Goal: Task Accomplishment & Management: Complete application form

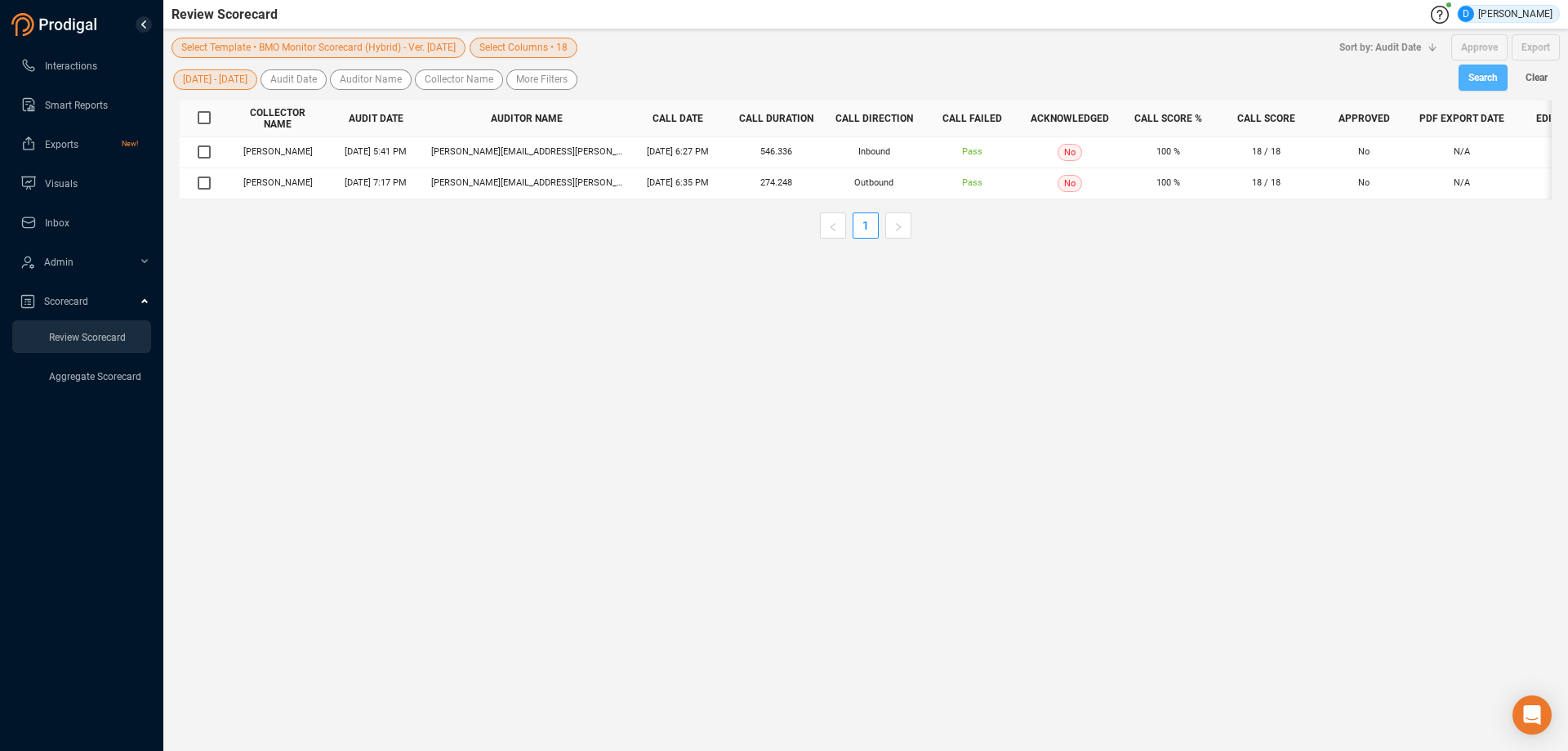
click at [1474, 77] on span "Search" at bounding box center [1483, 77] width 30 height 26
click at [62, 69] on span "Interactions" at bounding box center [71, 66] width 52 height 12
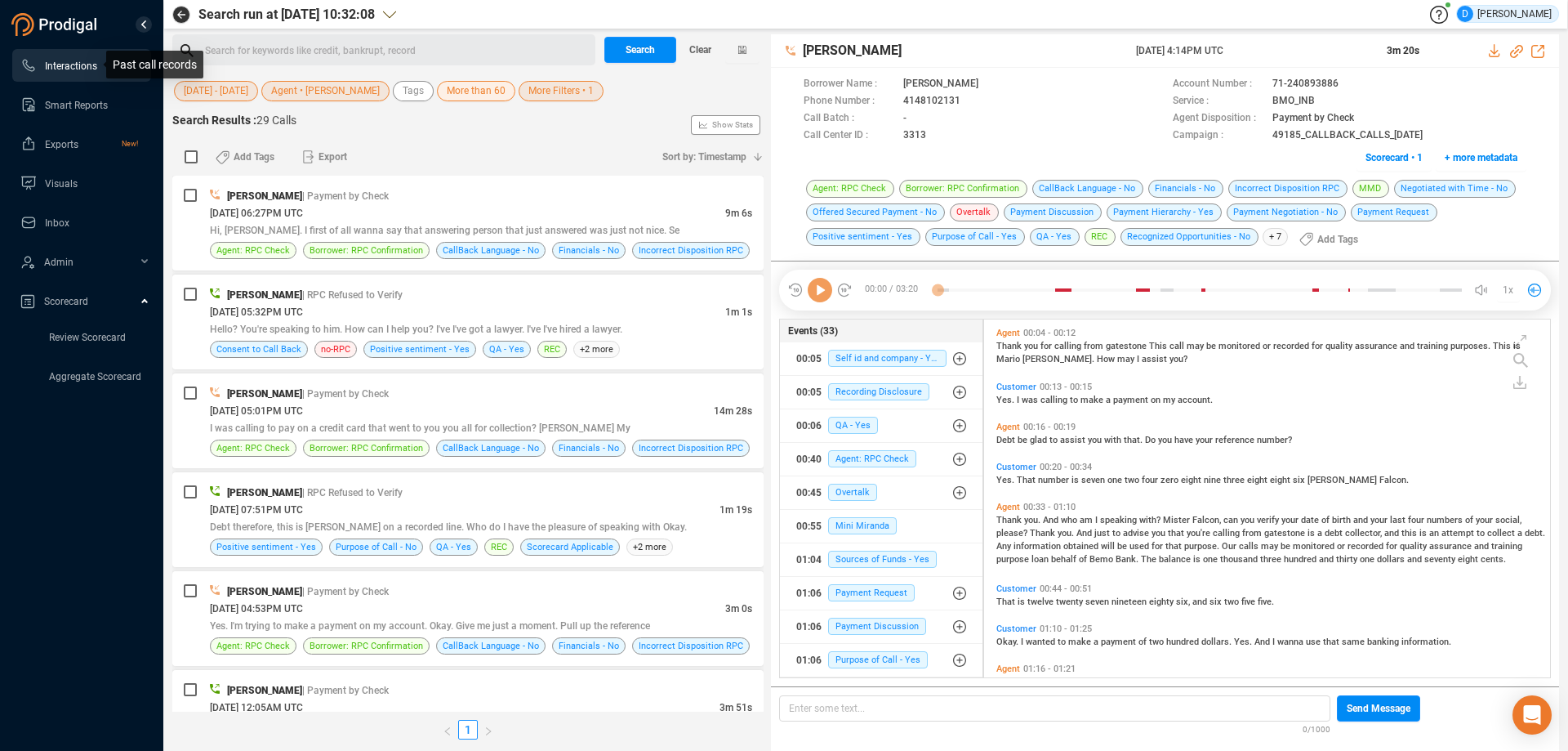
scroll to position [353, 558]
click at [756, 158] on icon "button" at bounding box center [757, 156] width 10 height 10
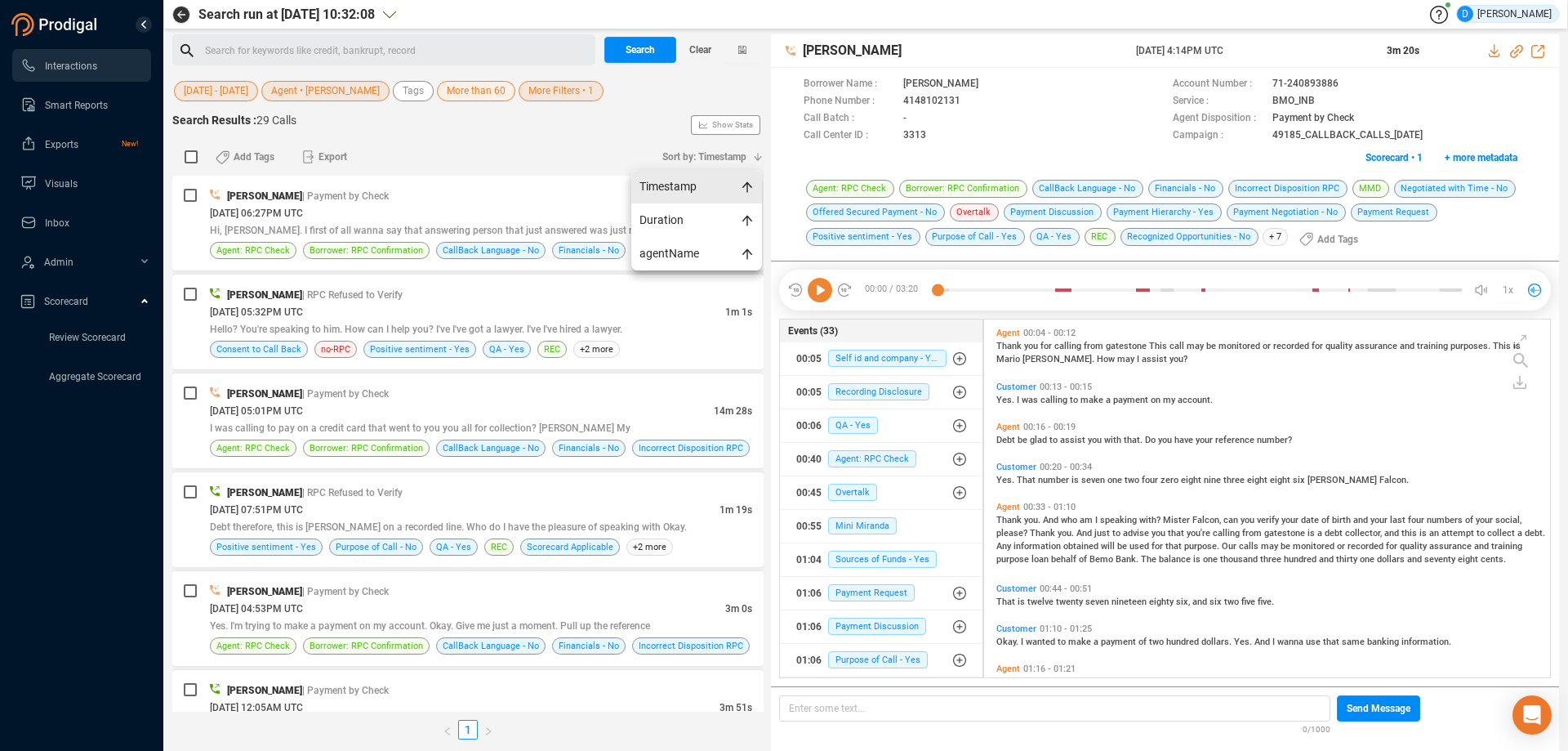
click at [677, 191] on span "Timestamp" at bounding box center [696, 186] width 130 height 33
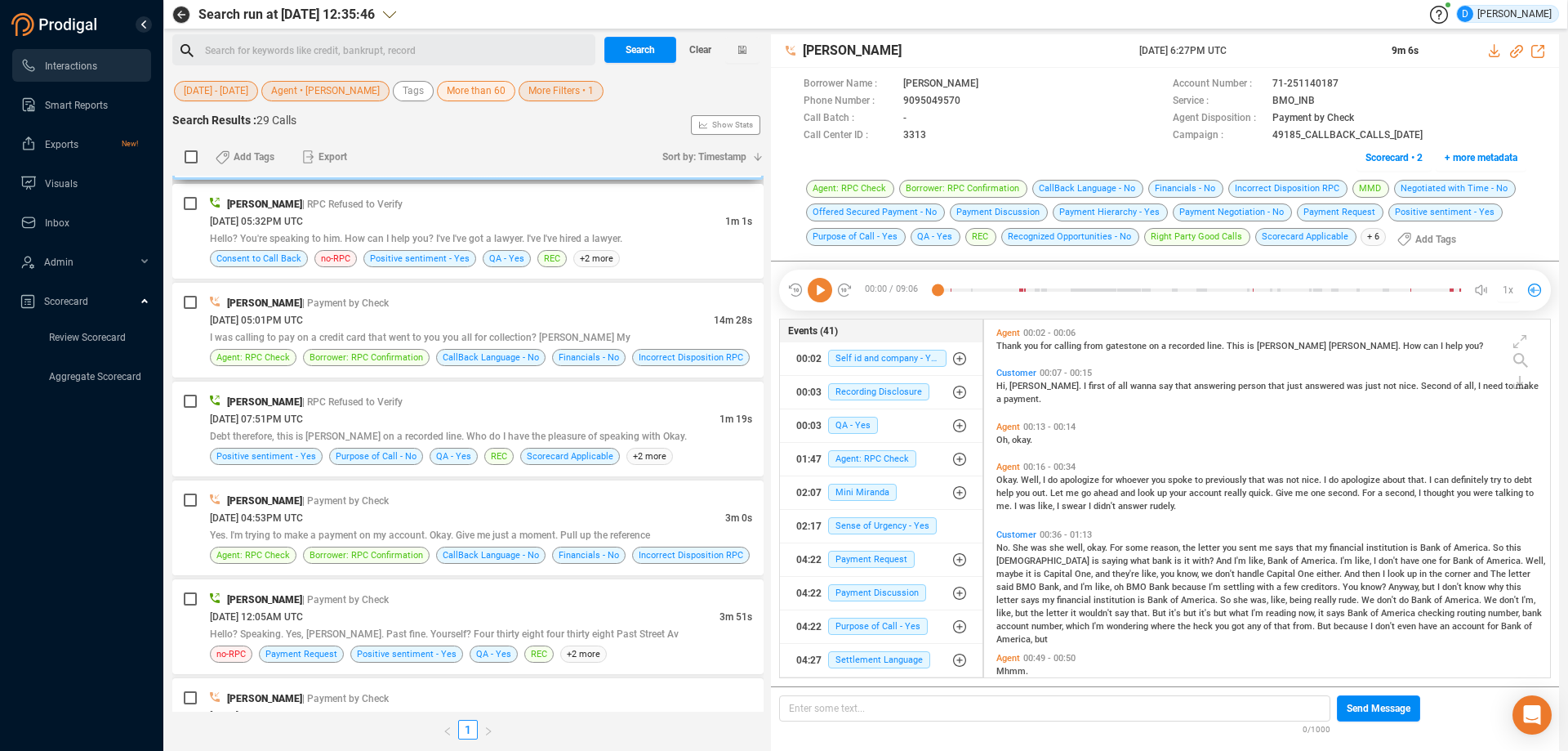
scroll to position [0, 0]
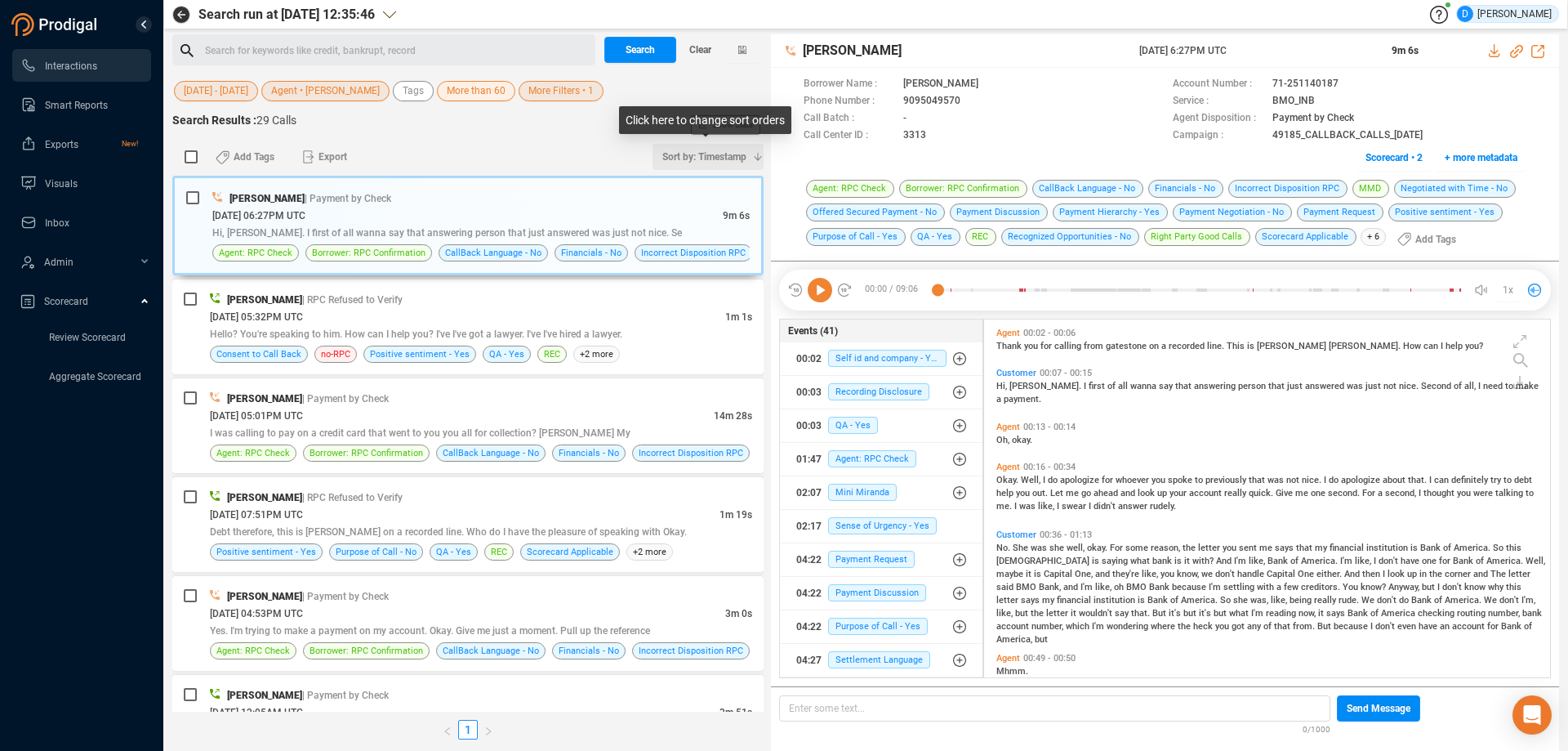
click at [739, 156] on span "Sort by: Timestamp" at bounding box center [704, 156] width 85 height 26
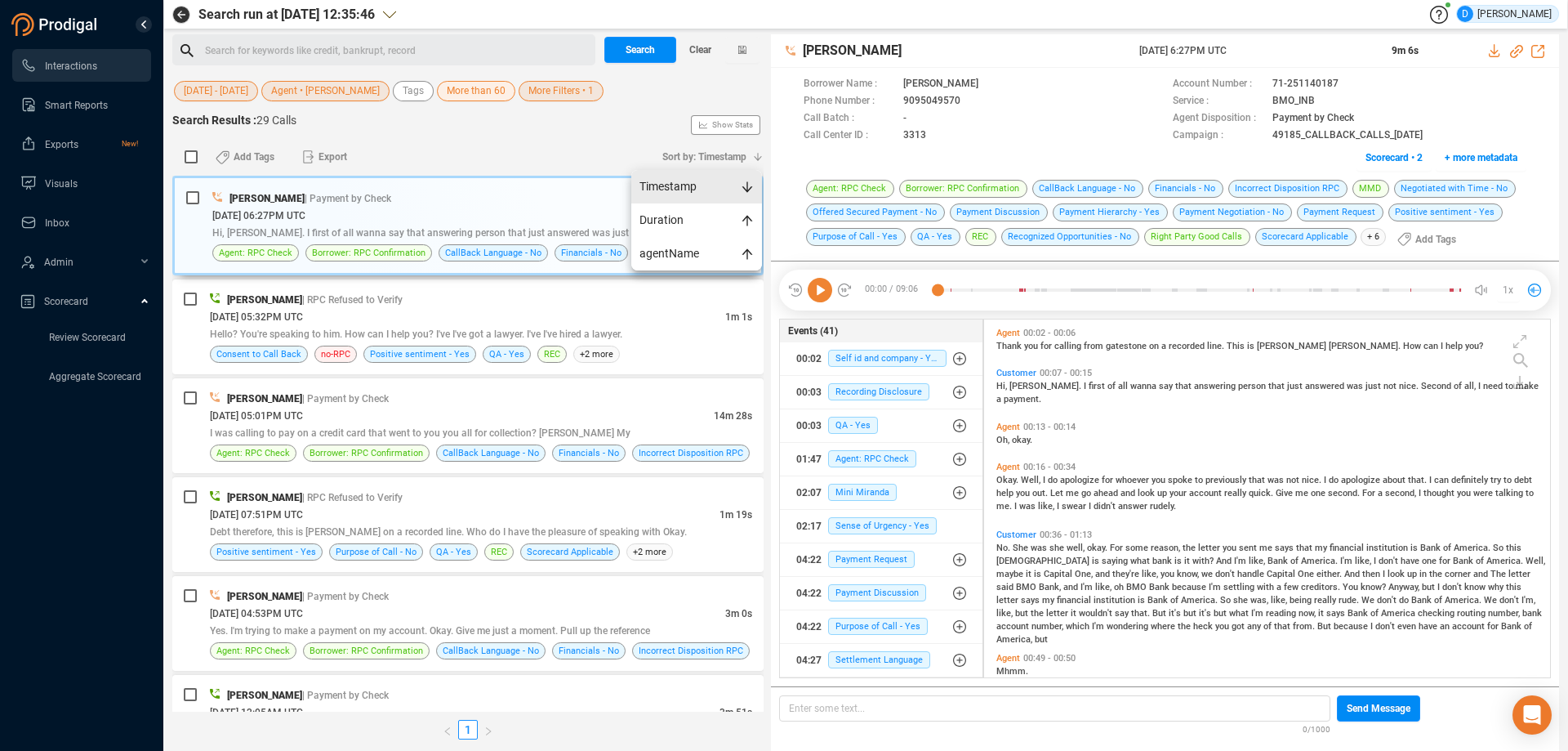
click at [671, 185] on span "Timestamp" at bounding box center [696, 186] width 130 height 33
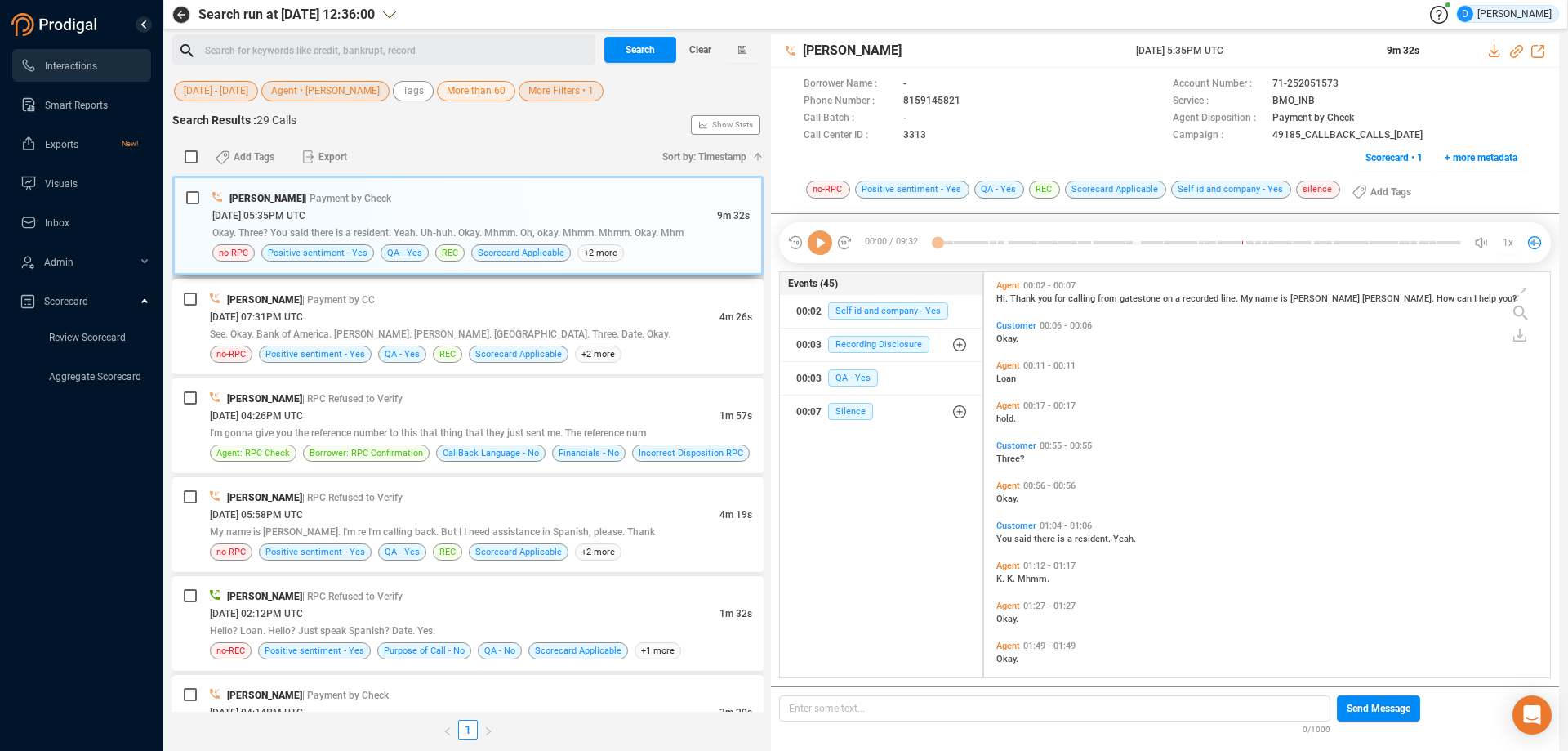
scroll to position [401, 558]
click at [640, 344] on div "[PERSON_NAME] | Payment by CC [DATE] 07:31PM UTC 4m 26s See. Okay. Bank of Amer…" at bounding box center [480, 326] width 542 height 72
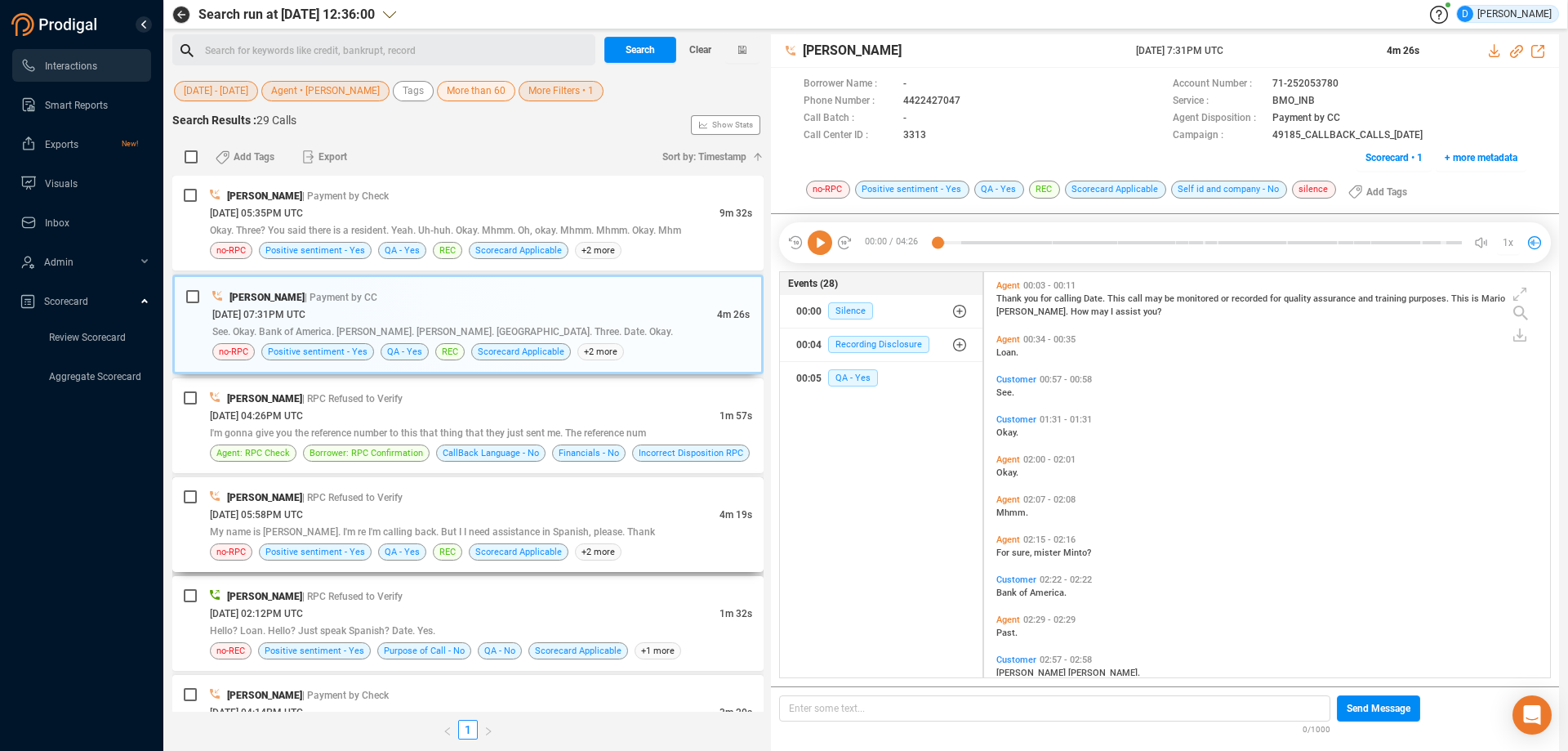
click at [598, 505] on div "[PERSON_NAME] | RPC Refused to Verify" at bounding box center [480, 496] width 542 height 17
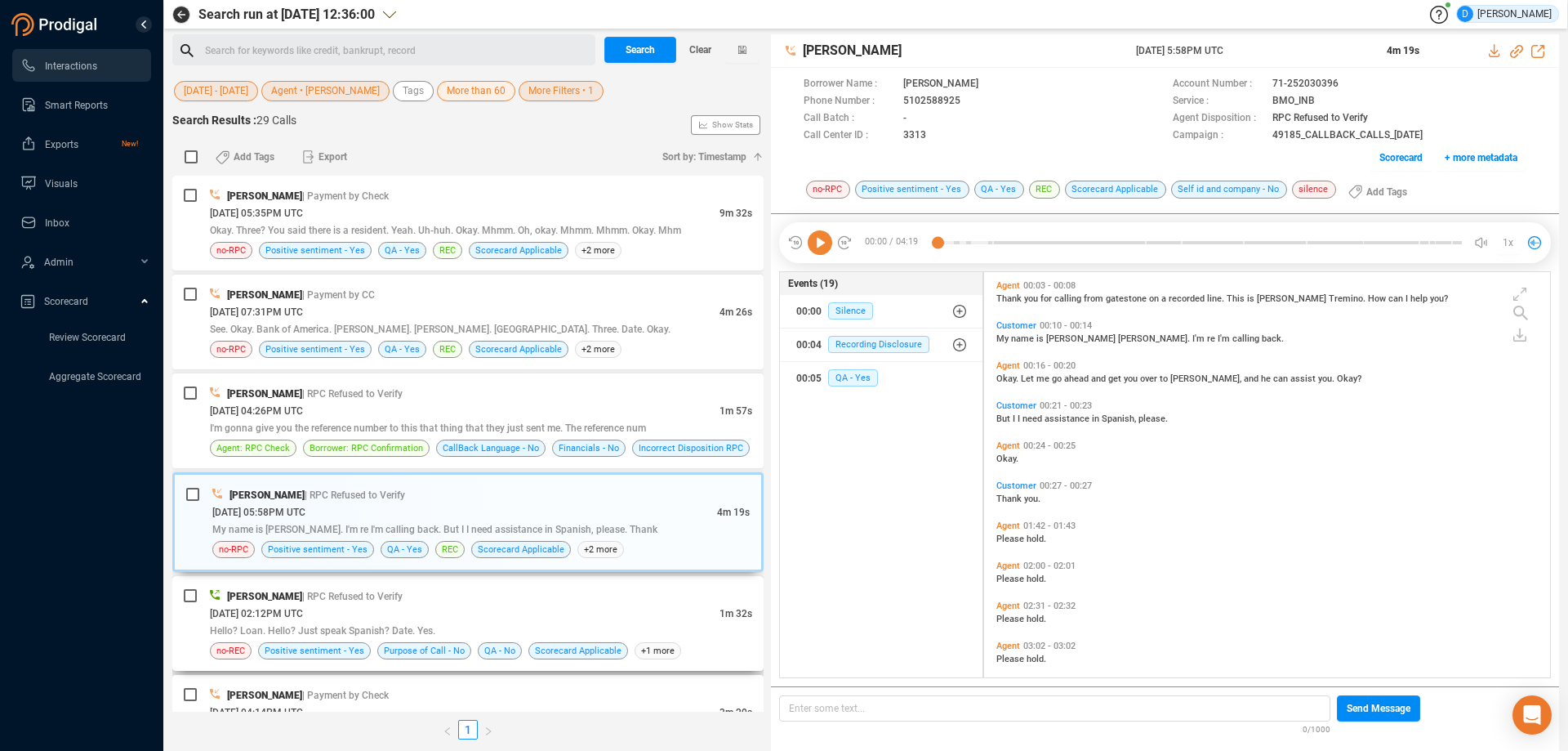
click at [528, 609] on div "[DATE] 02:12PM UTC" at bounding box center [464, 612] width 510 height 17
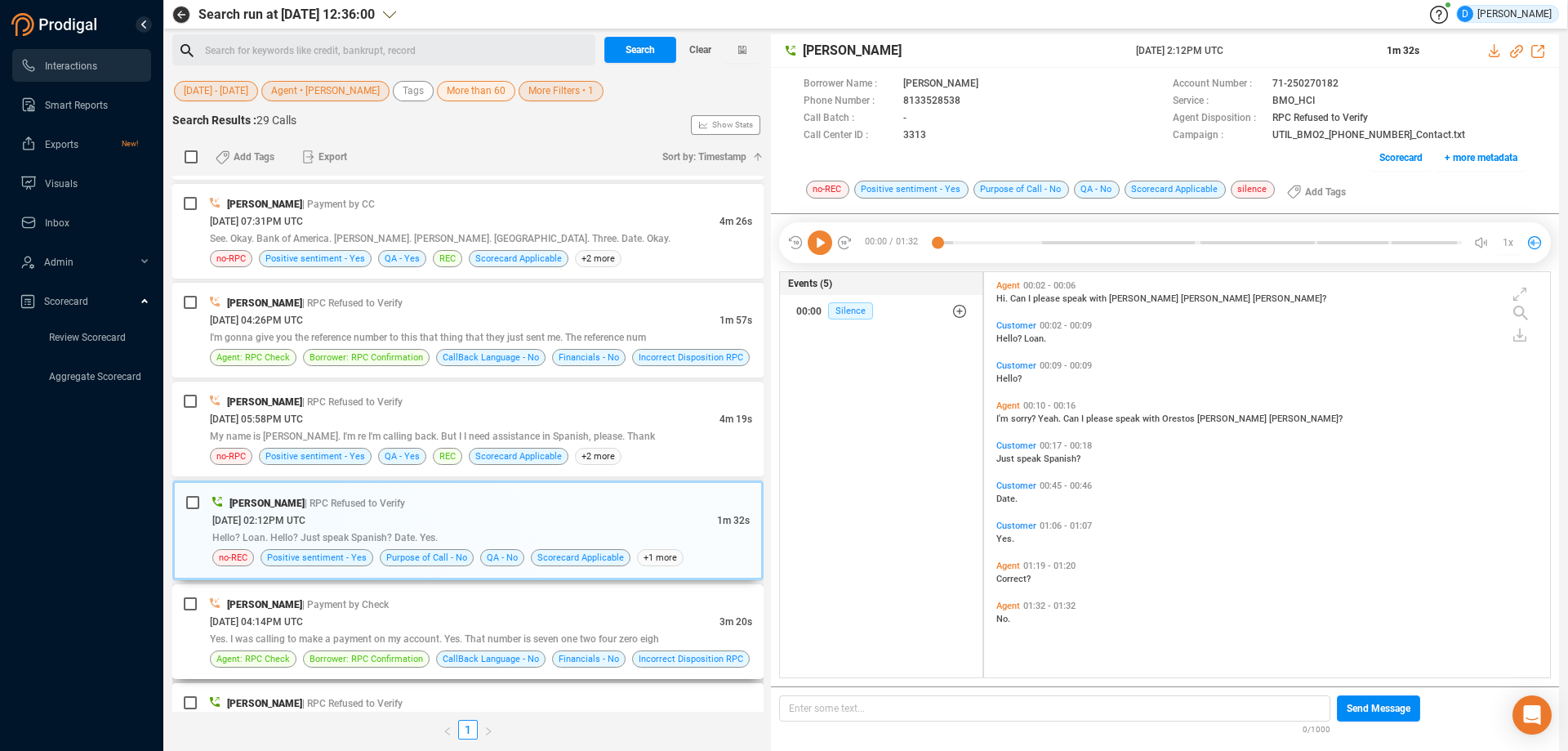
scroll to position [164, 0]
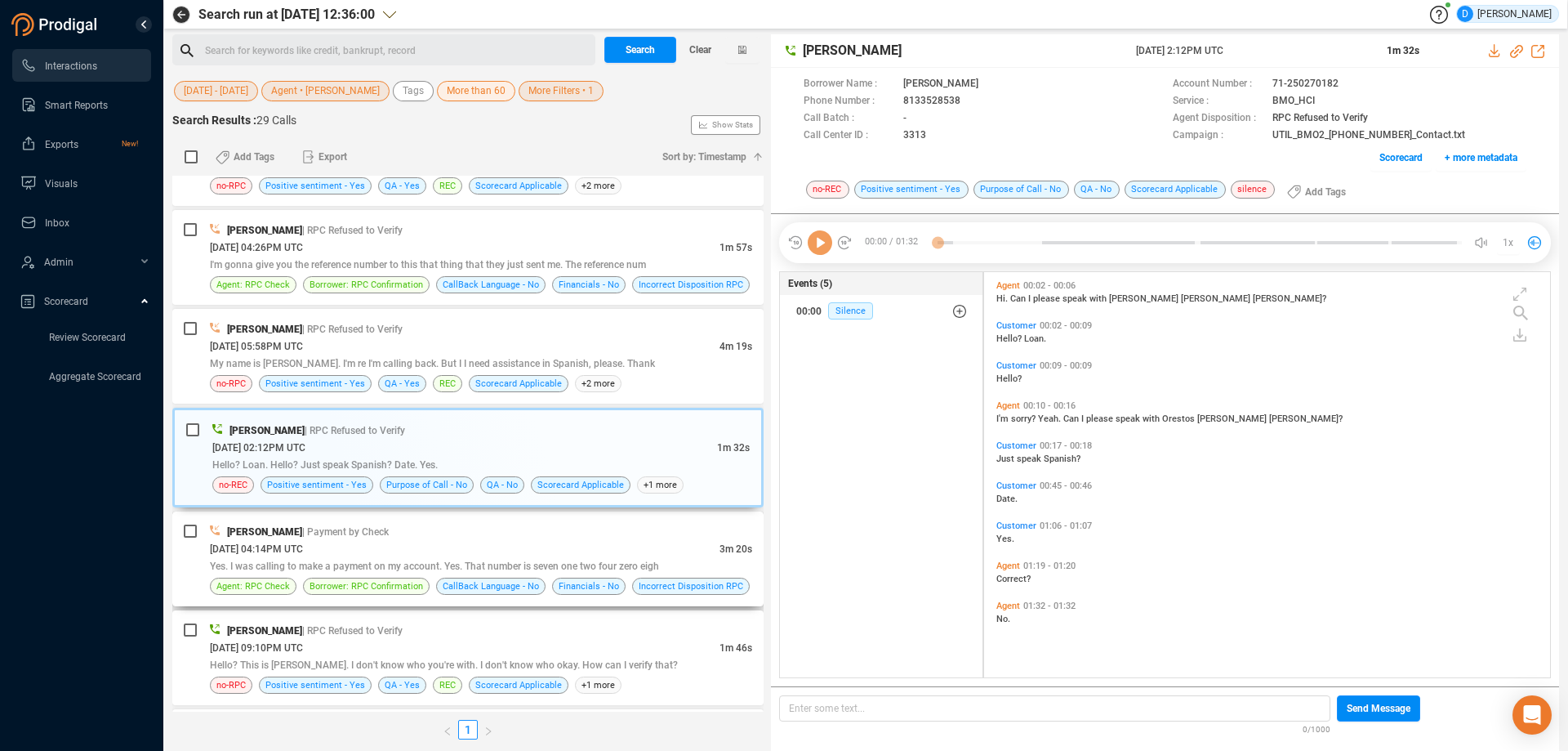
click at [535, 554] on div "[DATE] 04:14PM UTC" at bounding box center [464, 548] width 510 height 17
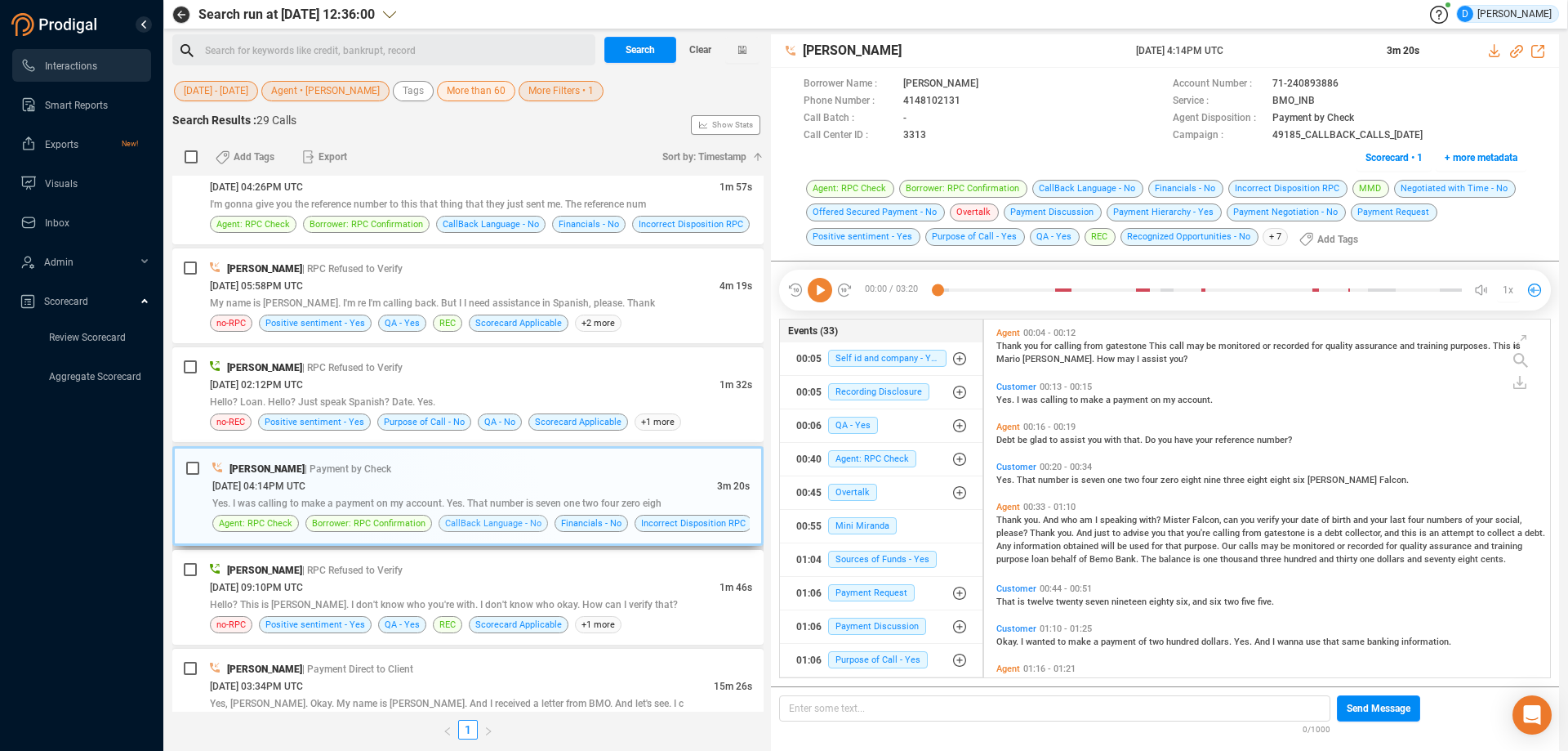
scroll to position [326, 0]
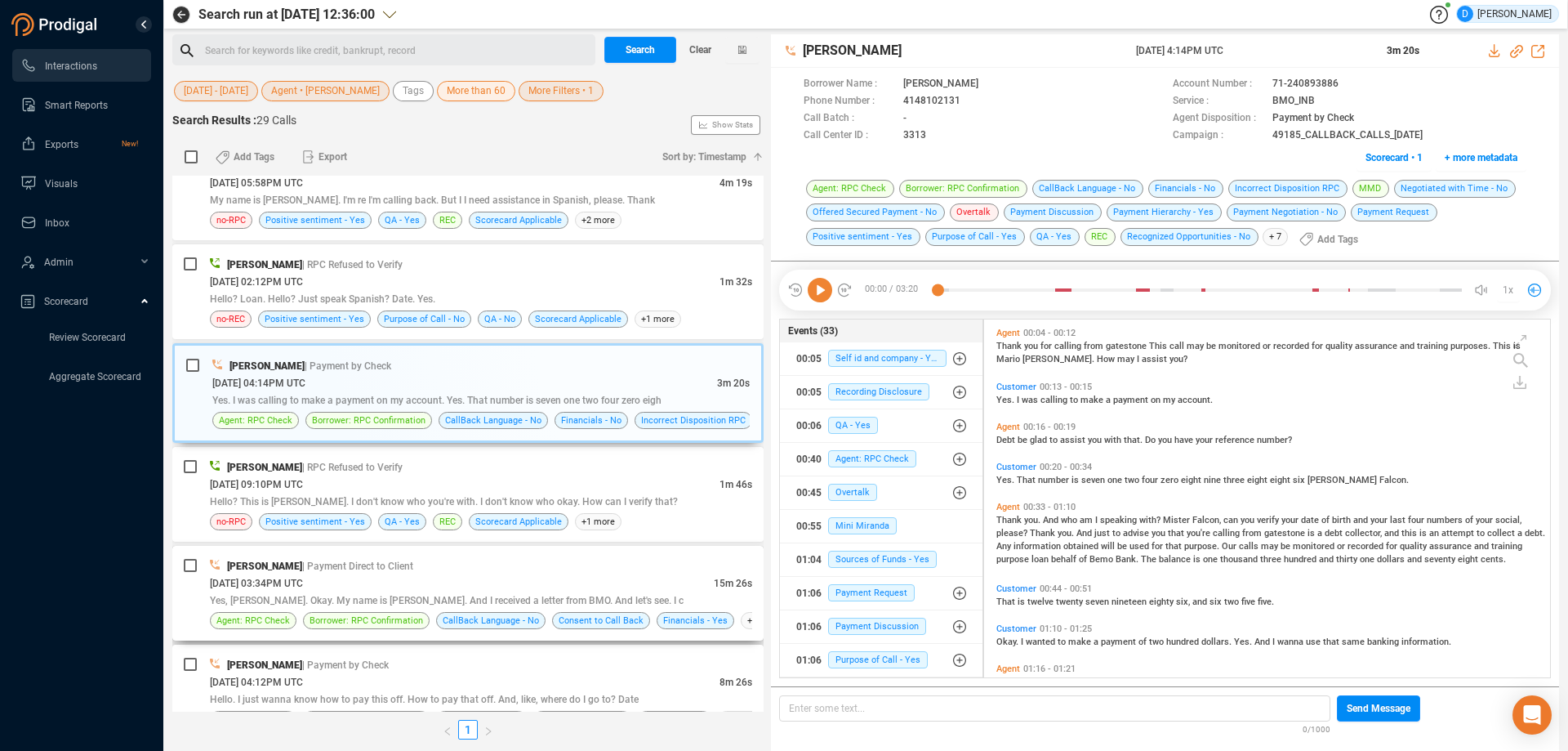
click at [466, 579] on div "[DATE] 03:34PM UTC" at bounding box center [461, 582] width 504 height 17
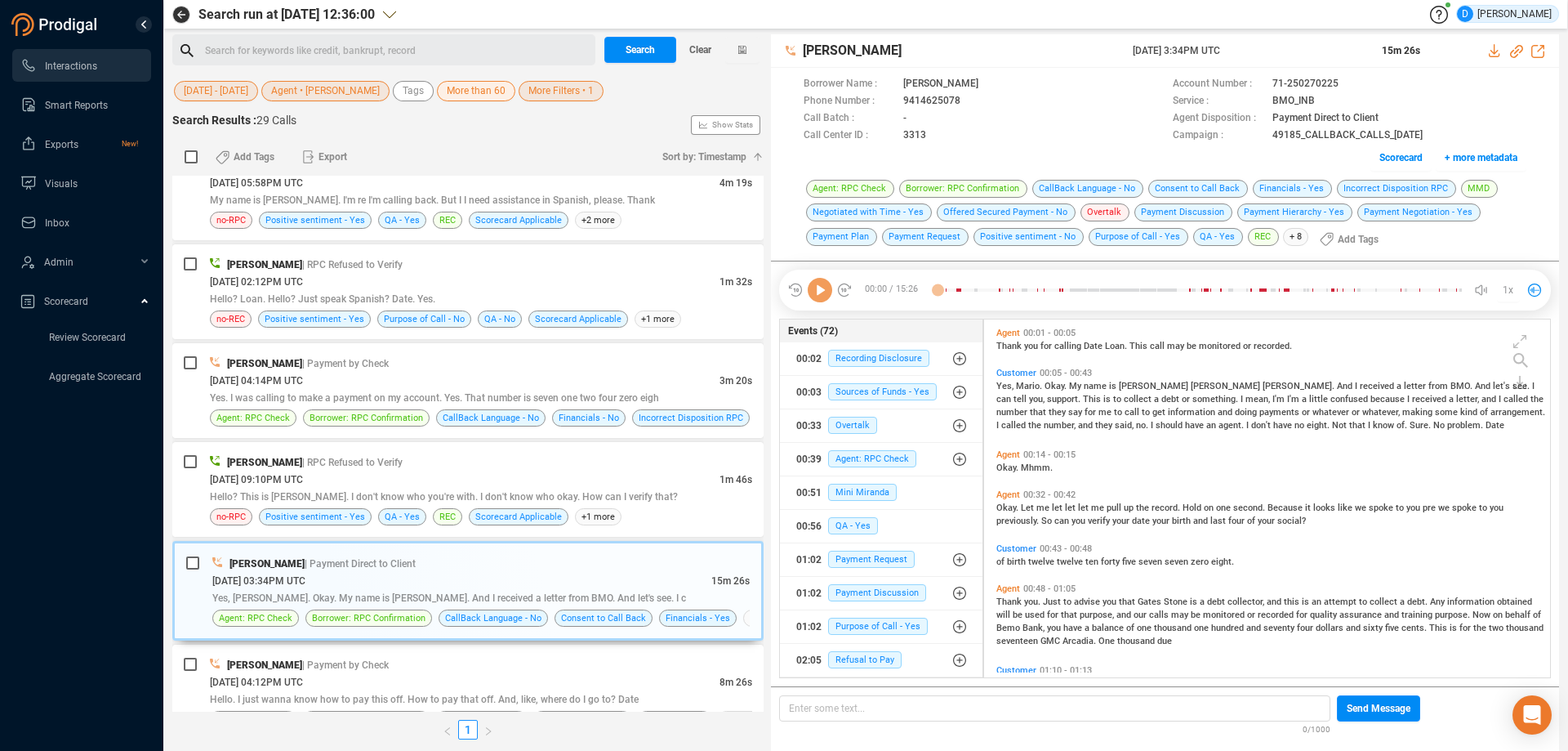
scroll to position [353, 558]
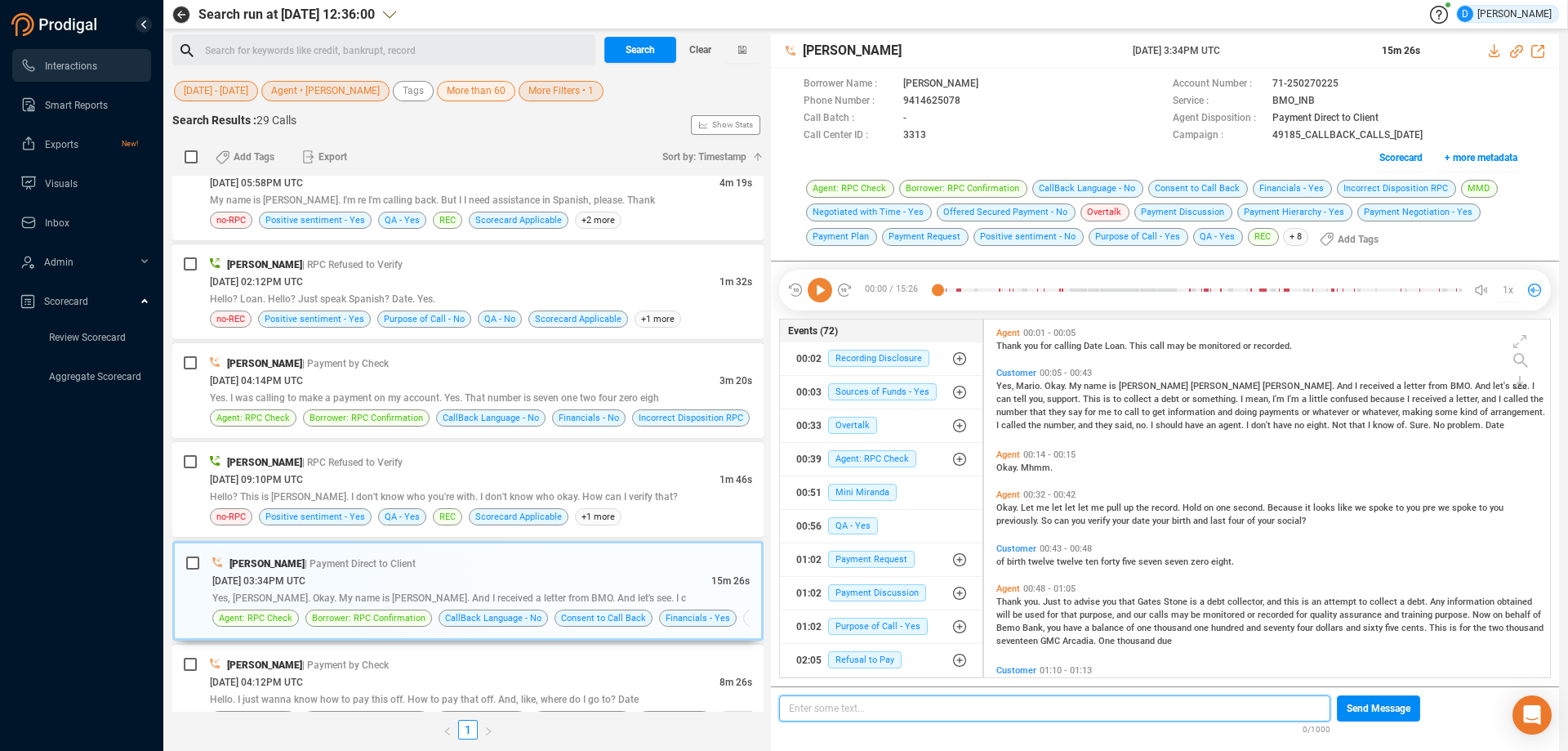
click at [810, 707] on p "Enter some text... ﻿" at bounding box center [1054, 708] width 532 height 18
click at [858, 702] on p "@amrio" at bounding box center [1054, 708] width 532 height 18
click at [856, 706] on p "@amrio" at bounding box center [1054, 708] width 532 height 18
click at [1360, 703] on span "Send Message" at bounding box center [1378, 708] width 64 height 26
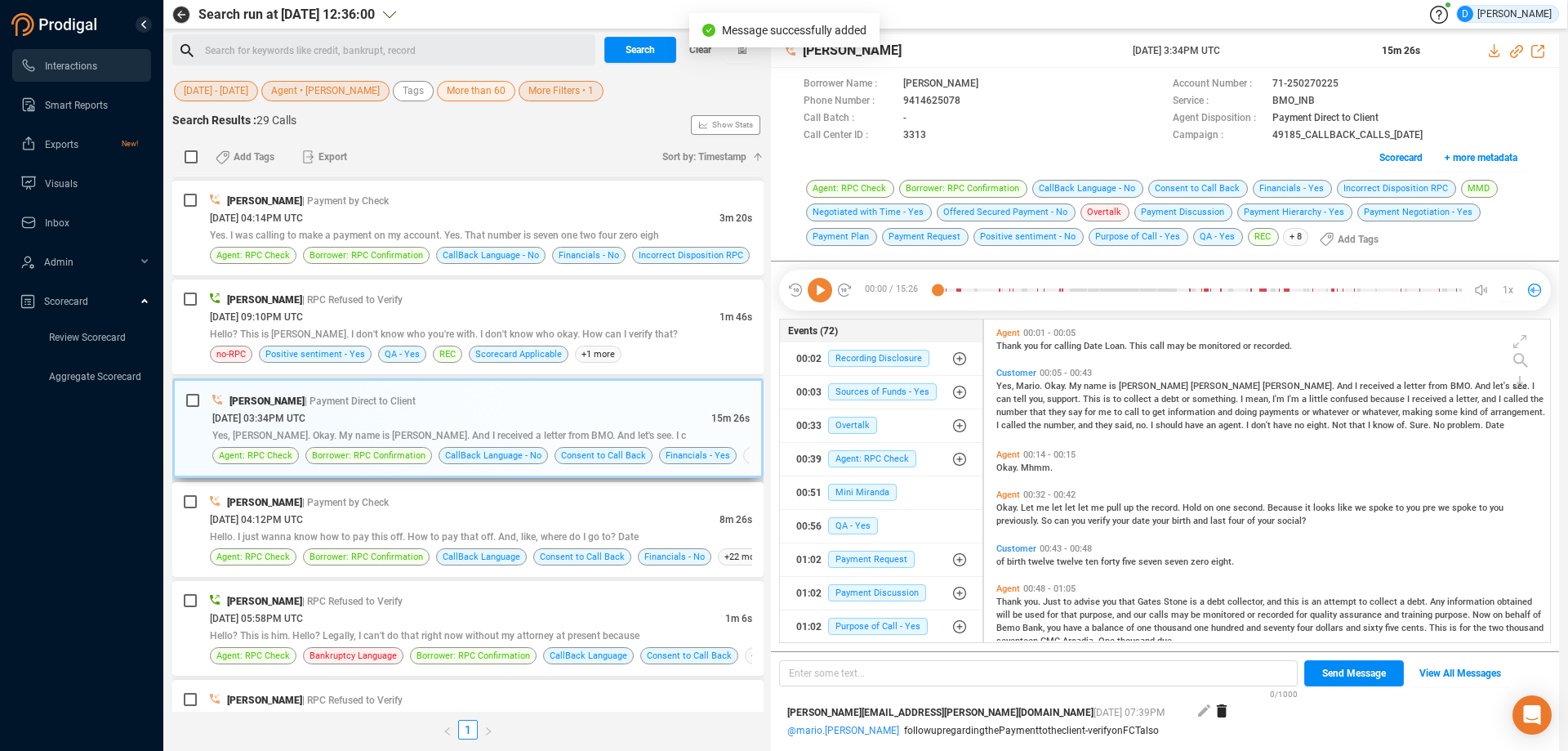
scroll to position [490, 0]
click at [443, 514] on div "[DATE] 04:12PM UTC" at bounding box center [464, 518] width 510 height 17
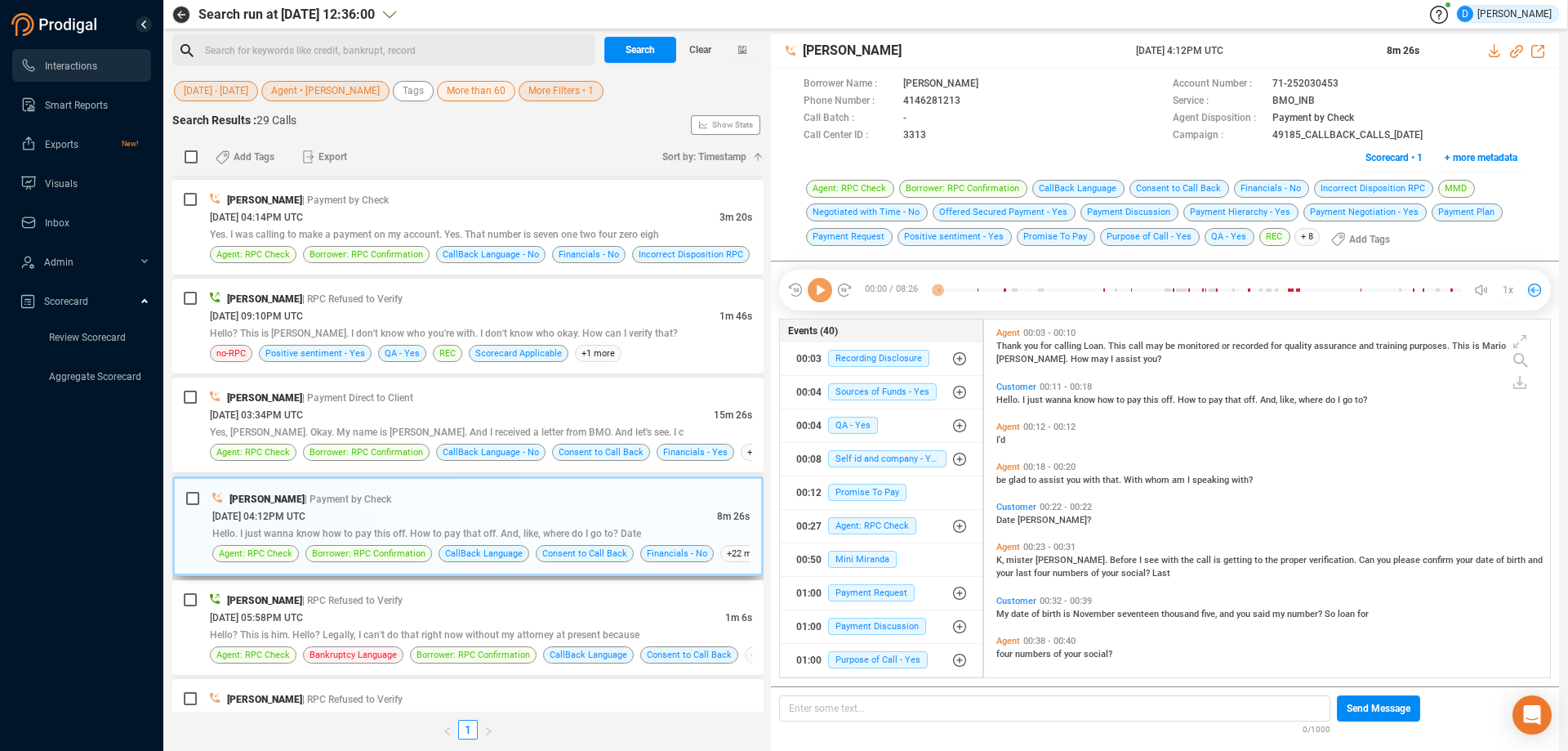
scroll to position [353, 558]
click at [1387, 162] on span "Scorecard • 1" at bounding box center [1394, 157] width 58 height 26
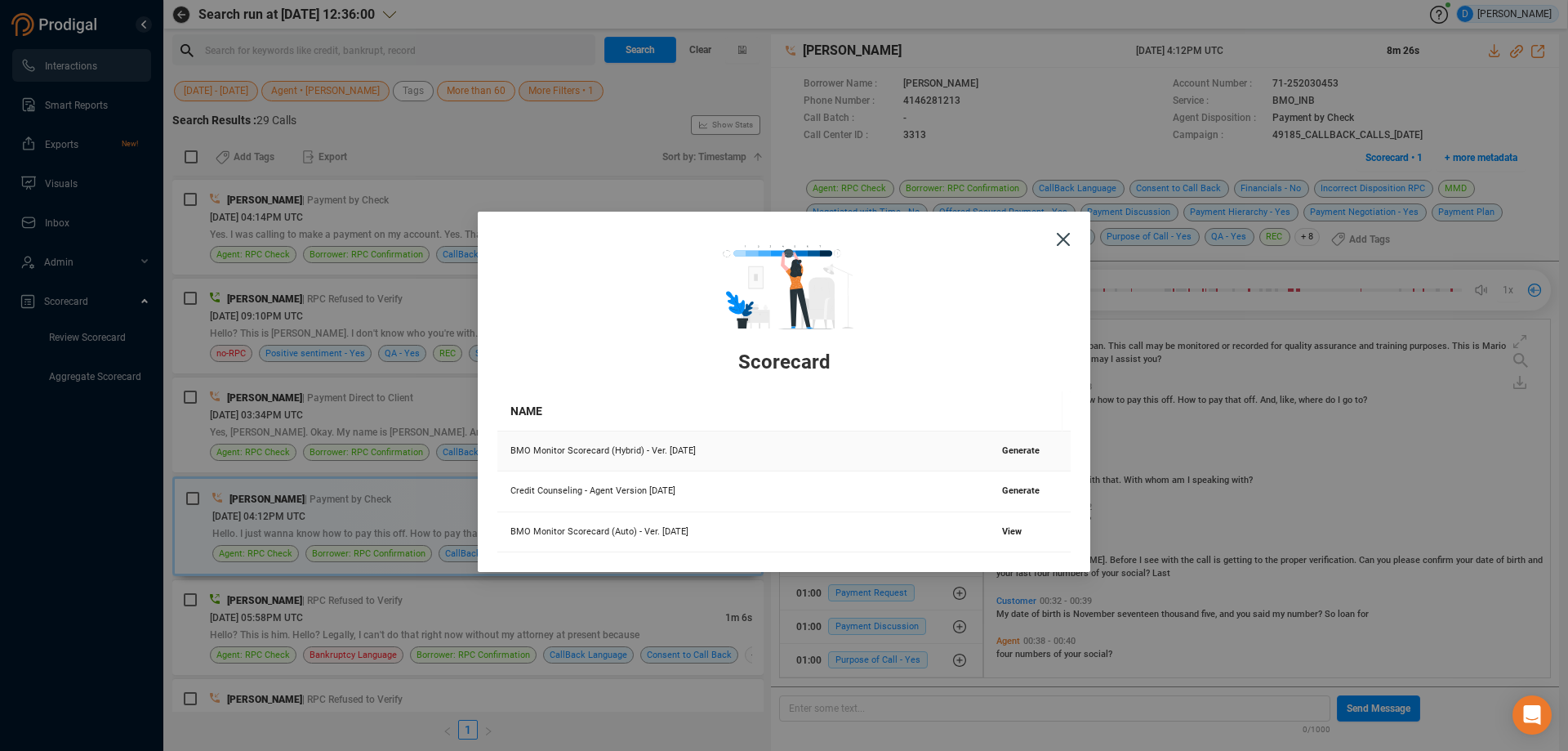
click at [1002, 451] on span "Generate" at bounding box center [1021, 451] width 38 height 11
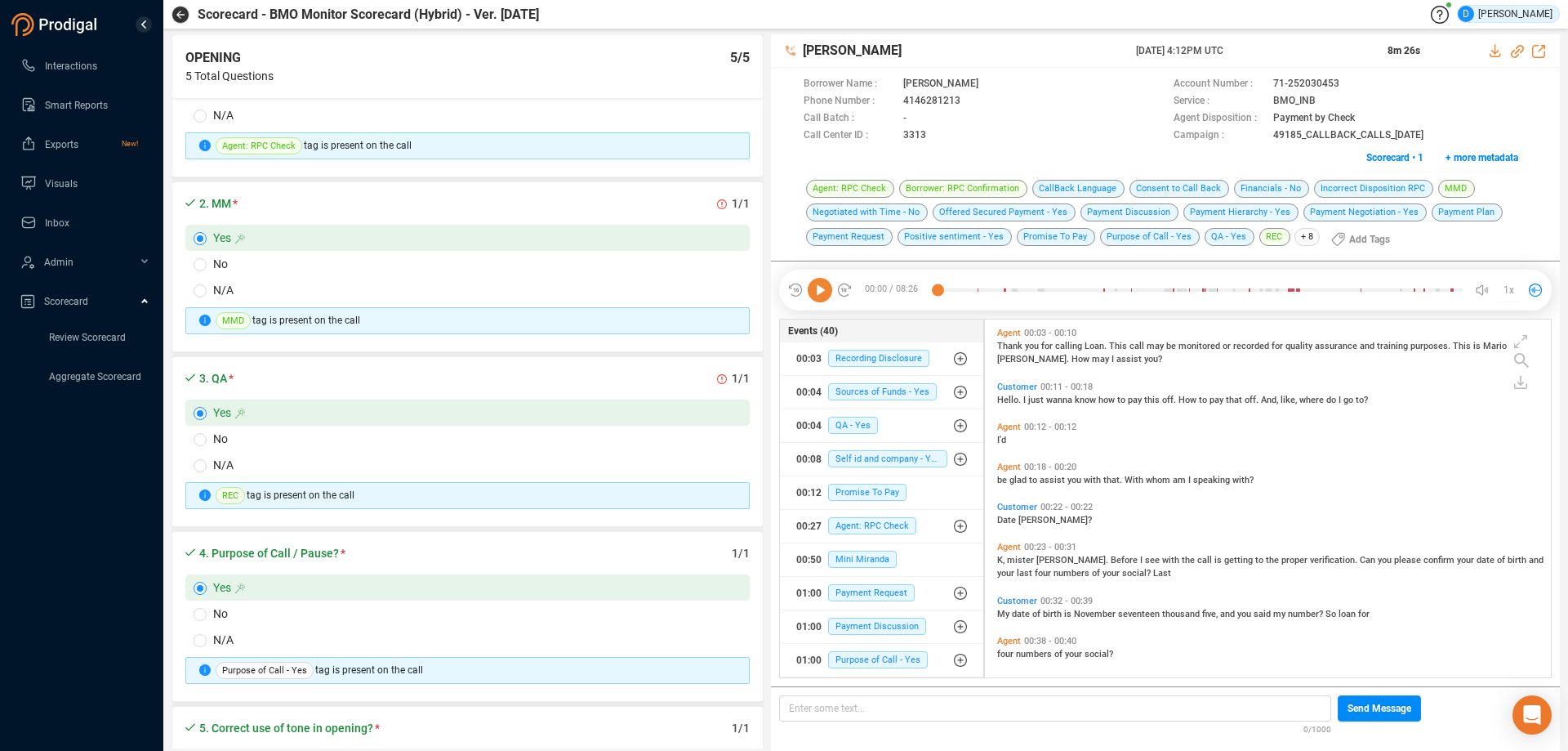
scroll to position [164, 0]
click at [818, 291] on icon at bounding box center [820, 290] width 24 height 24
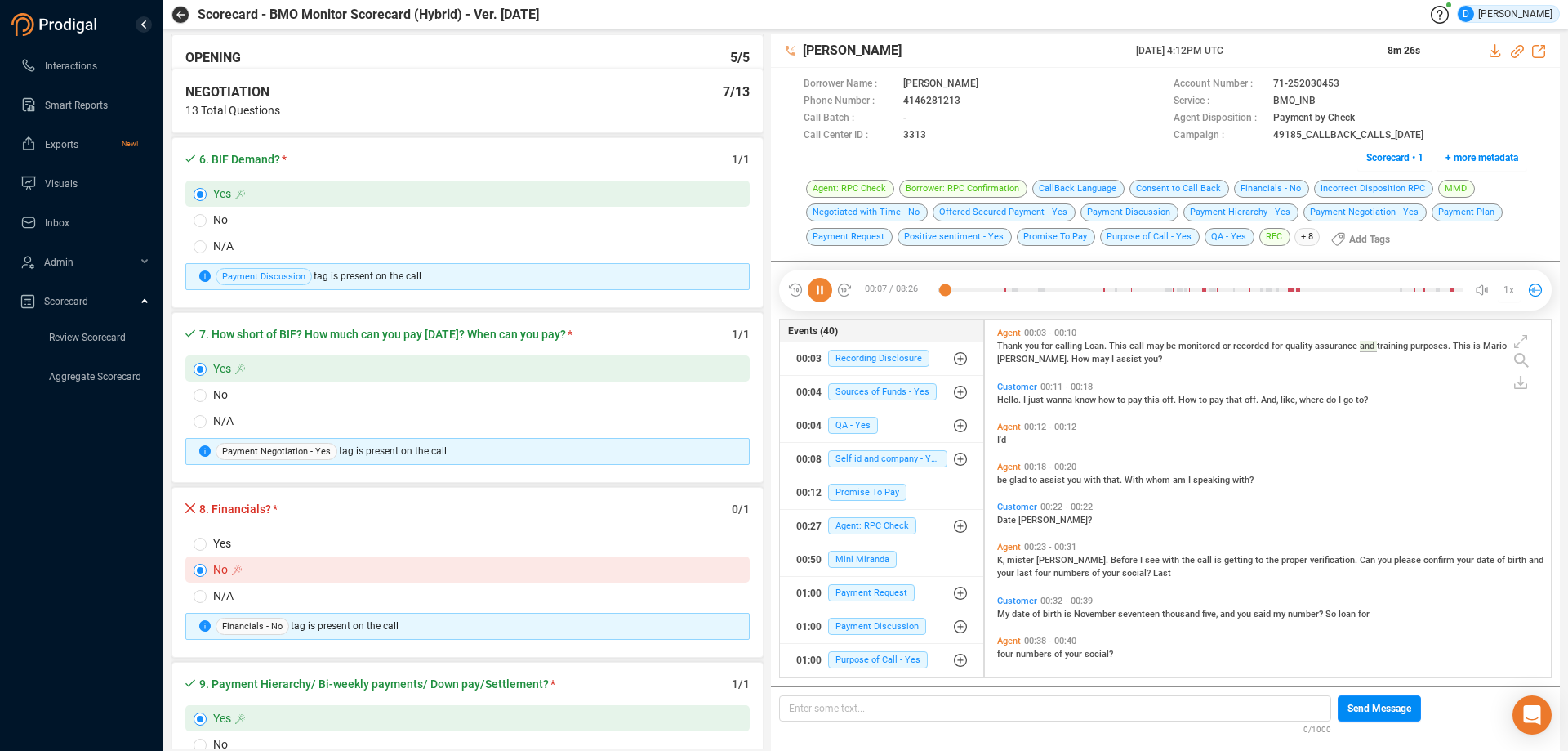
scroll to position [980, 0]
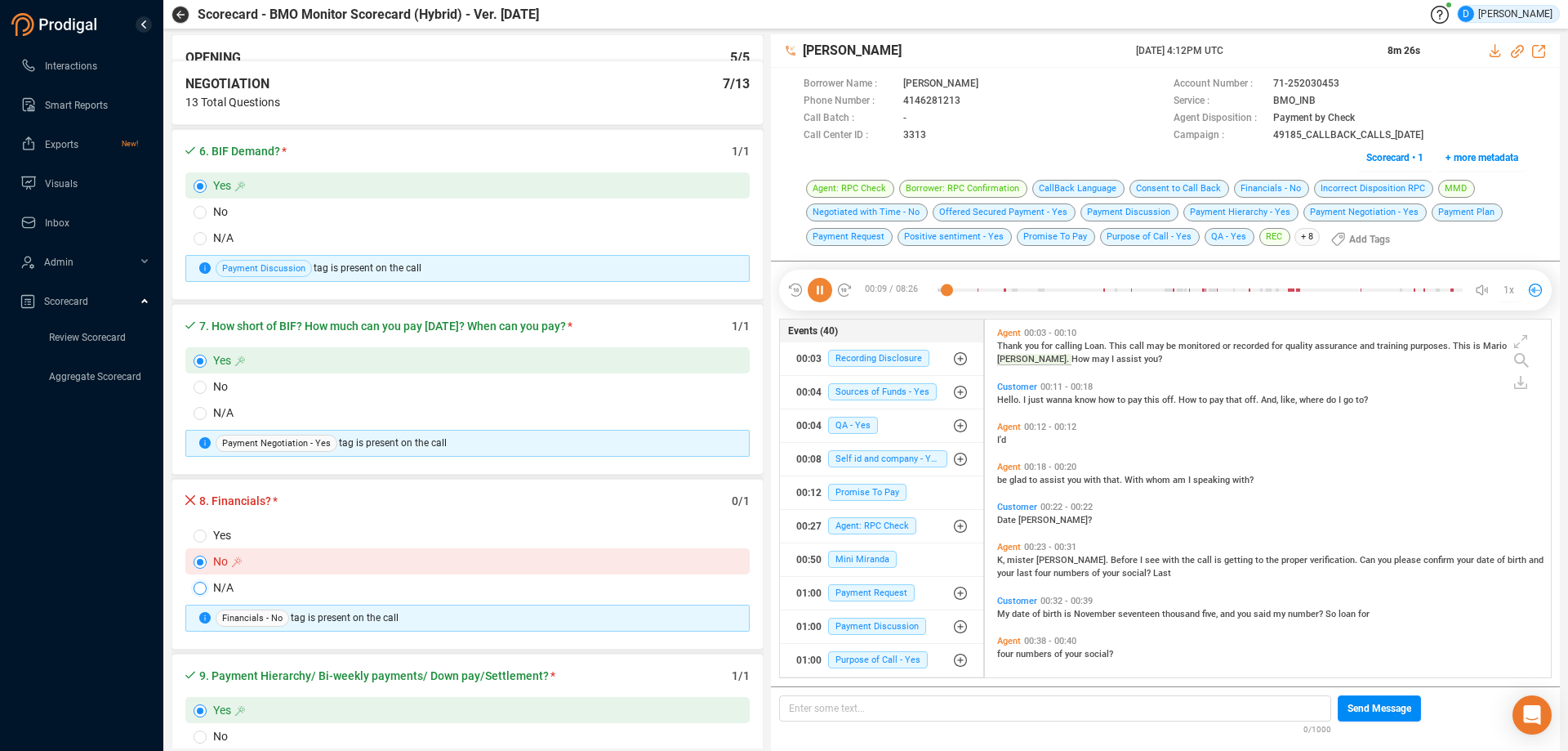
click at [202, 584] on input "N/A" at bounding box center [200, 588] width 13 height 13
radio input "true"
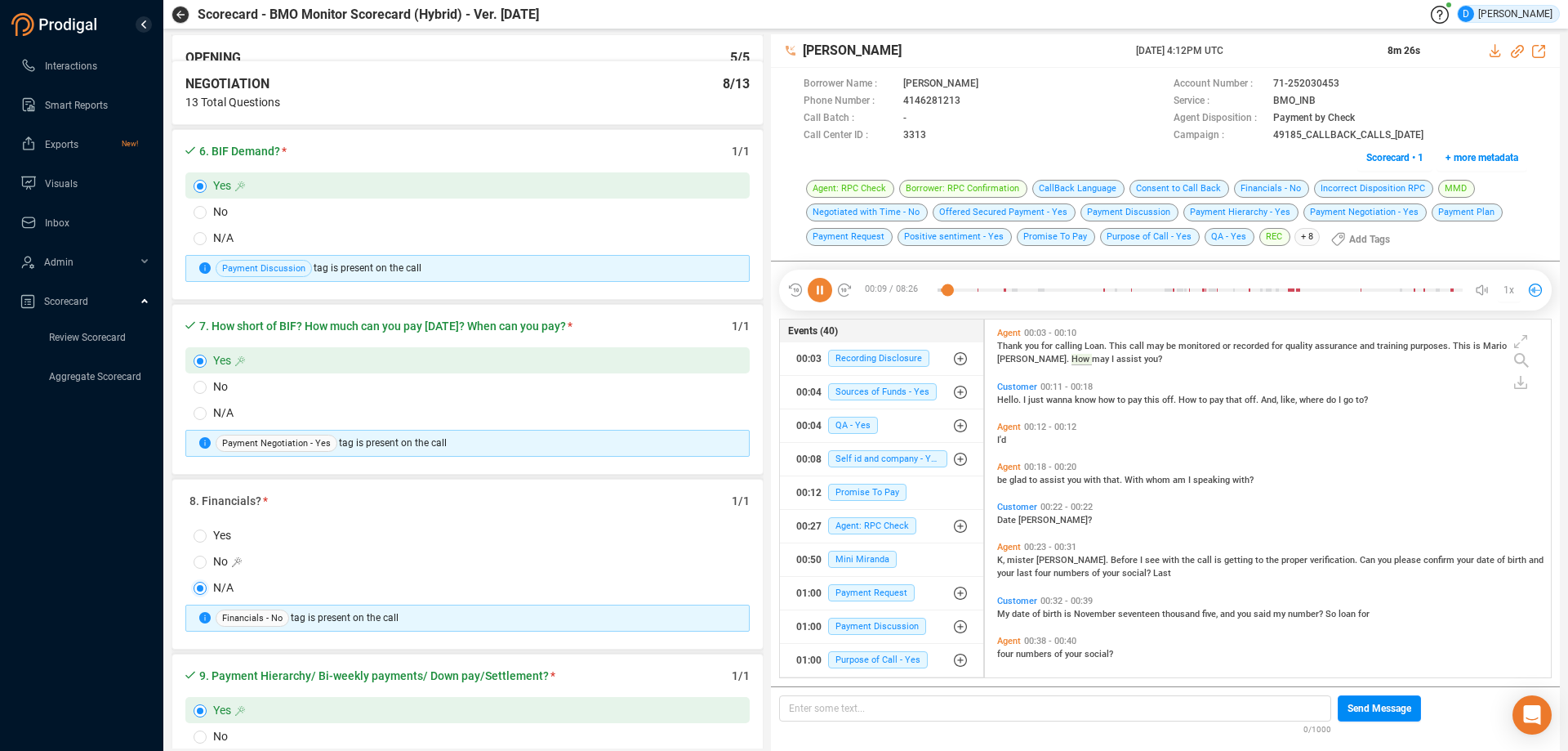
radio input "false"
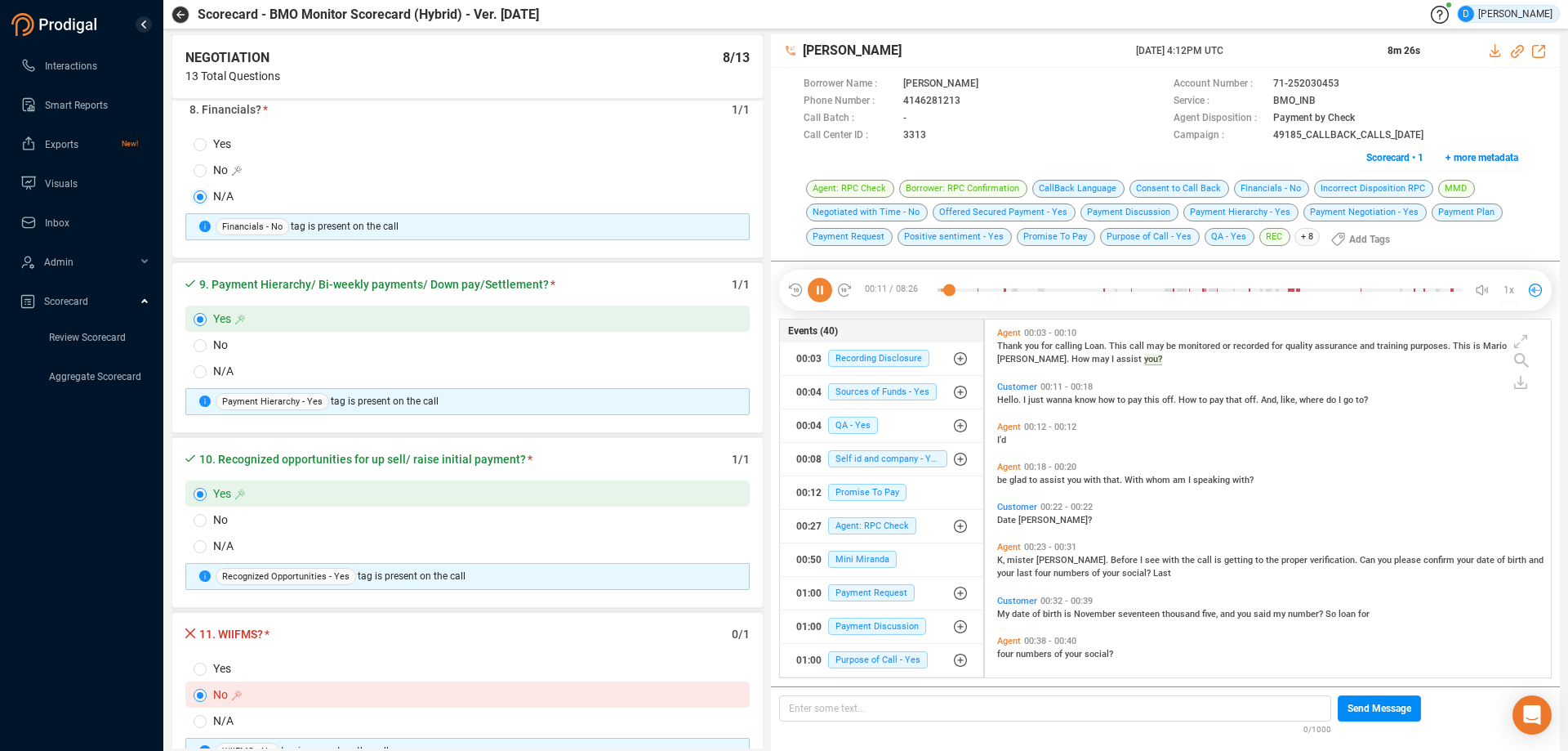
scroll to position [1389, 0]
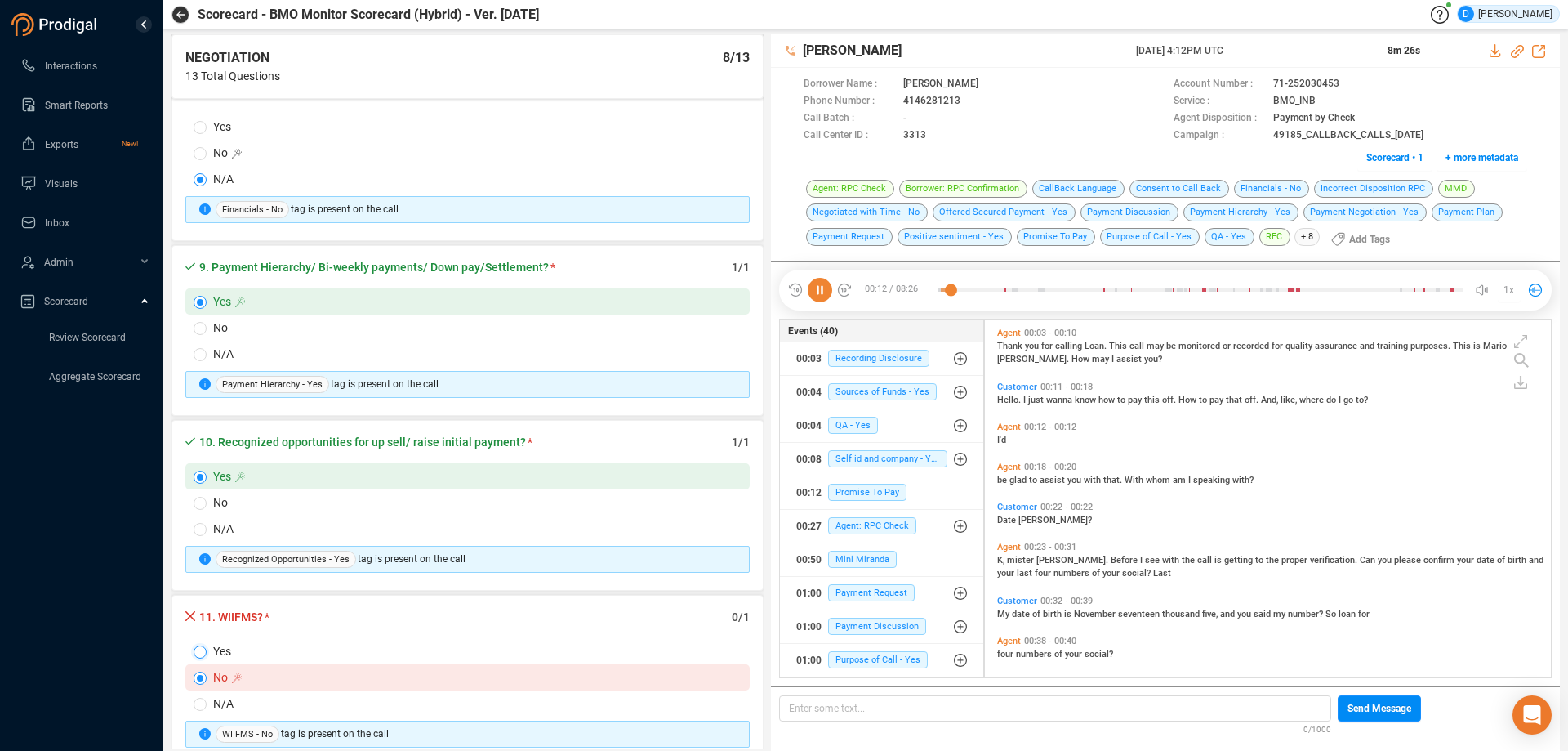
click at [203, 657] on input "Yes" at bounding box center [200, 651] width 13 height 13
radio input "true"
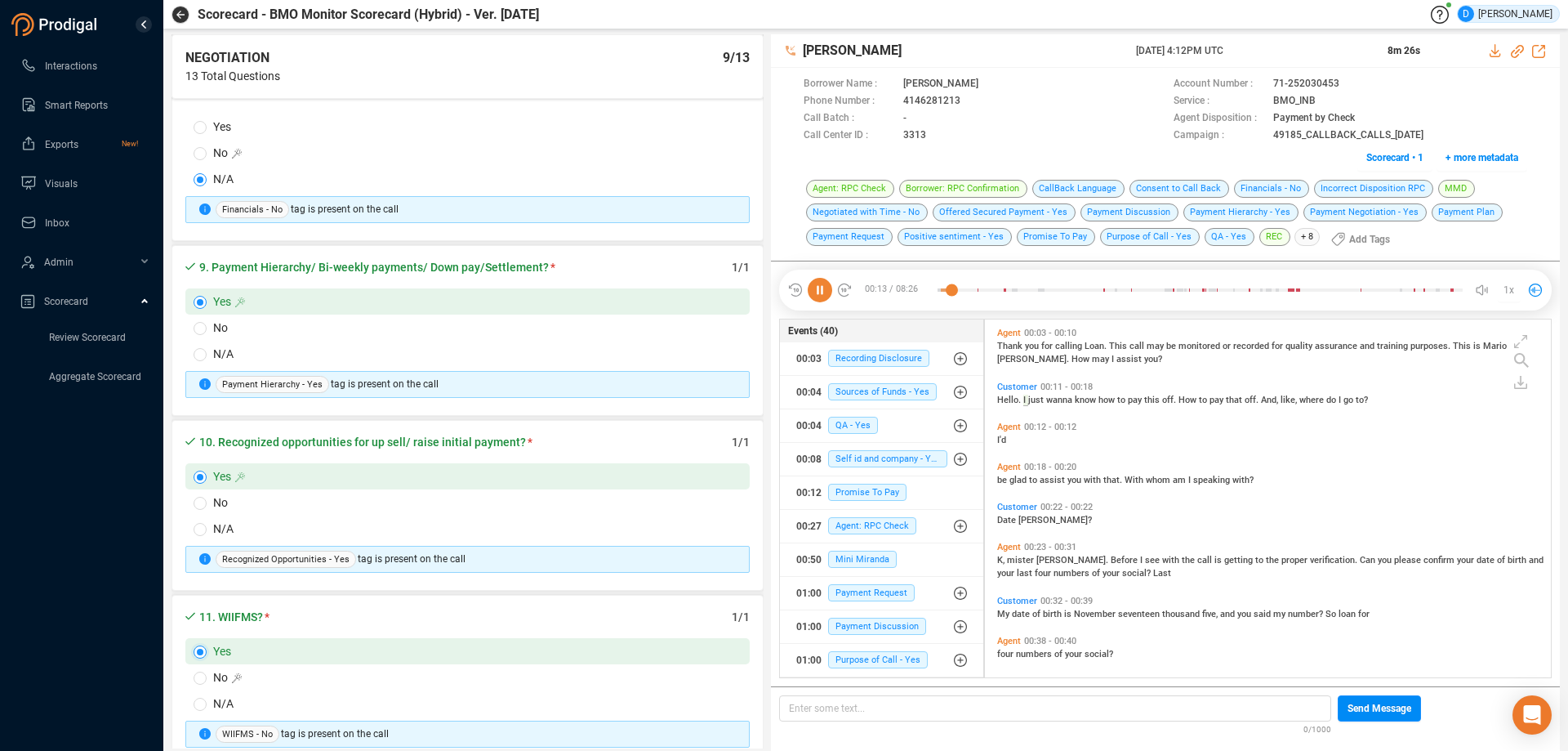
radio input "false"
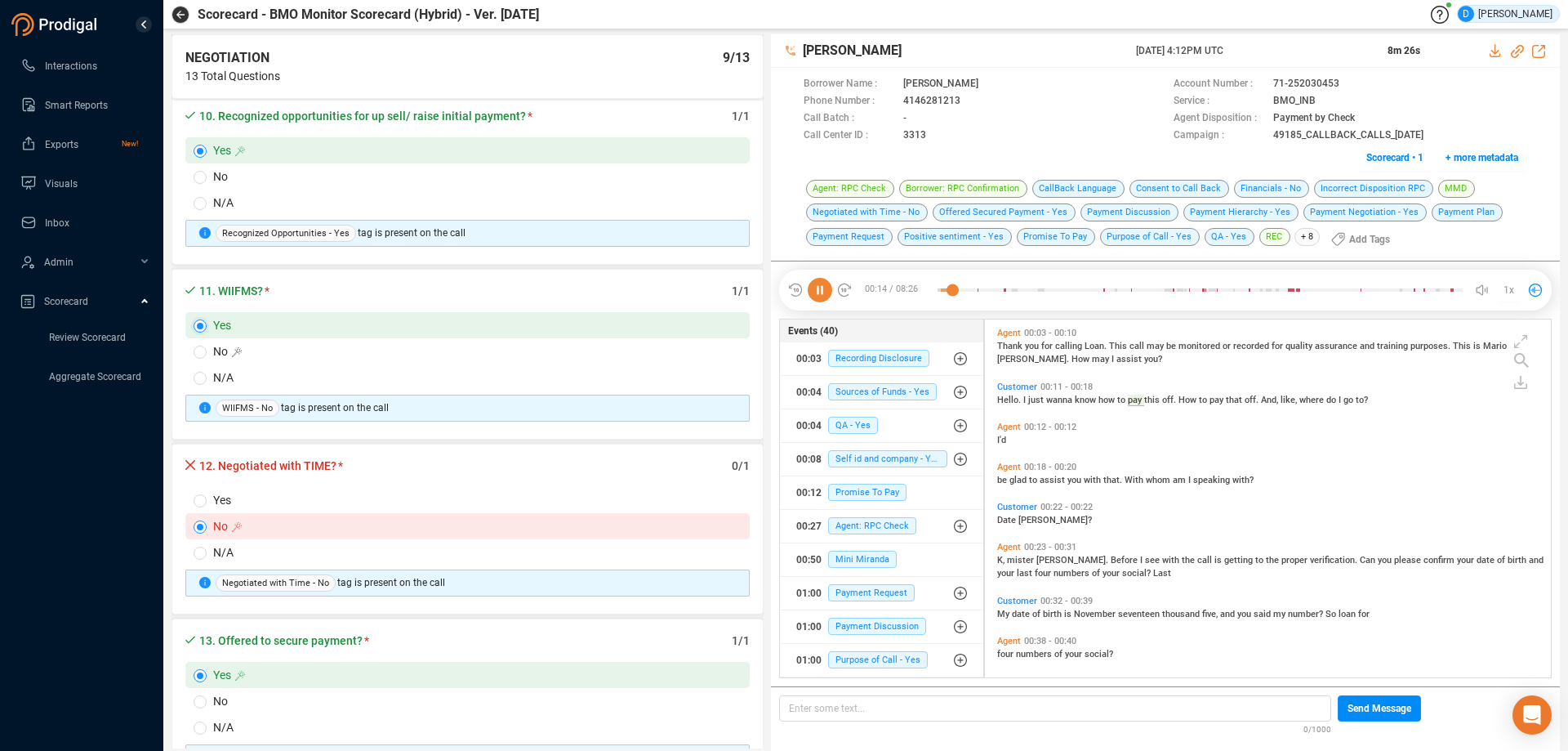
scroll to position [1715, 0]
click at [200, 511] on label "Yes" at bounding box center [467, 498] width 564 height 26
click at [200, 506] on input "Yes" at bounding box center [200, 499] width 13 height 13
radio input "true"
radio input "false"
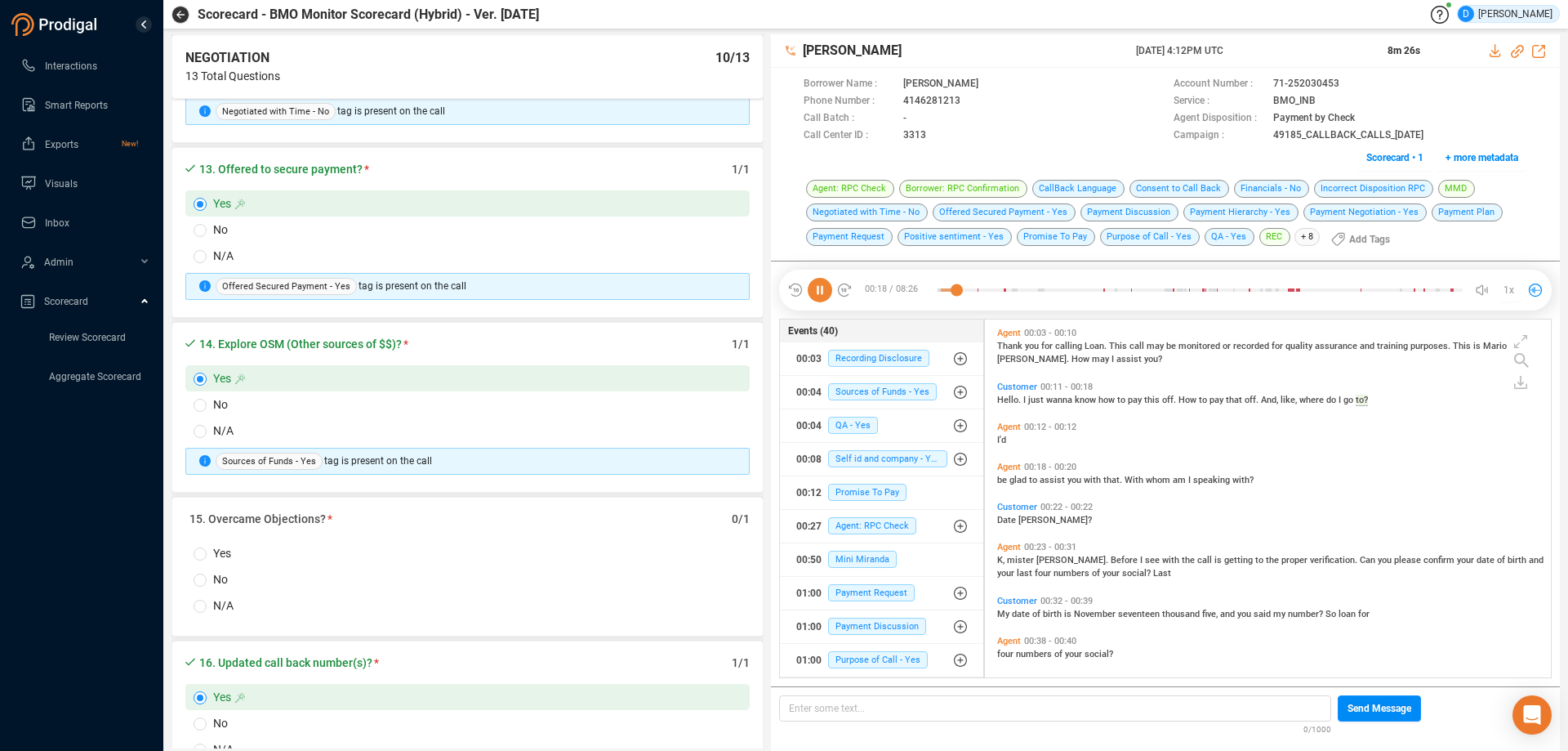
scroll to position [2205, 0]
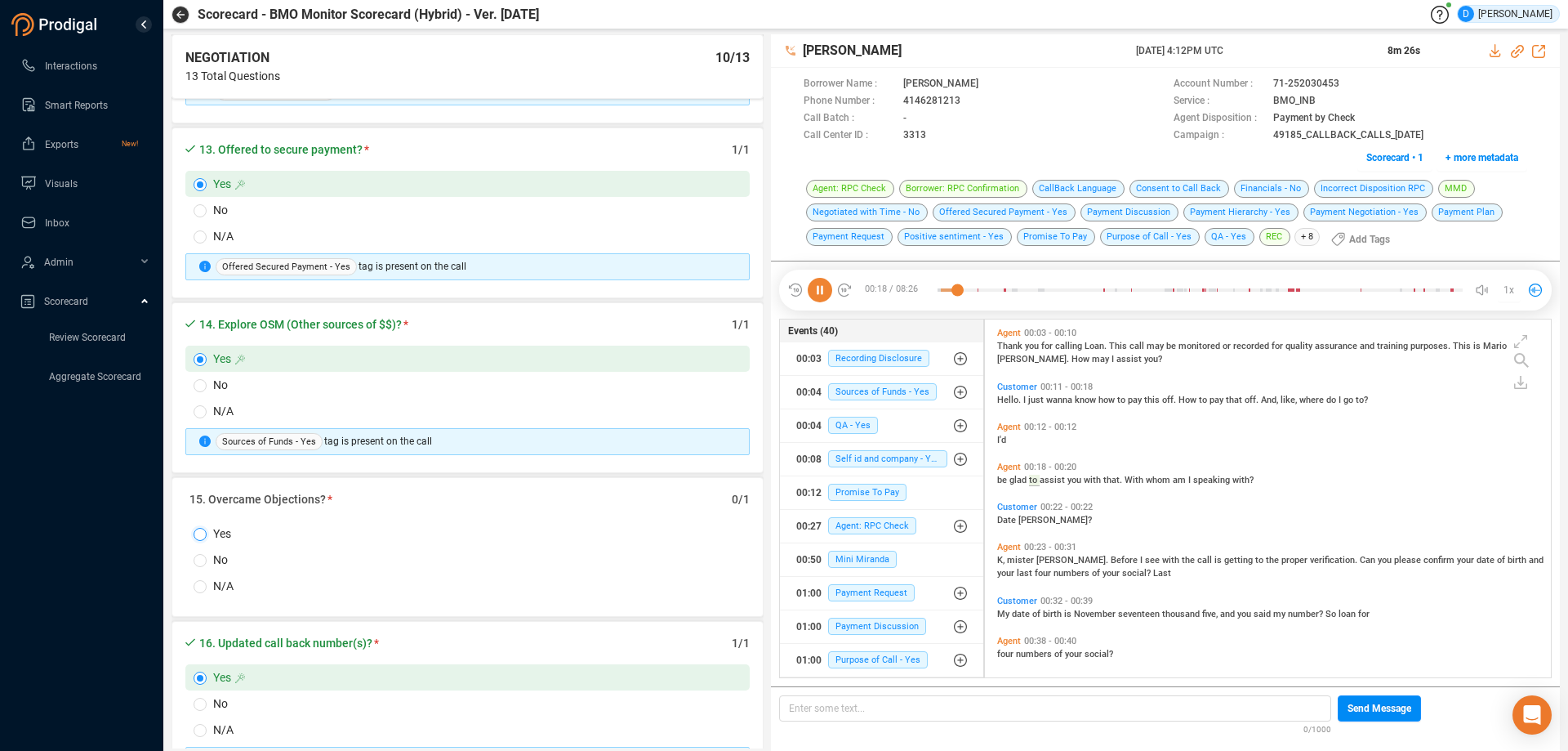
click at [201, 538] on input "Yes" at bounding box center [200, 534] width 13 height 13
radio input "true"
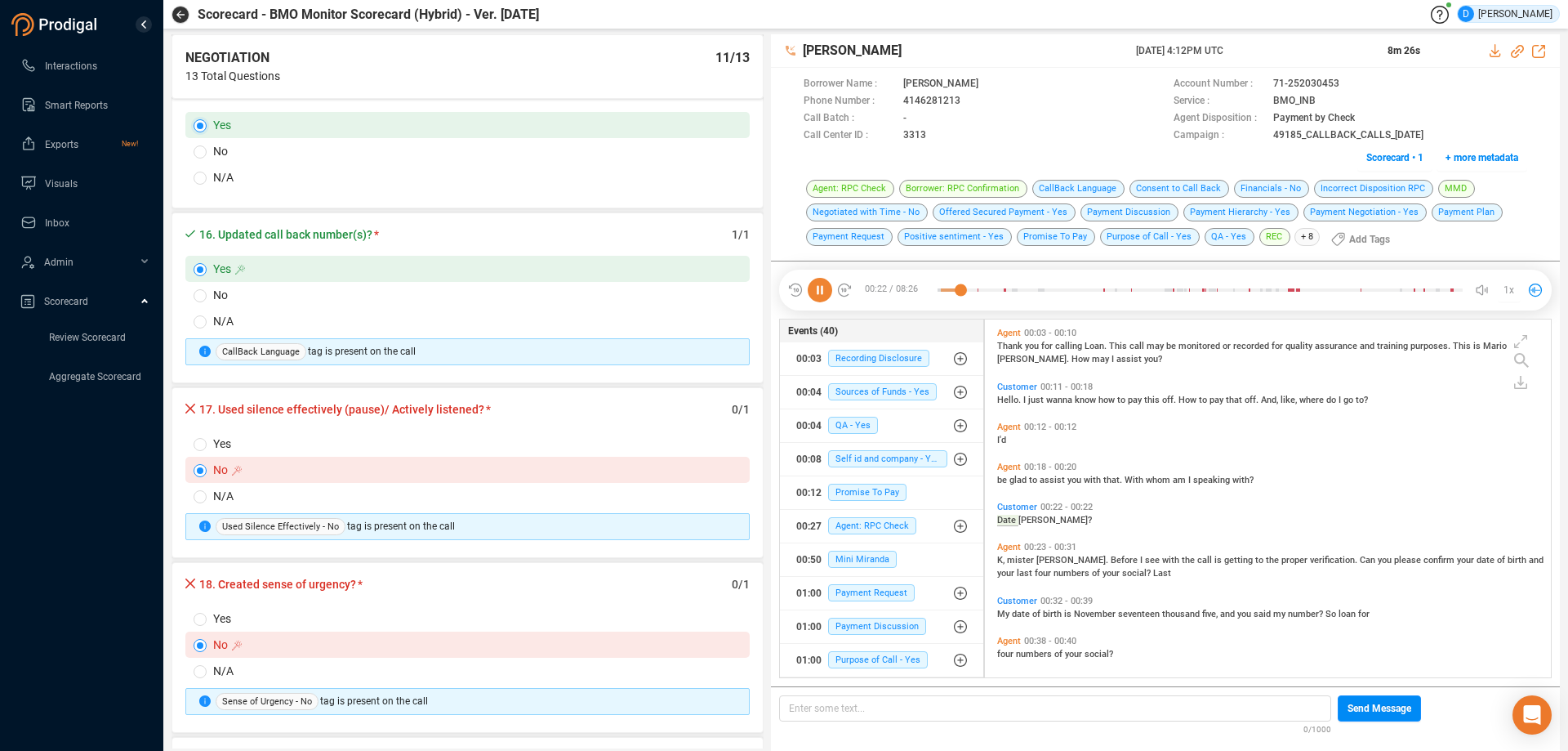
scroll to position [18, 0]
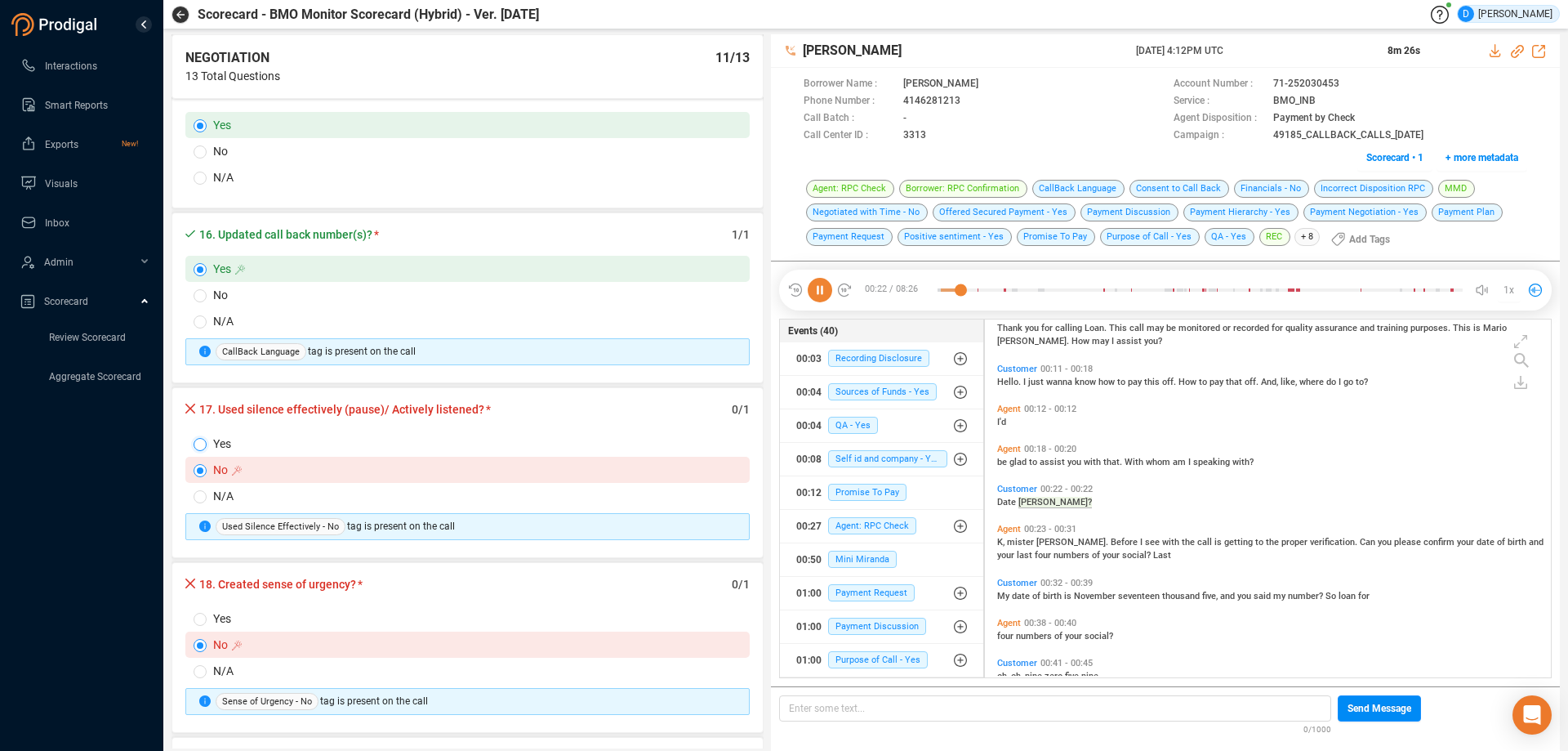
click at [201, 446] on input "Yes" at bounding box center [200, 444] width 13 height 13
radio input "true"
radio input "false"
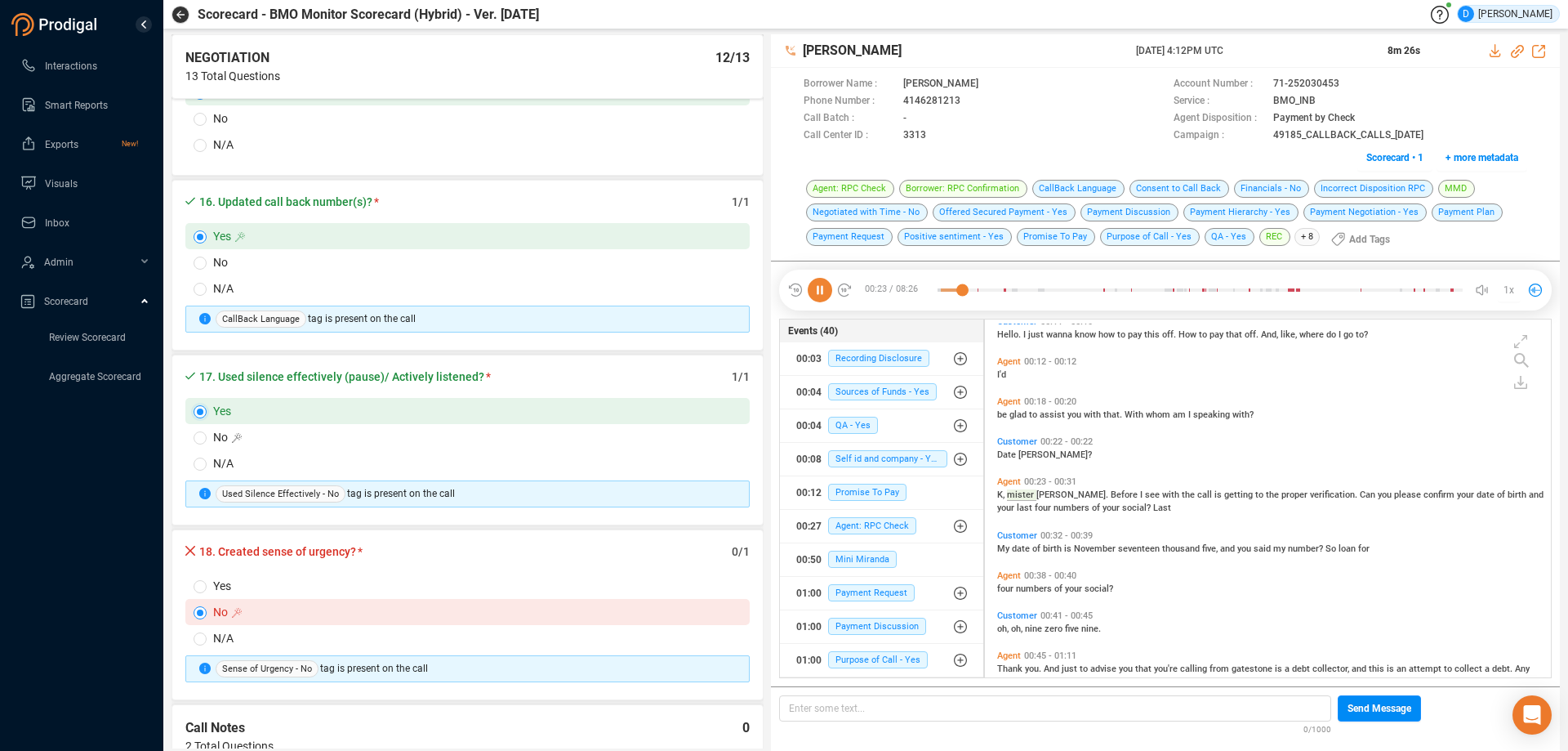
scroll to position [2696, 0]
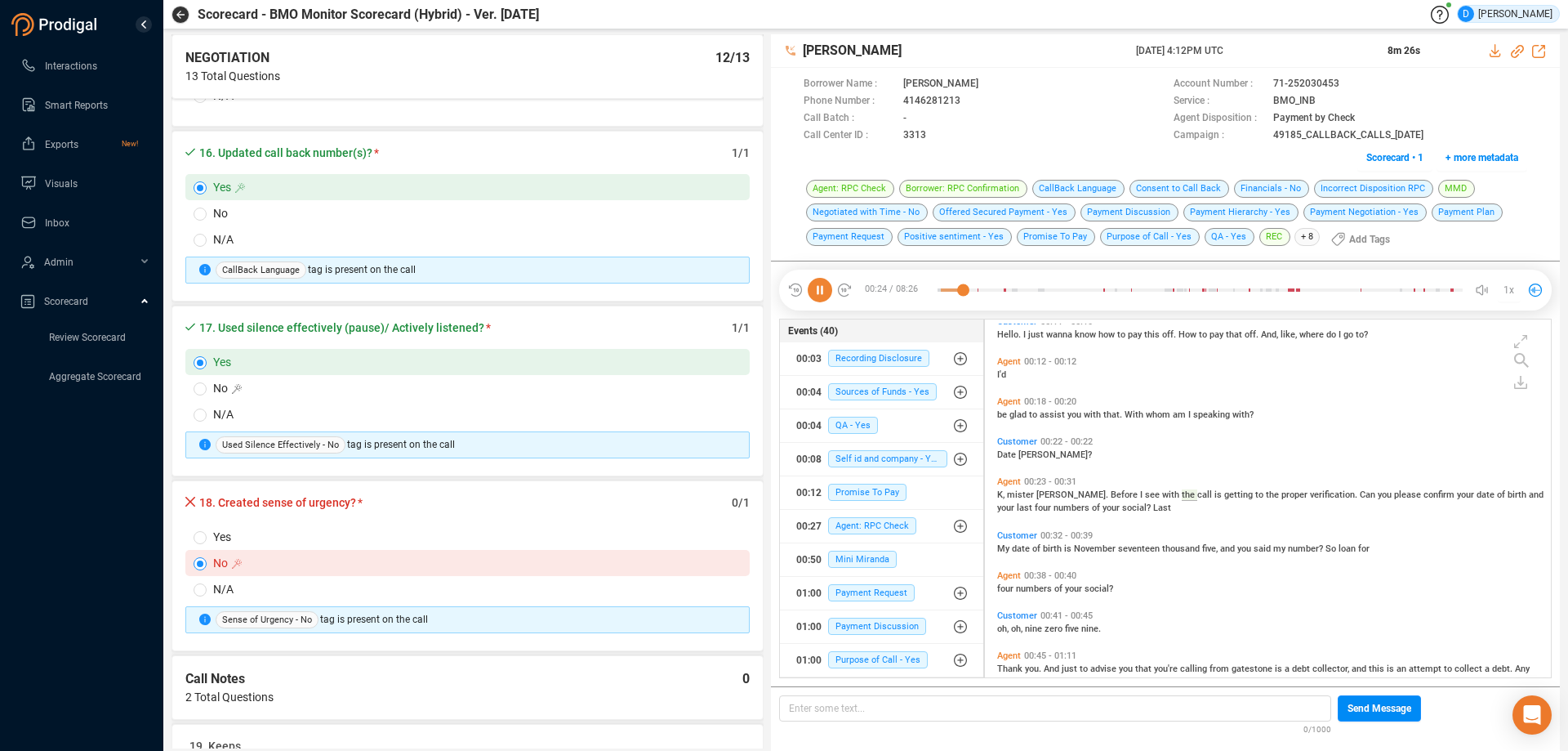
click at [211, 535] on span "Yes" at bounding box center [480, 537] width 548 height 18
click at [207, 535] on input "Yes" at bounding box center [200, 537] width 13 height 13
radio input "true"
radio input "false"
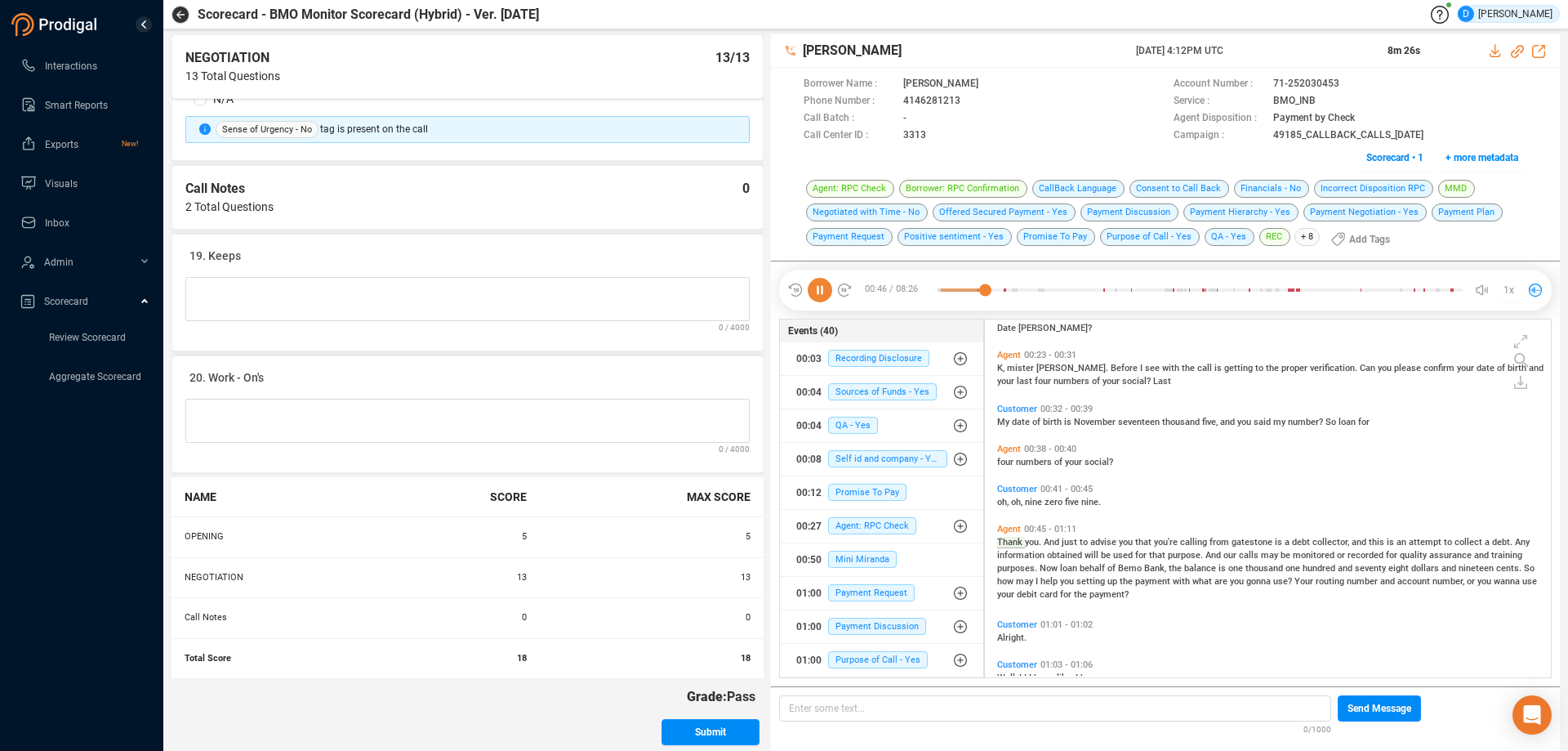
scroll to position [260, 0]
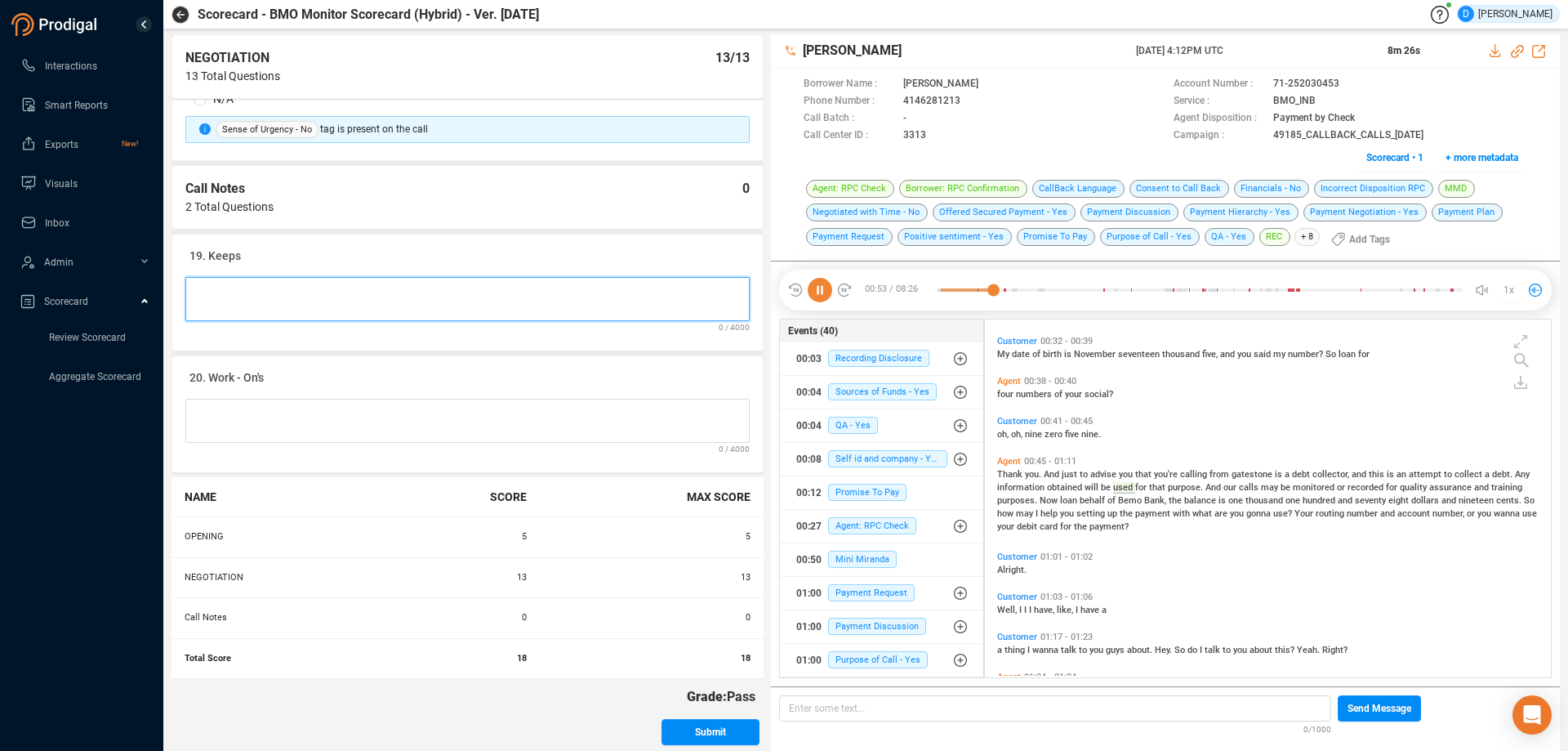
click at [212, 281] on Notes at bounding box center [467, 299] width 564 height 44
type Notes "G"
type Notes "Go"
type Notes "Good"
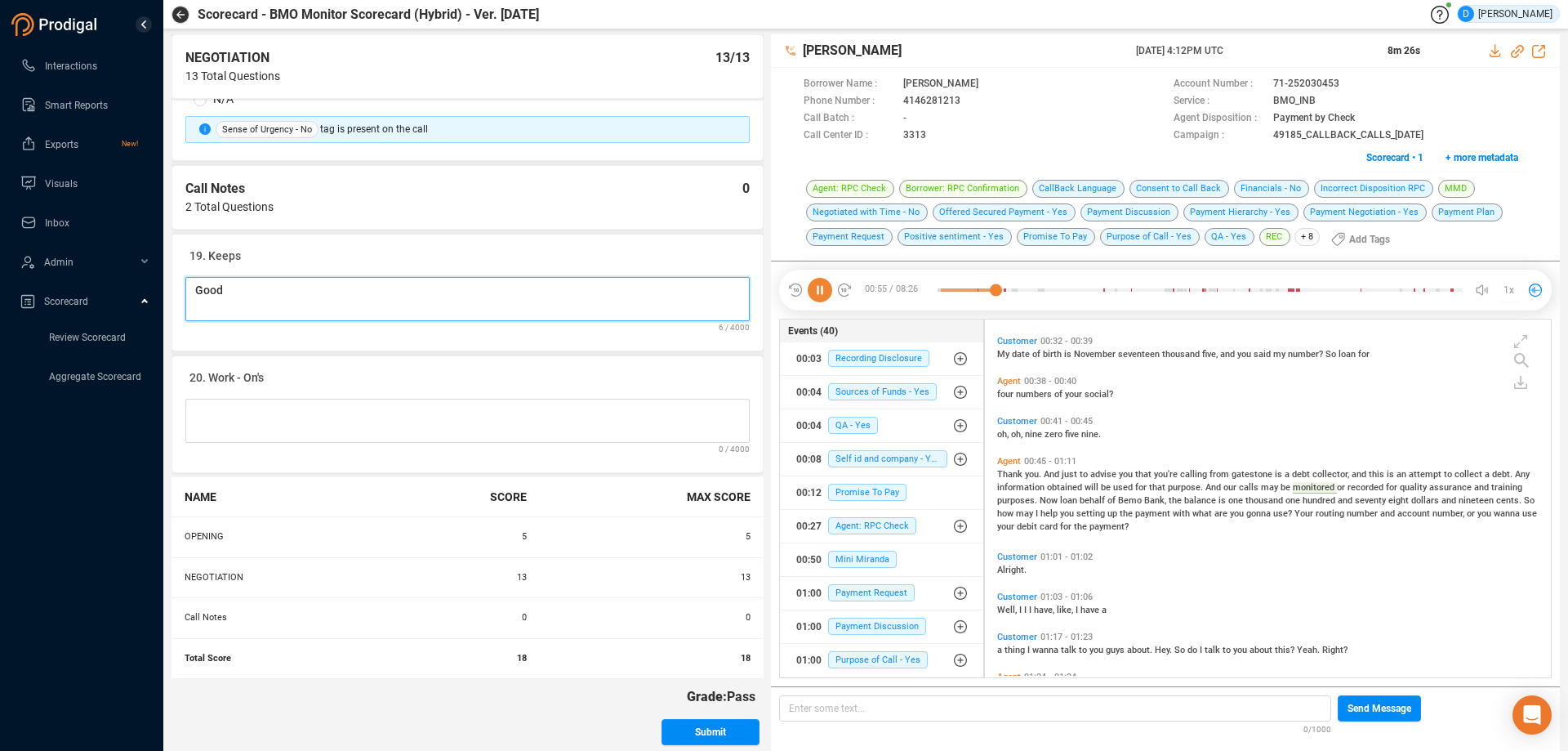
type Notes "Good j"
type Notes "Good jo"
type Notes "Good job"
type Notes "Good job i"
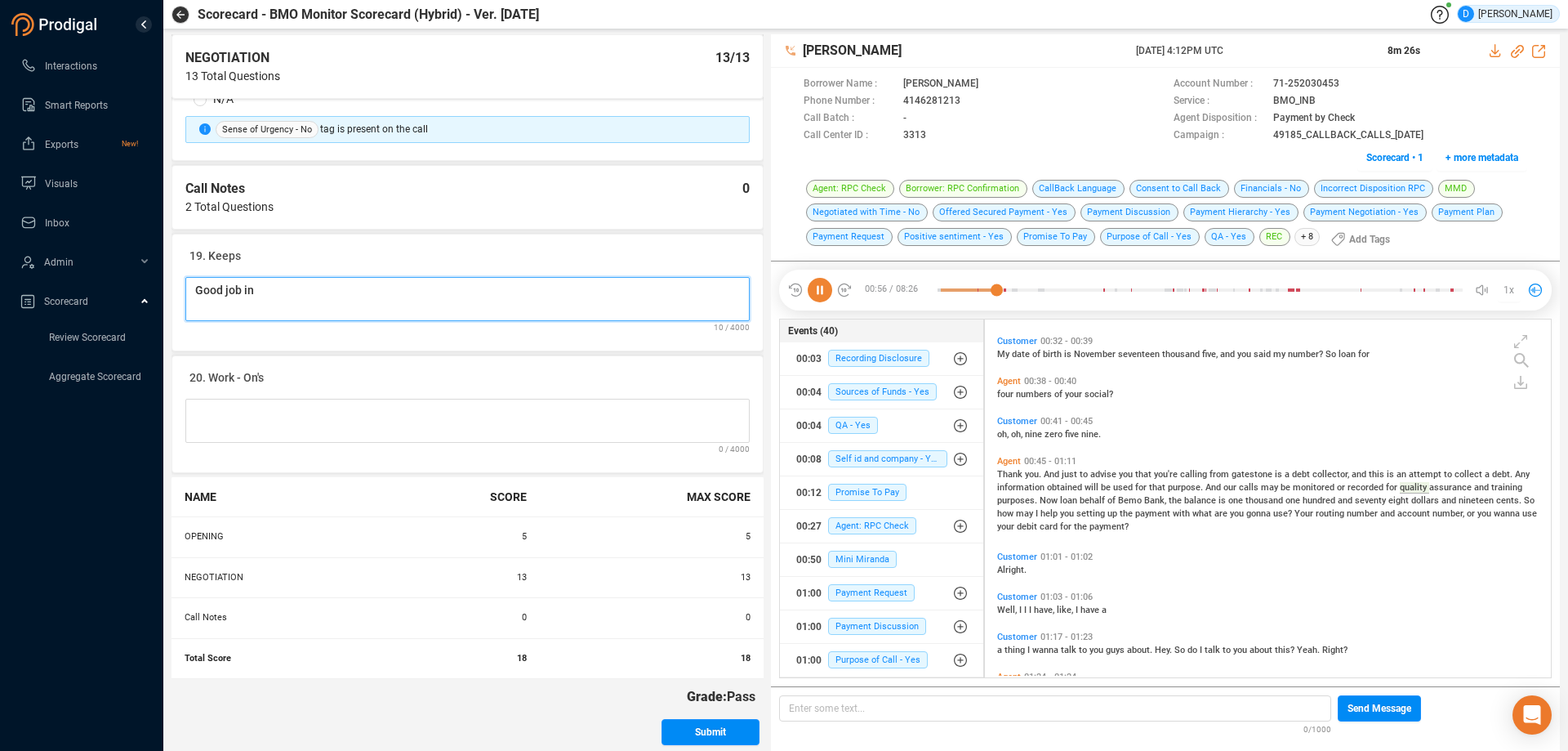
type Notes "Good job in"
type Notes "Good job in n"
type Notes "Good job in ne"
type Notes "Good job in neg"
type Notes "Good job in negp"
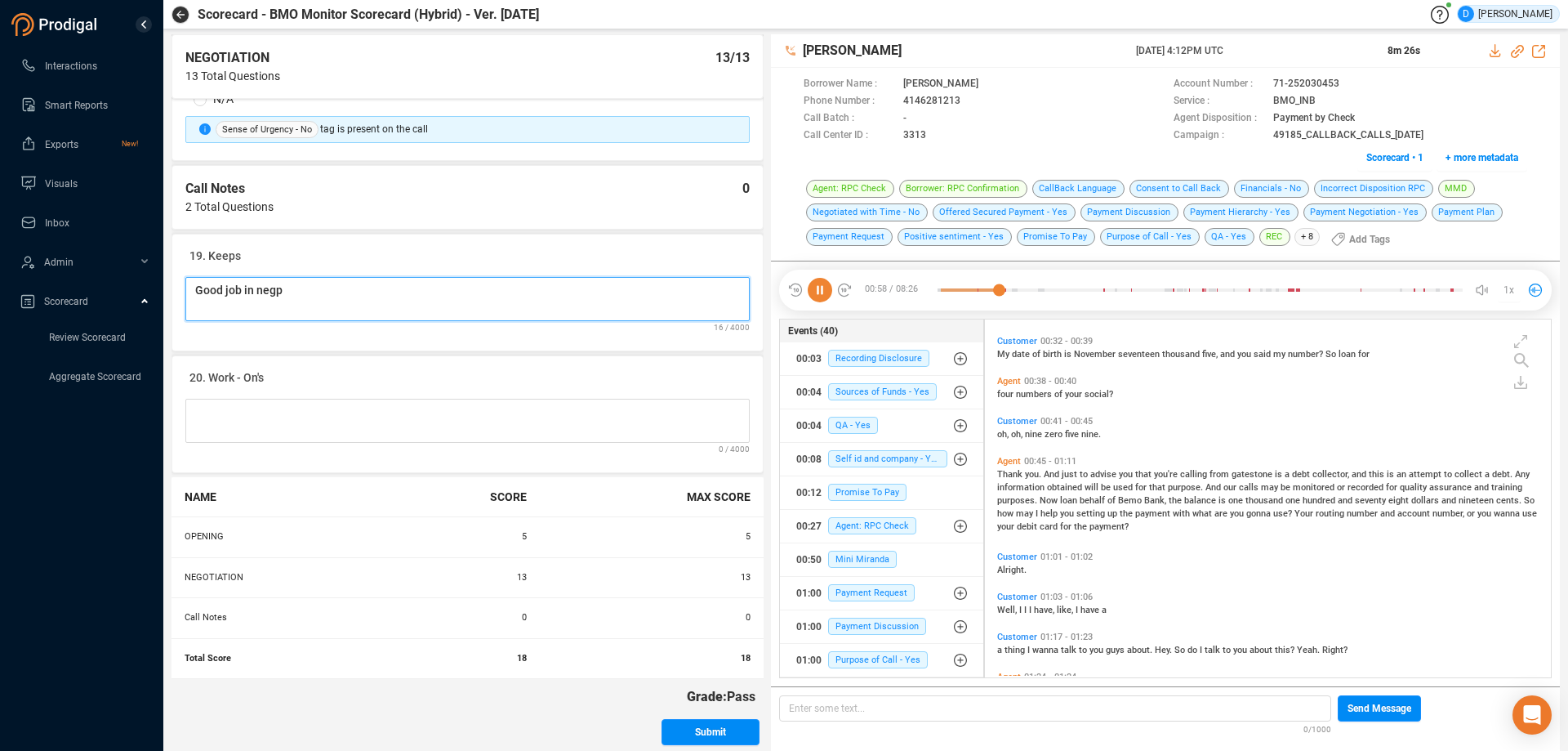
type Notes "Good job in neg"
type Notes "Good job in nego"
type Notes "Good job in negot"
type Notes "Good job in negota"
type Notes "Good job in negotat"
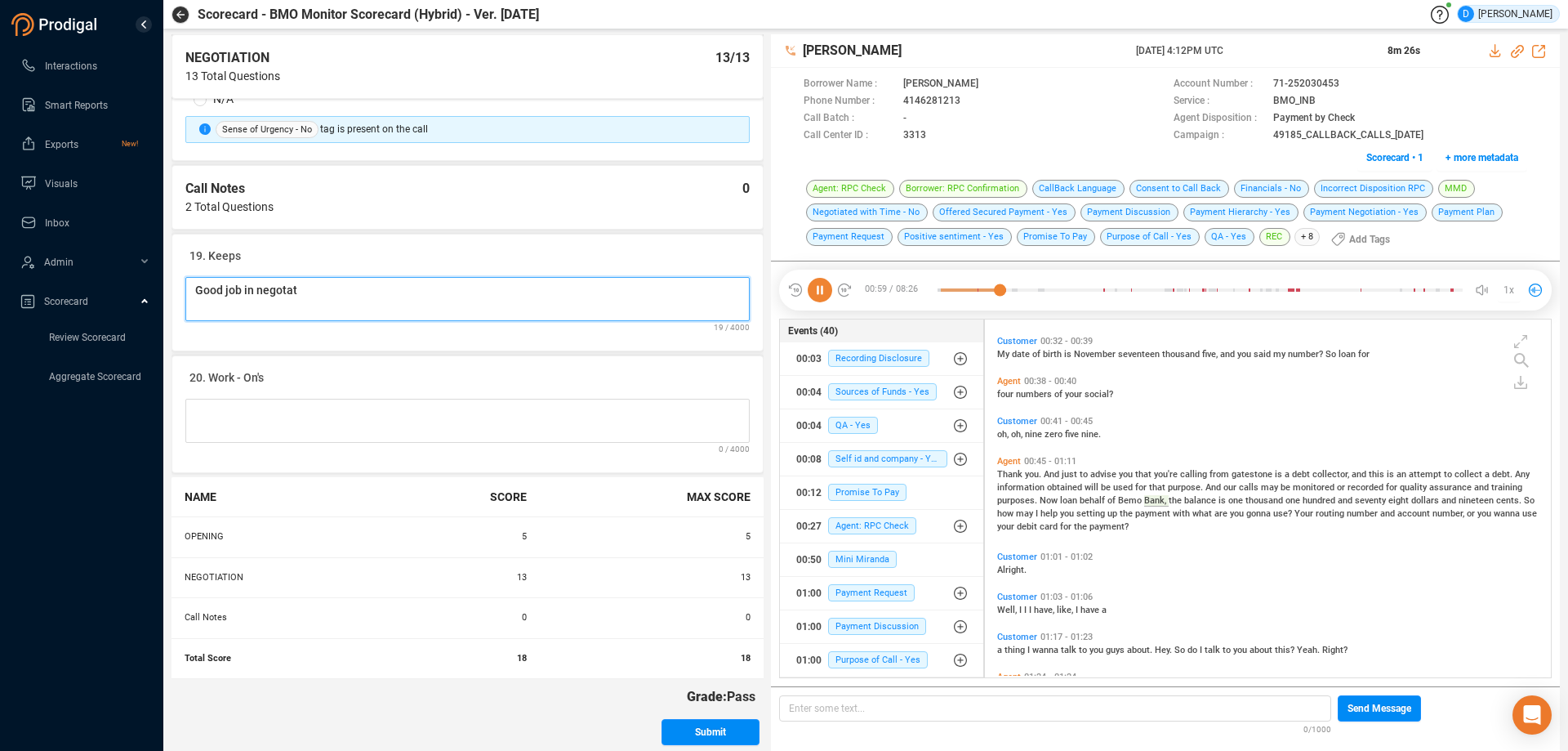
type Notes "Good job in negotati"
type Notes "Good job in negotating"
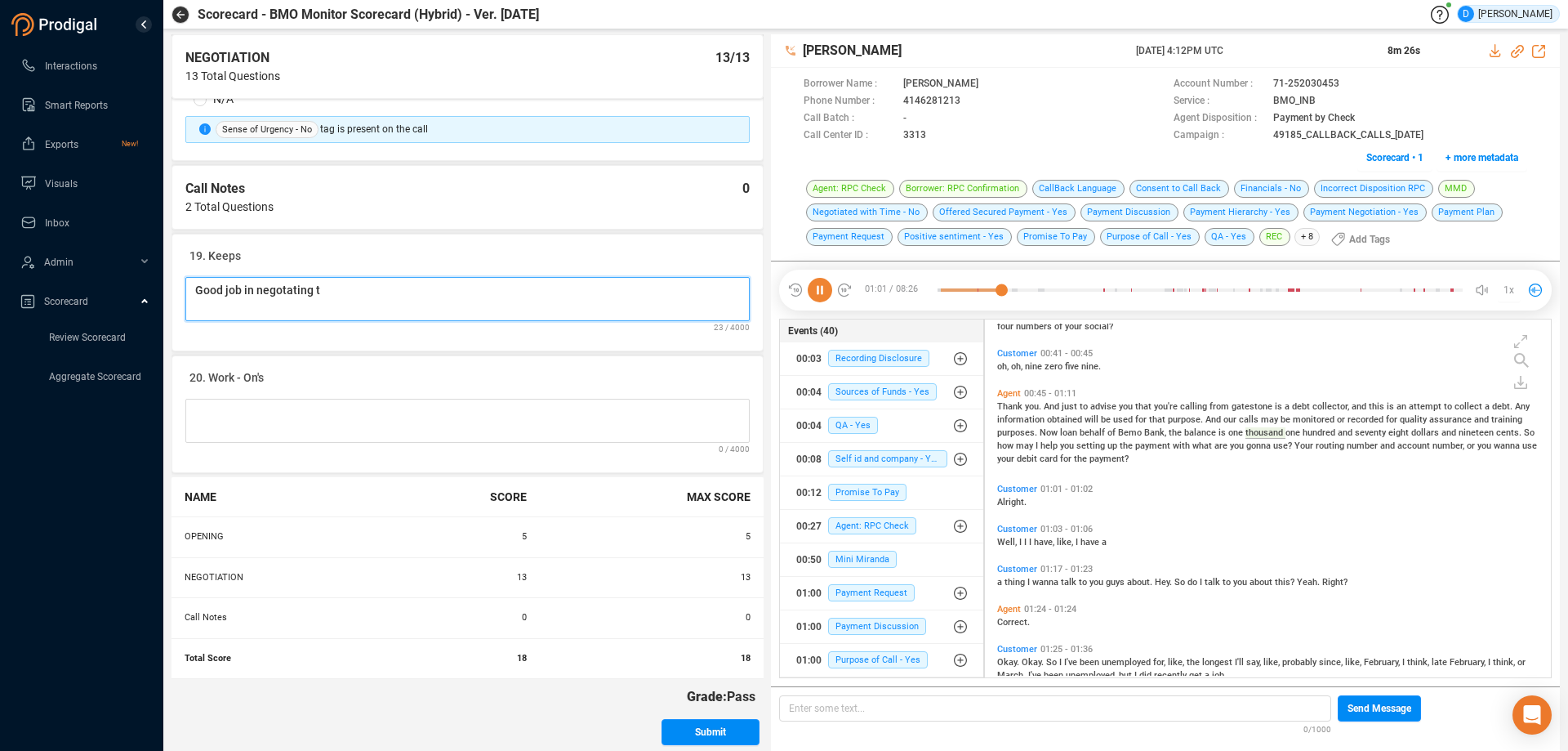
type Notes "Good job in negotating th"
type Notes "Good job in negotating the"
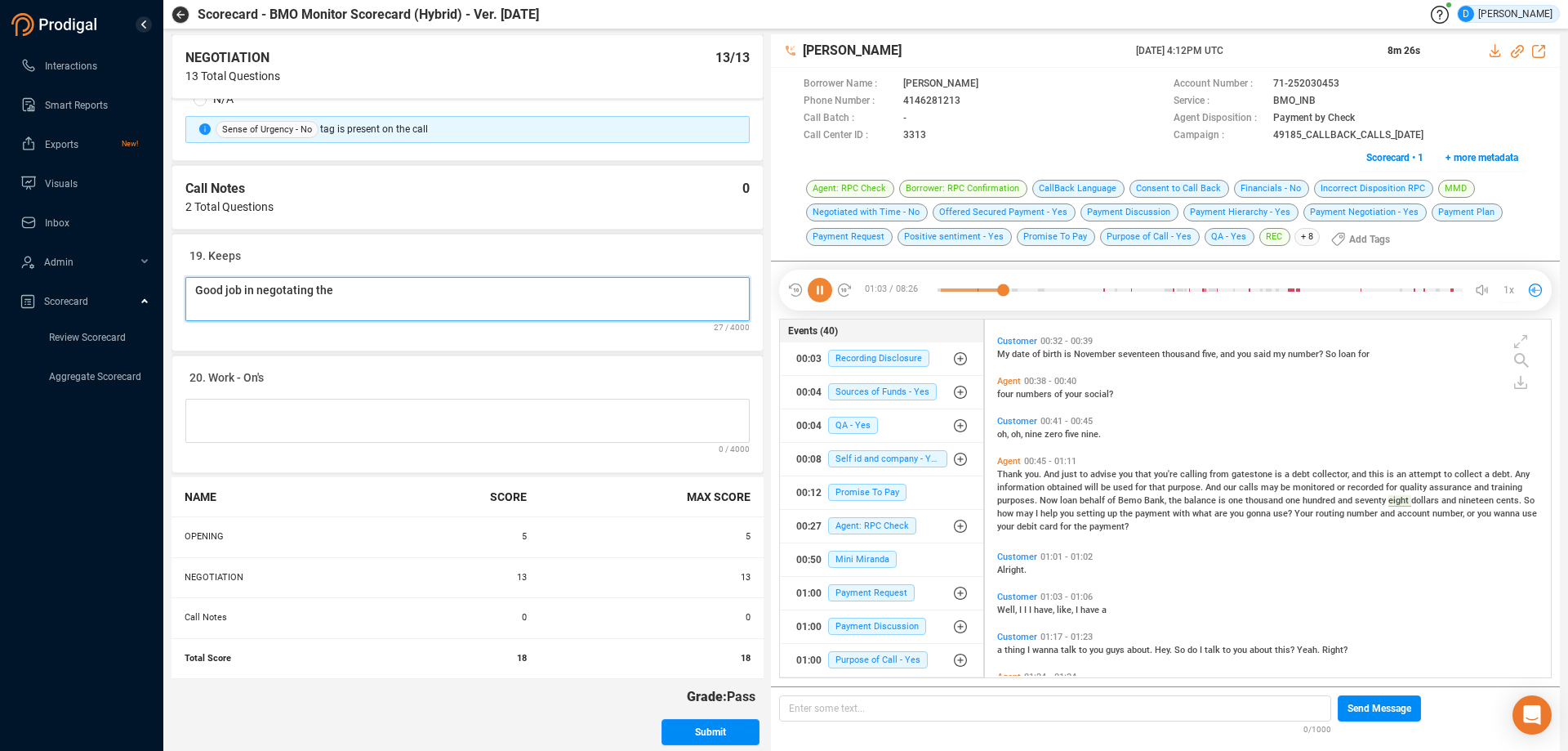
type Notes "Good job in negotating the B"
type Notes "Good job in negotating the BI"
type Notes "Good job in negotating the BIF"
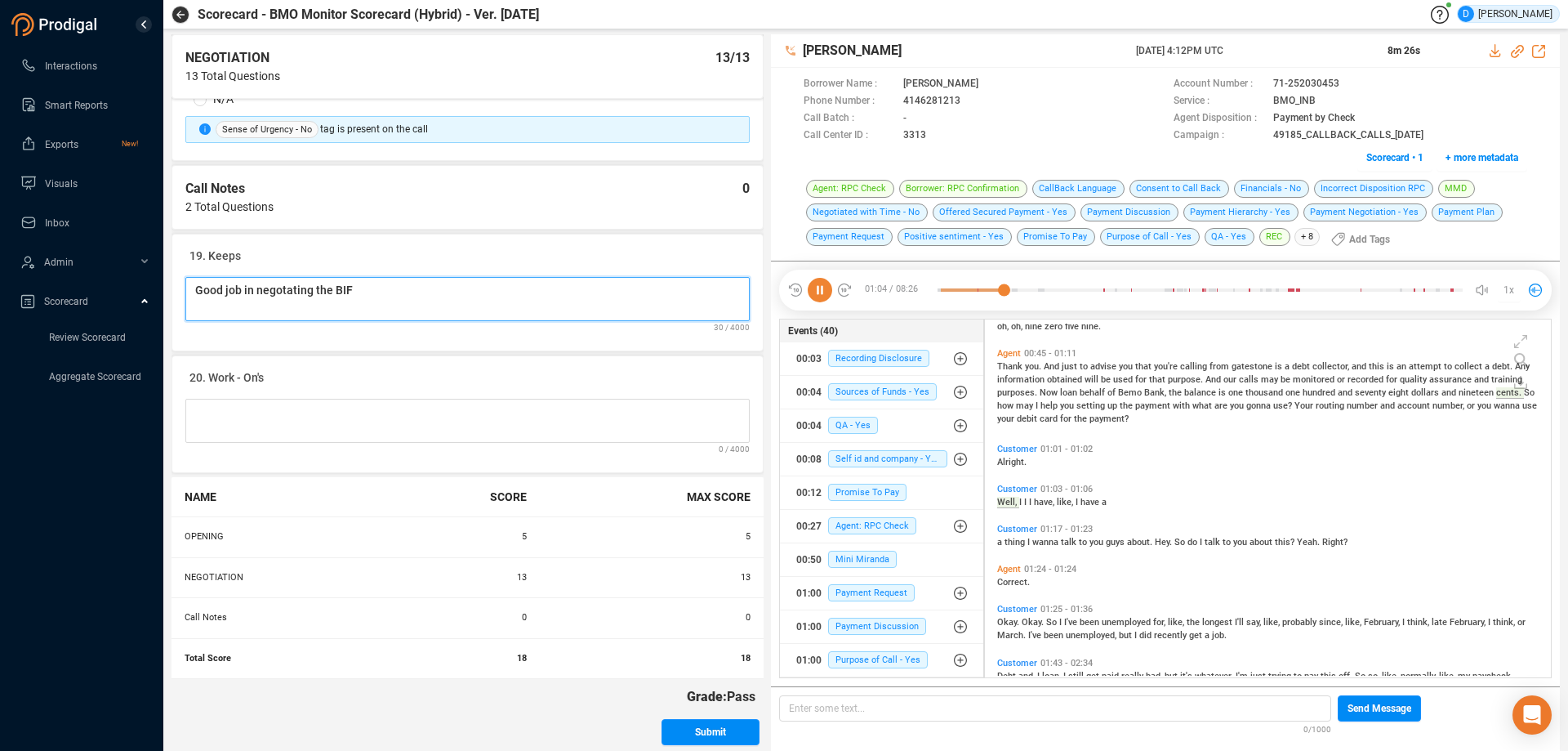
type Notes "Good job in negotating the BIF"
type Notes "Good job in negotating the BIF on"
type Notes "Good job in negotating the BIF on a"
type Notes "Good job in negotating the BIF on ac"
type Notes "Good job in negotating the BIF on acc"
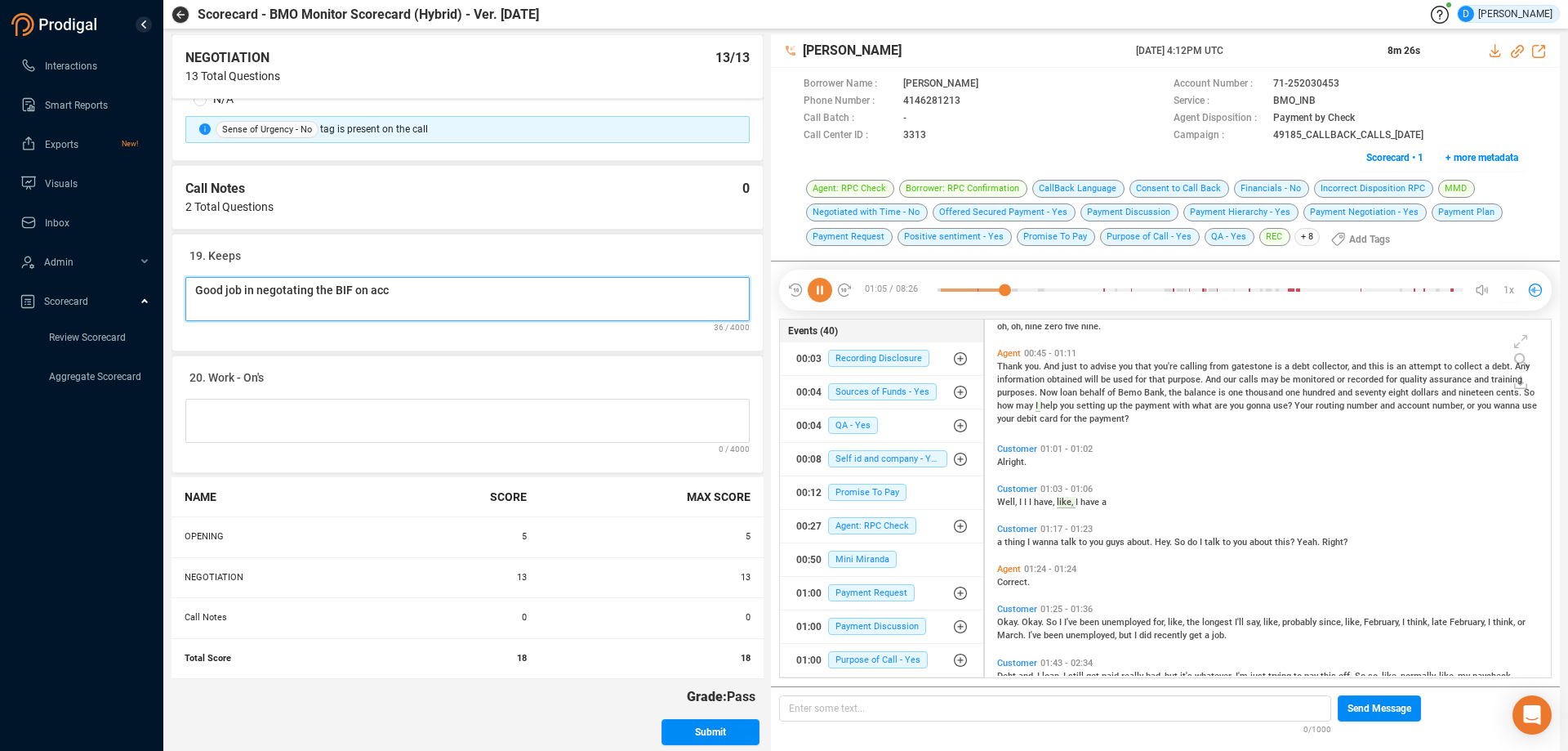
type Notes "Good job in negotating the BIF on acco"
type Notes "Good job in negotating the BIF on accou"
type Notes "Good job in negotating the BIF on accoun"
type Notes "Good job in negotating the BIF on account"
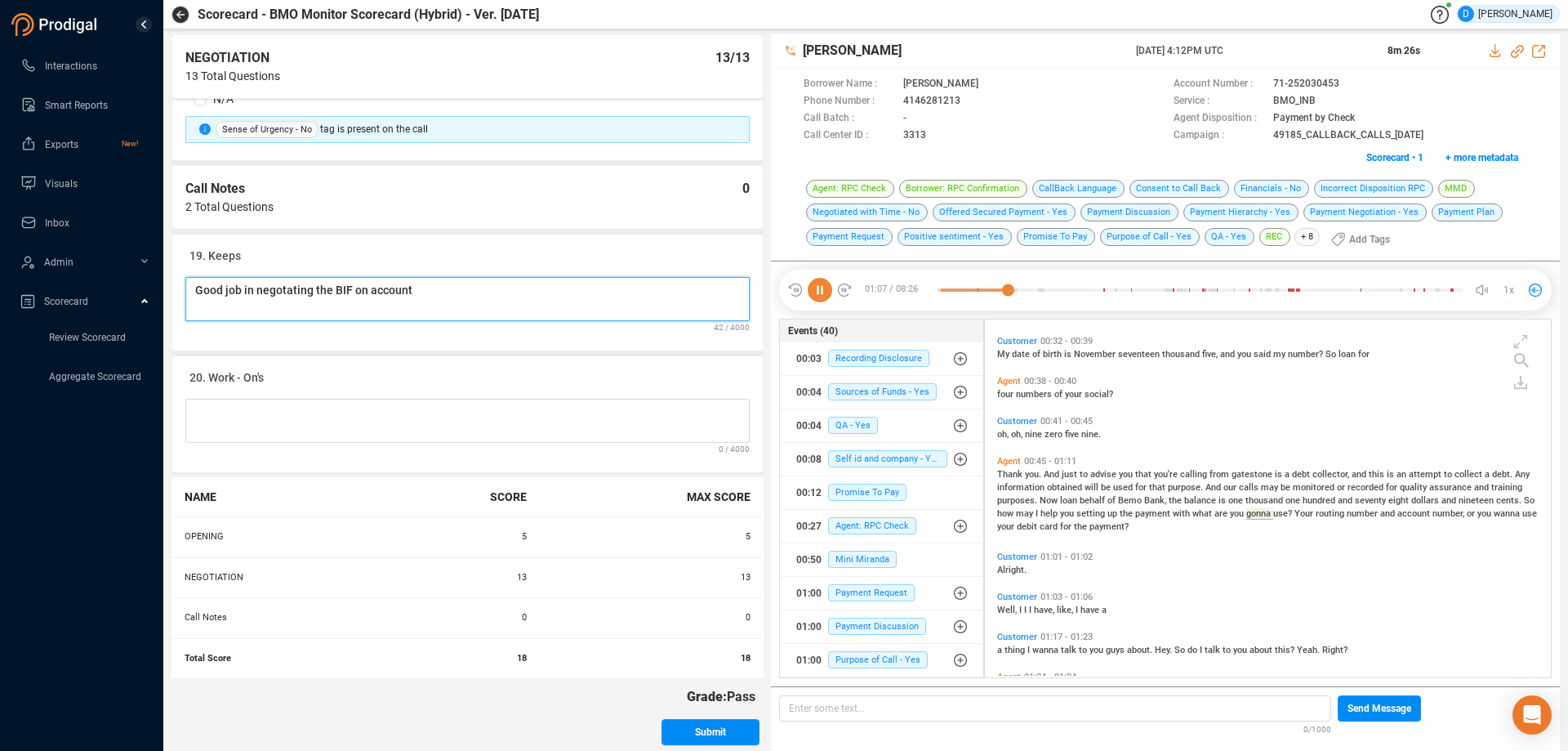
click at [290, 293] on Notes "Good job in negotating the BIF on account" at bounding box center [467, 299] width 564 height 44
click at [444, 292] on Notes "Good job in negotiating the BIF on account" at bounding box center [467, 299] width 564 height 44
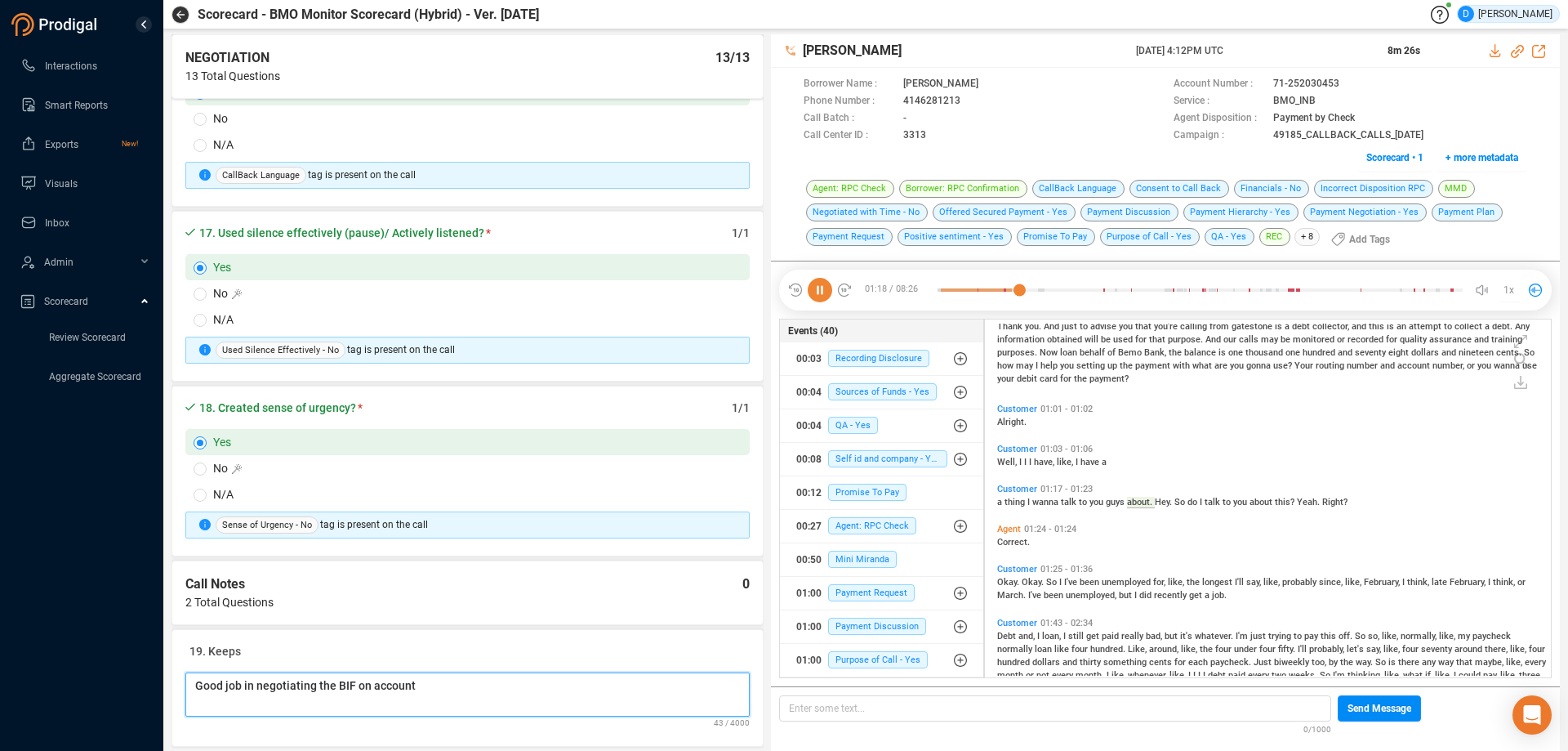
scroll to position [3191, 0]
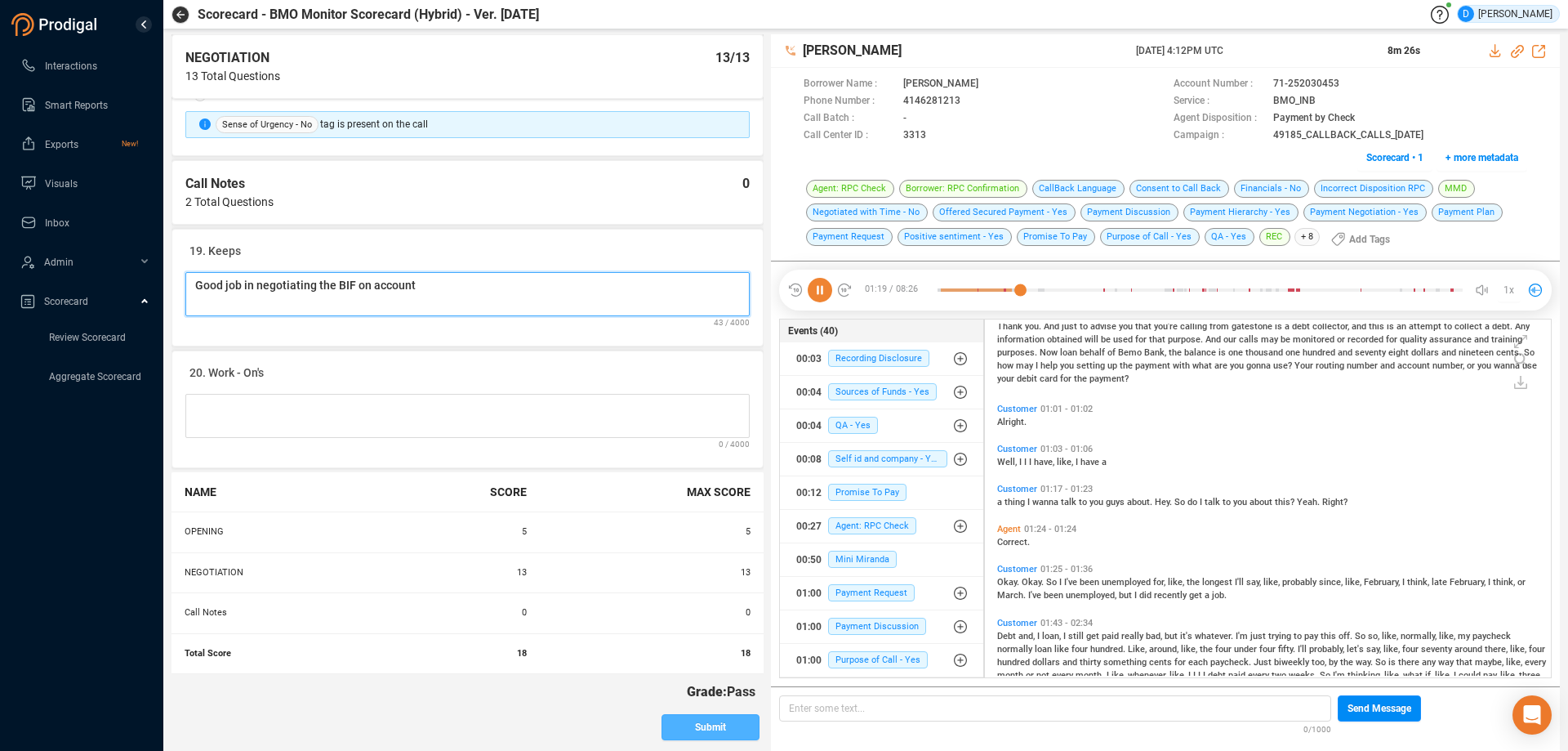
type Notes "Good job in negotiating the BIF on account"
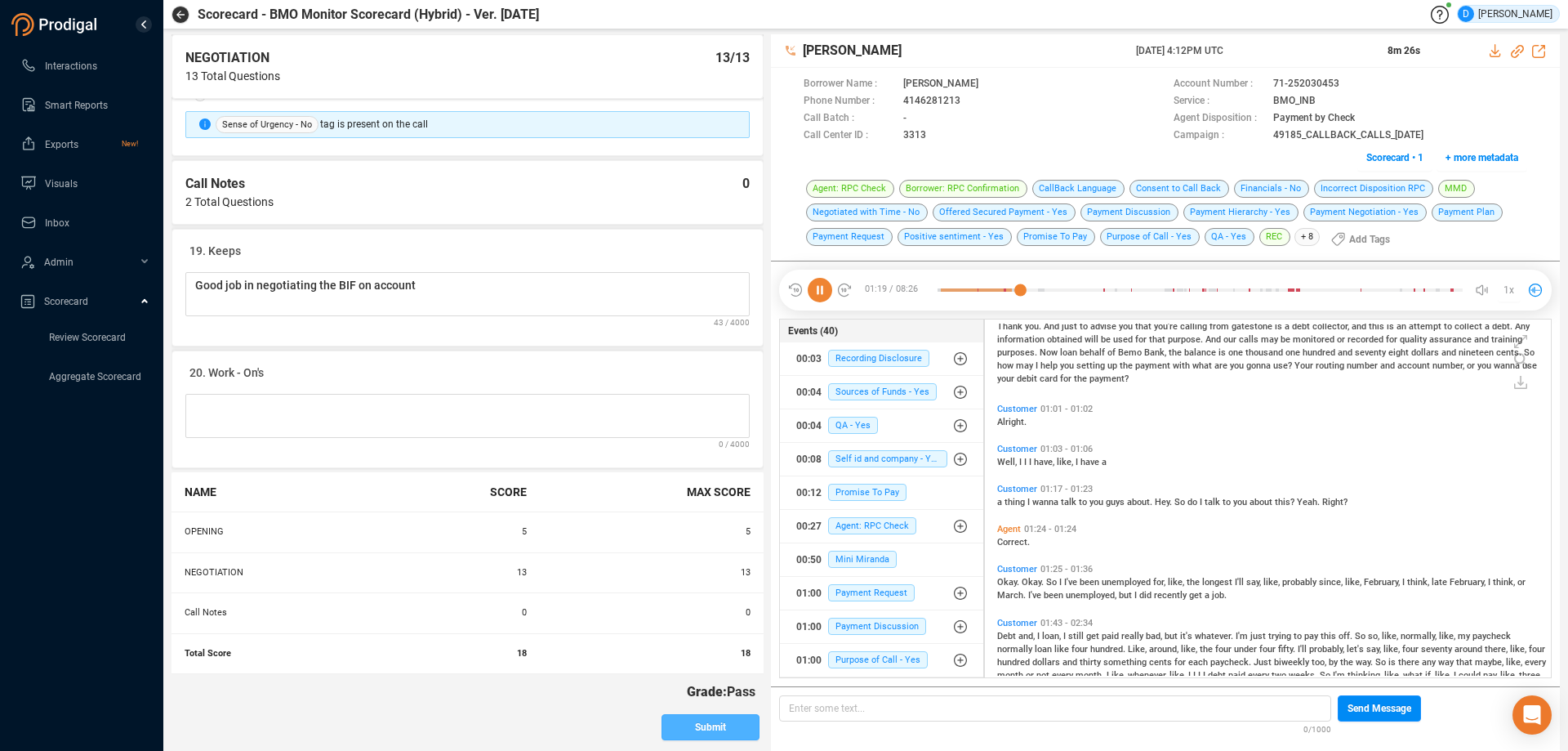
click at [705, 726] on span "Submit" at bounding box center [711, 727] width 31 height 26
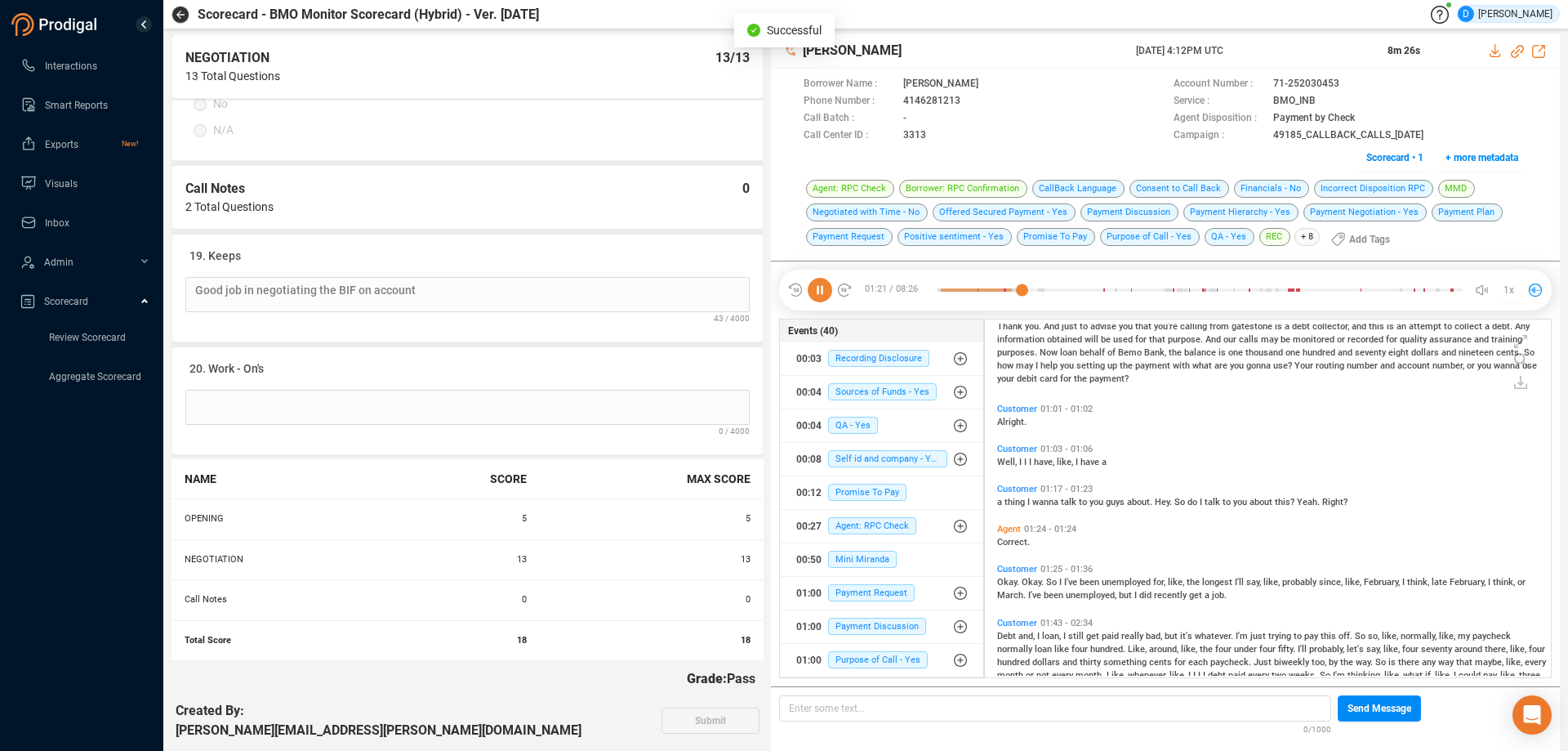
scroll to position [12, 0]
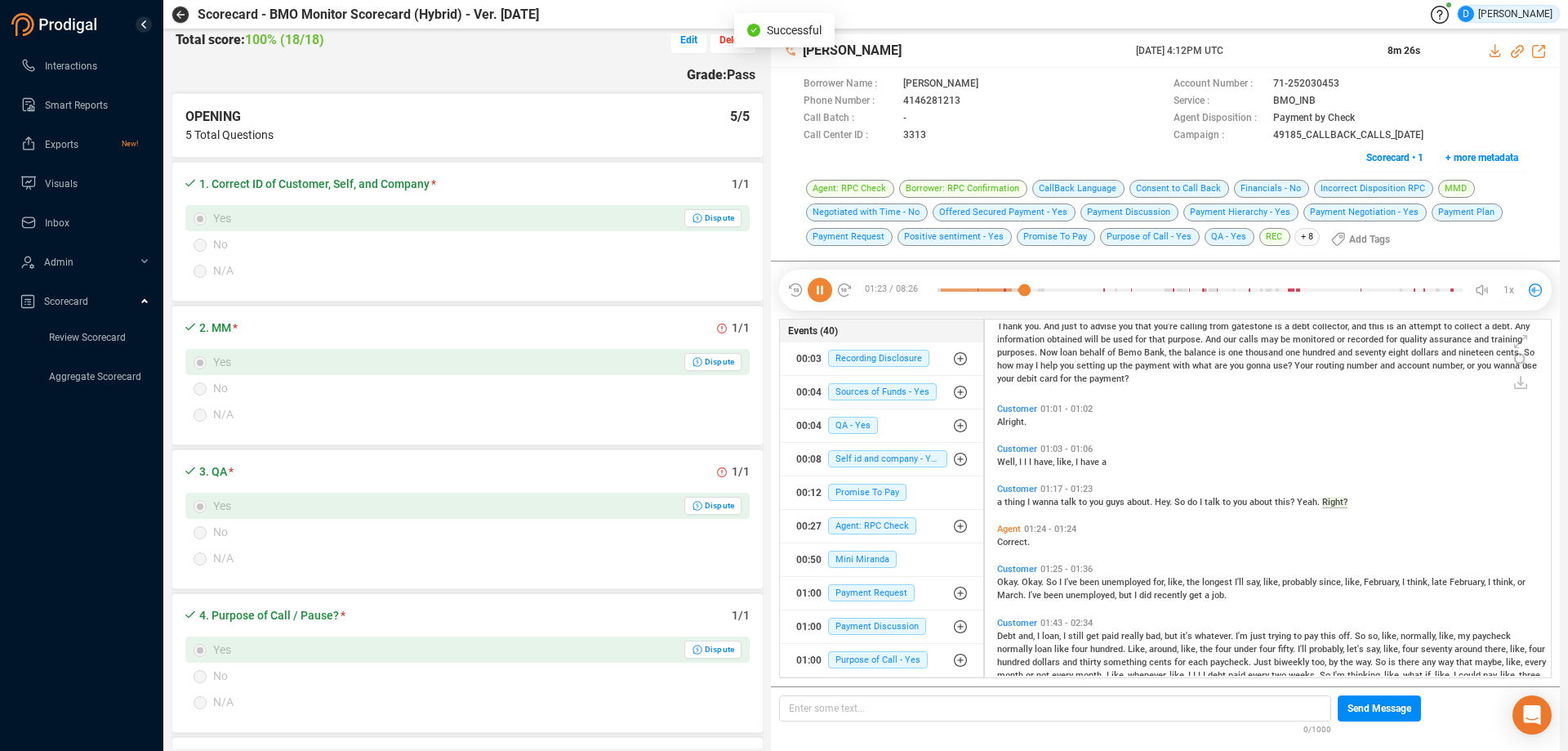
click at [76, 71] on link "Interactions" at bounding box center [79, 65] width 118 height 32
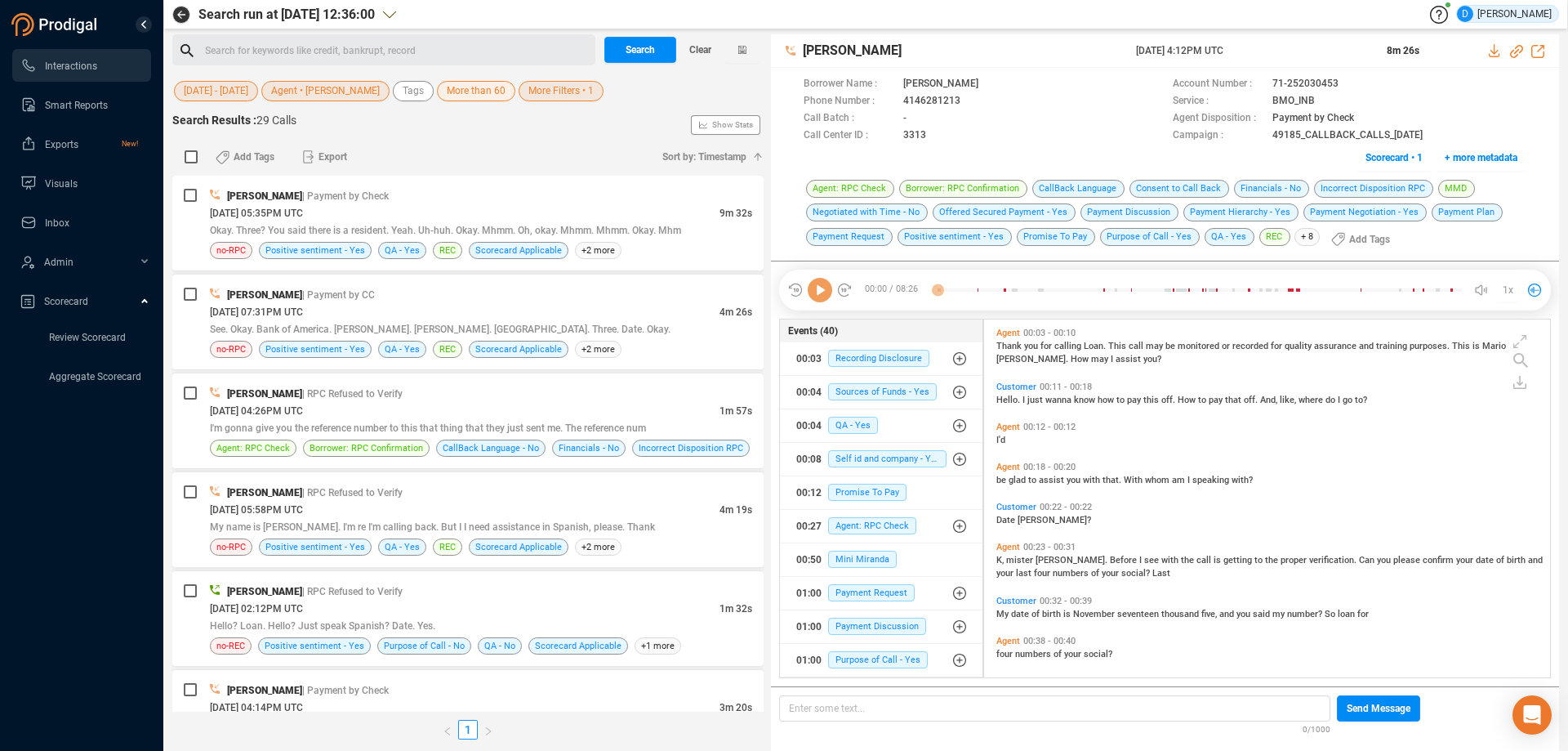
scroll to position [353, 558]
click at [108, 337] on link "Review Scorecard" at bounding box center [86, 336] width 76 height 13
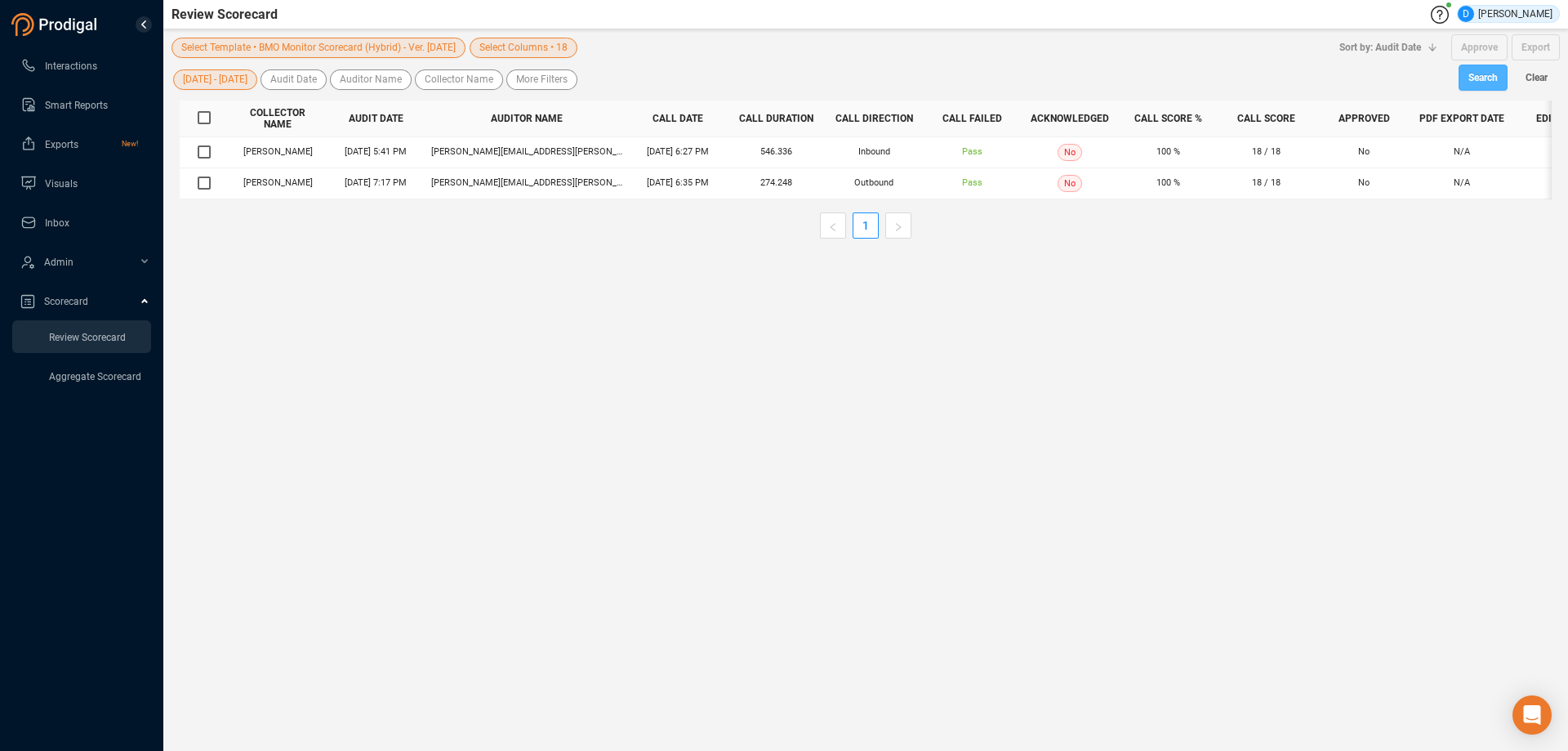
click at [1481, 79] on span "Search" at bounding box center [1483, 77] width 30 height 26
click at [55, 62] on span "Interactions" at bounding box center [71, 66] width 52 height 12
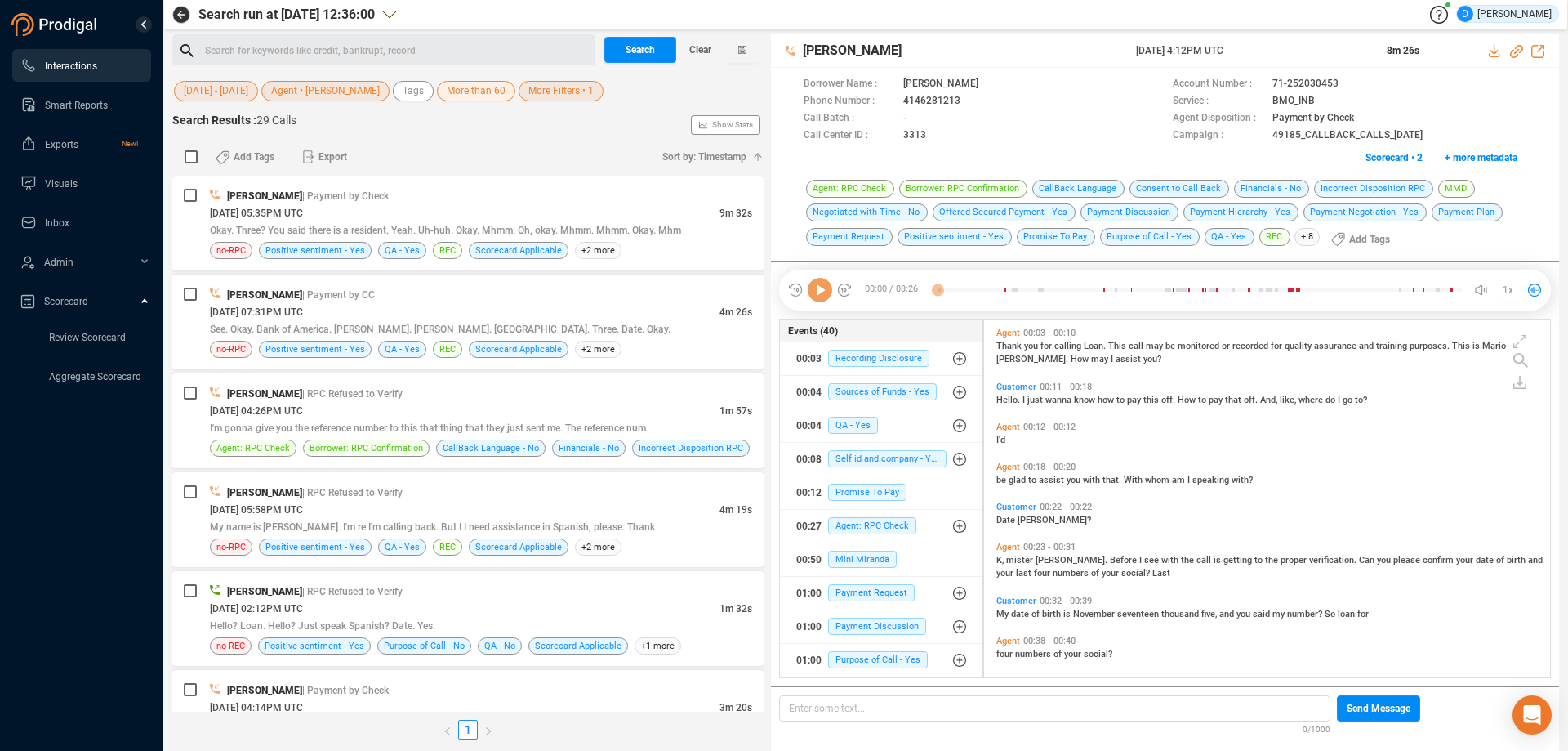
scroll to position [353, 558]
click at [322, 94] on span "Agent • [PERSON_NAME]" at bounding box center [325, 91] width 109 height 21
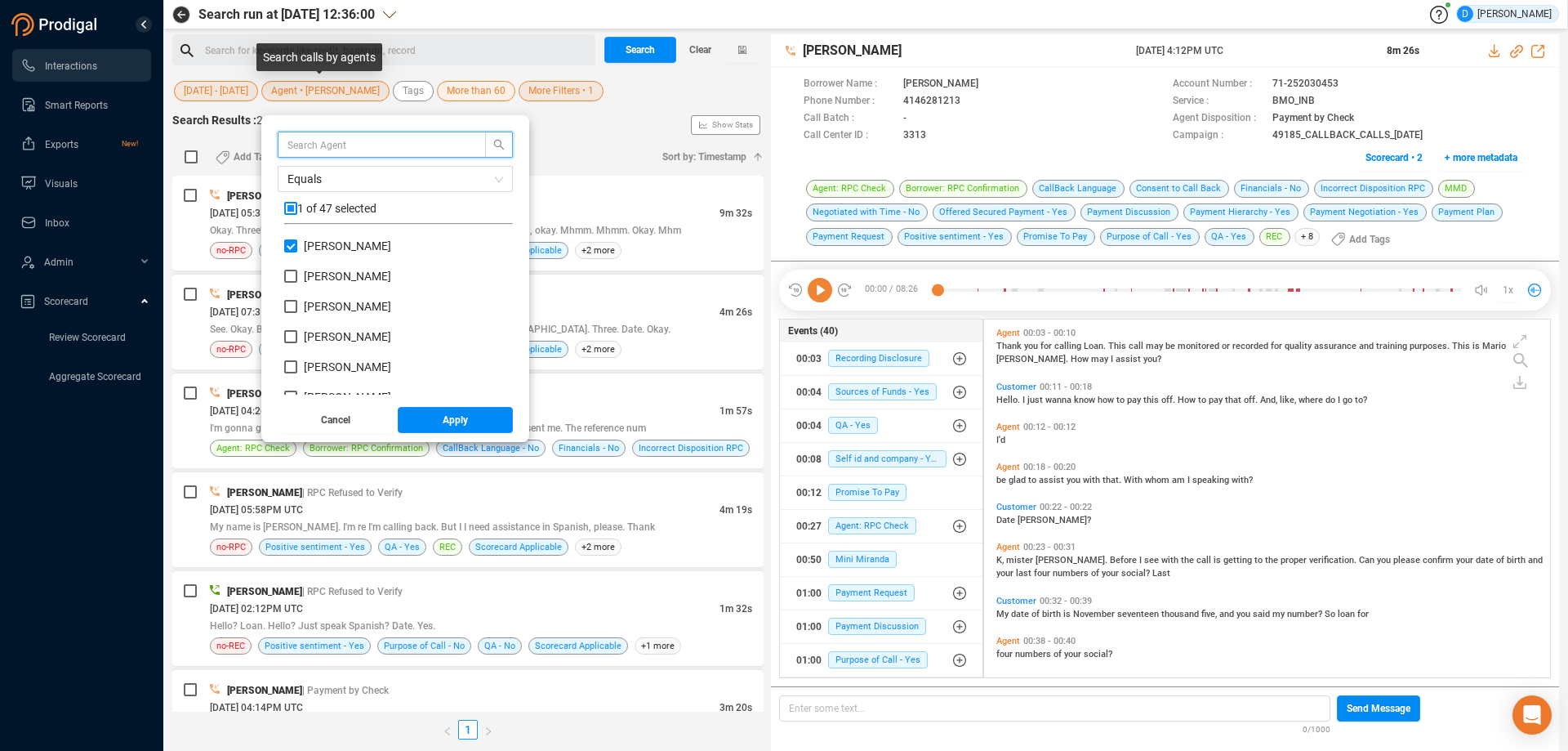
scroll to position [153, 220]
click at [291, 210] on input "checkbox" at bounding box center [291, 208] width 13 height 13
checkbox input "true"
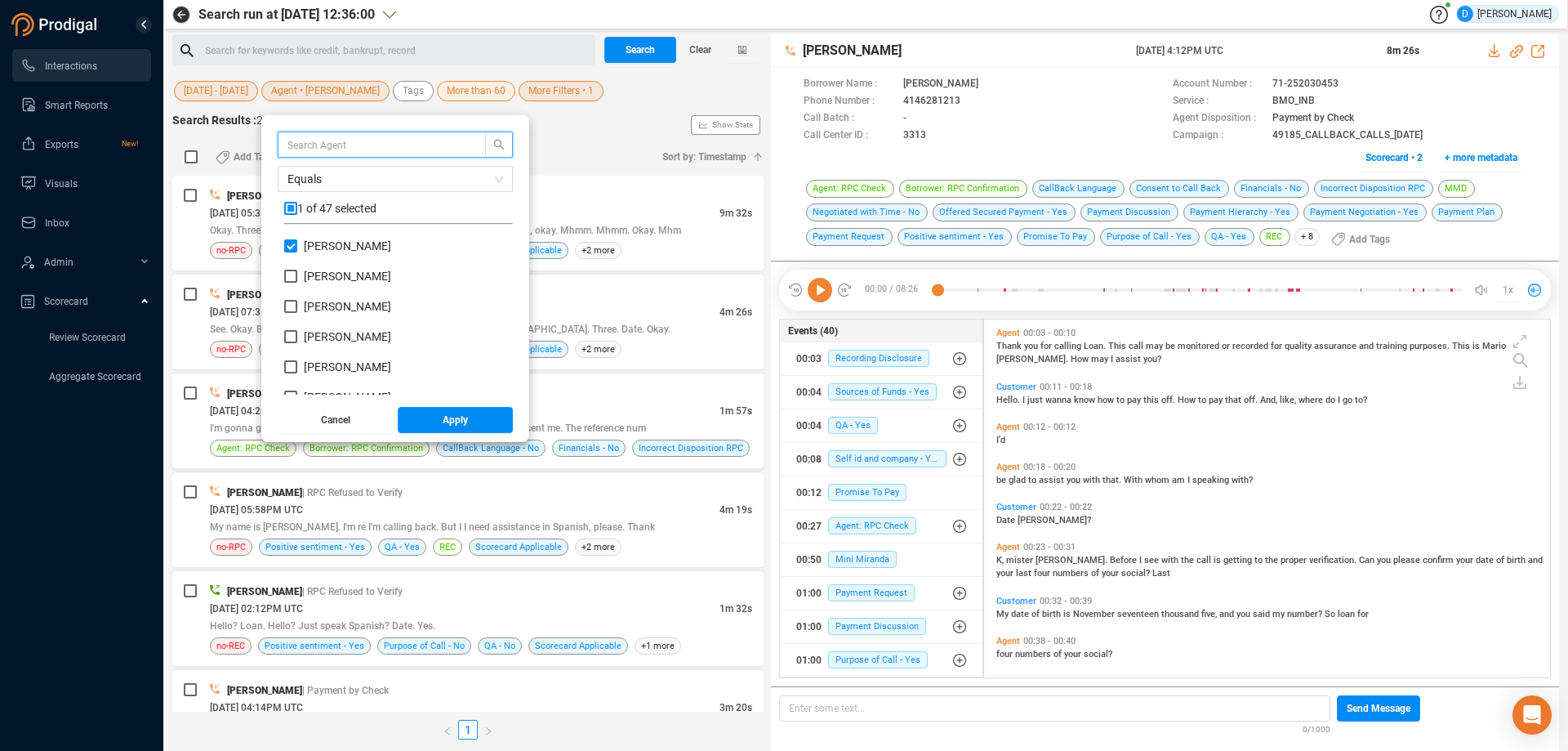
checkbox input "true"
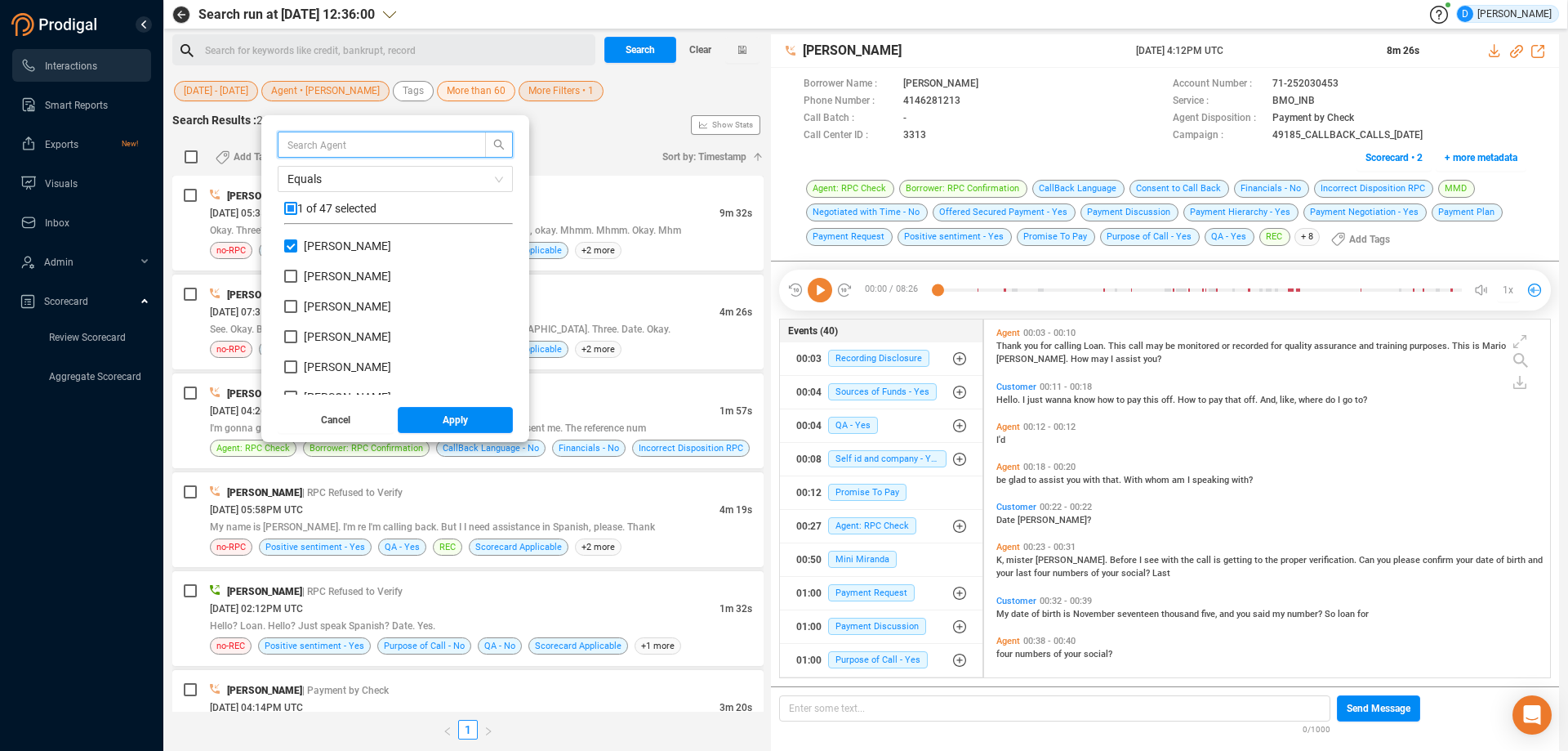
checkbox input "true"
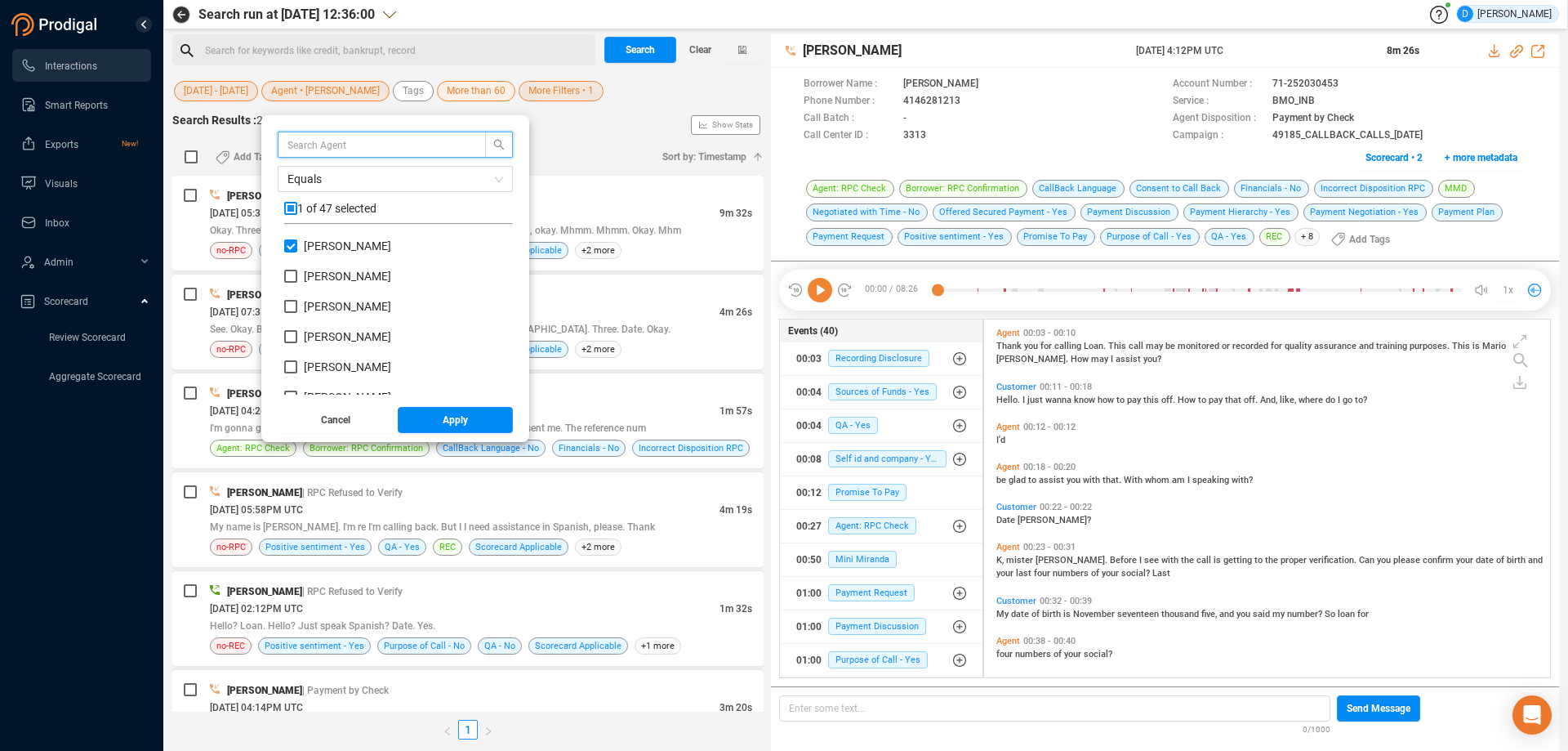
checkbox input "true"
click at [300, 154] on span at bounding box center [396, 144] width 236 height 26
click at [300, 229] on div "Equals 47 of 47 selected [PERSON_NAME] [PERSON_NAME] [PERSON_NAME] [PERSON_NAME…" at bounding box center [396, 263] width 236 height 263
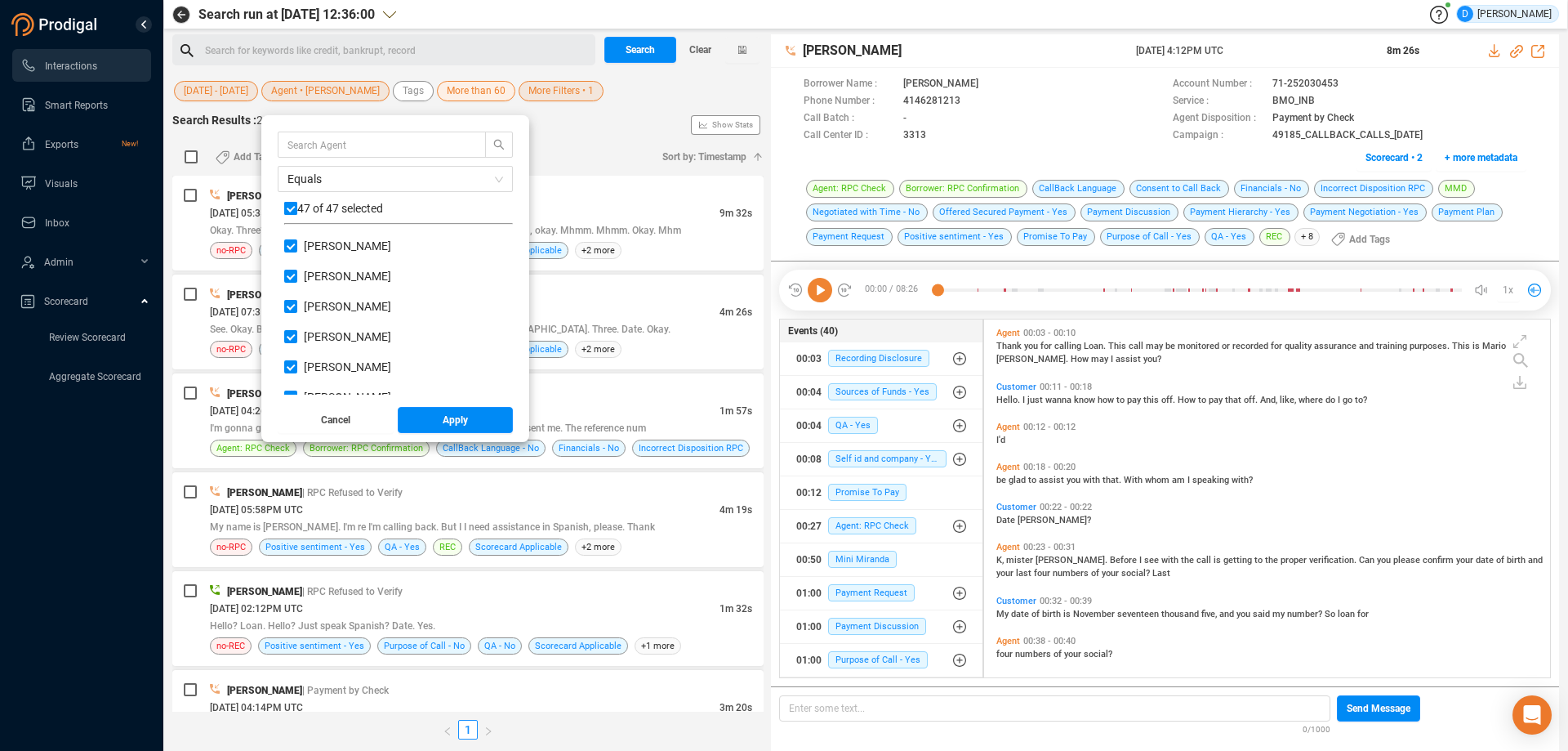
click at [298, 210] on input "checkbox" at bounding box center [291, 208] width 13 height 13
checkbox input "false"
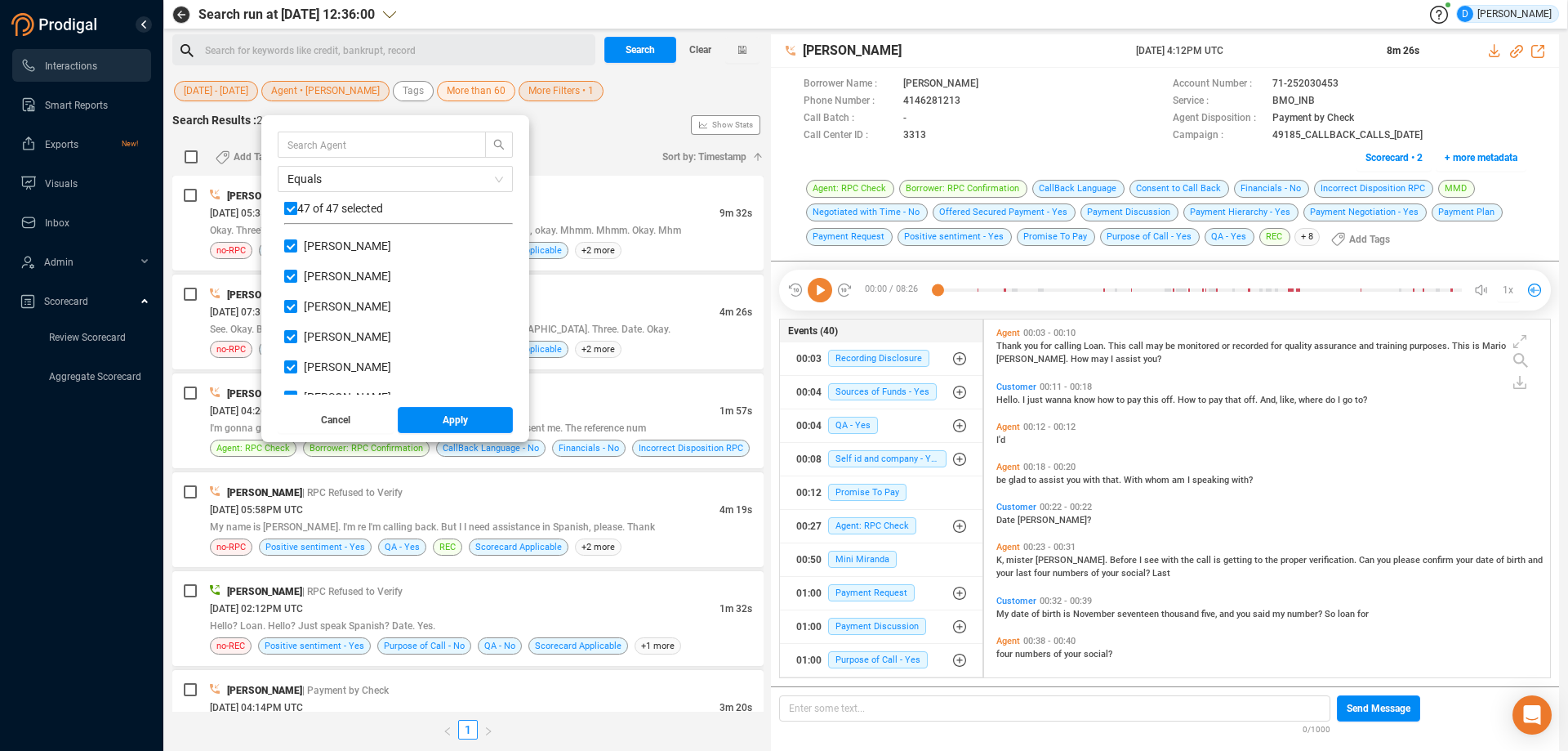
checkbox input "false"
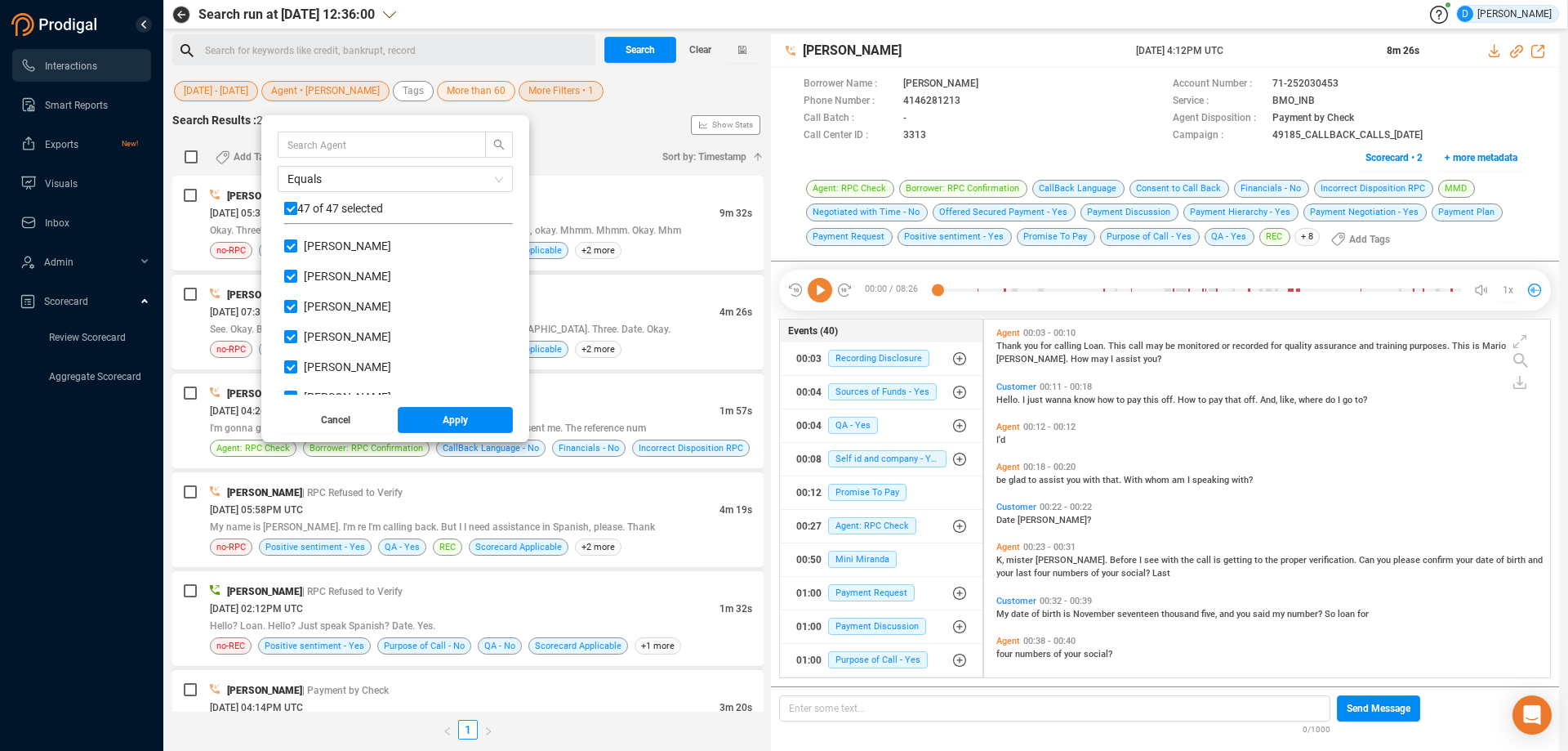
checkbox input "false"
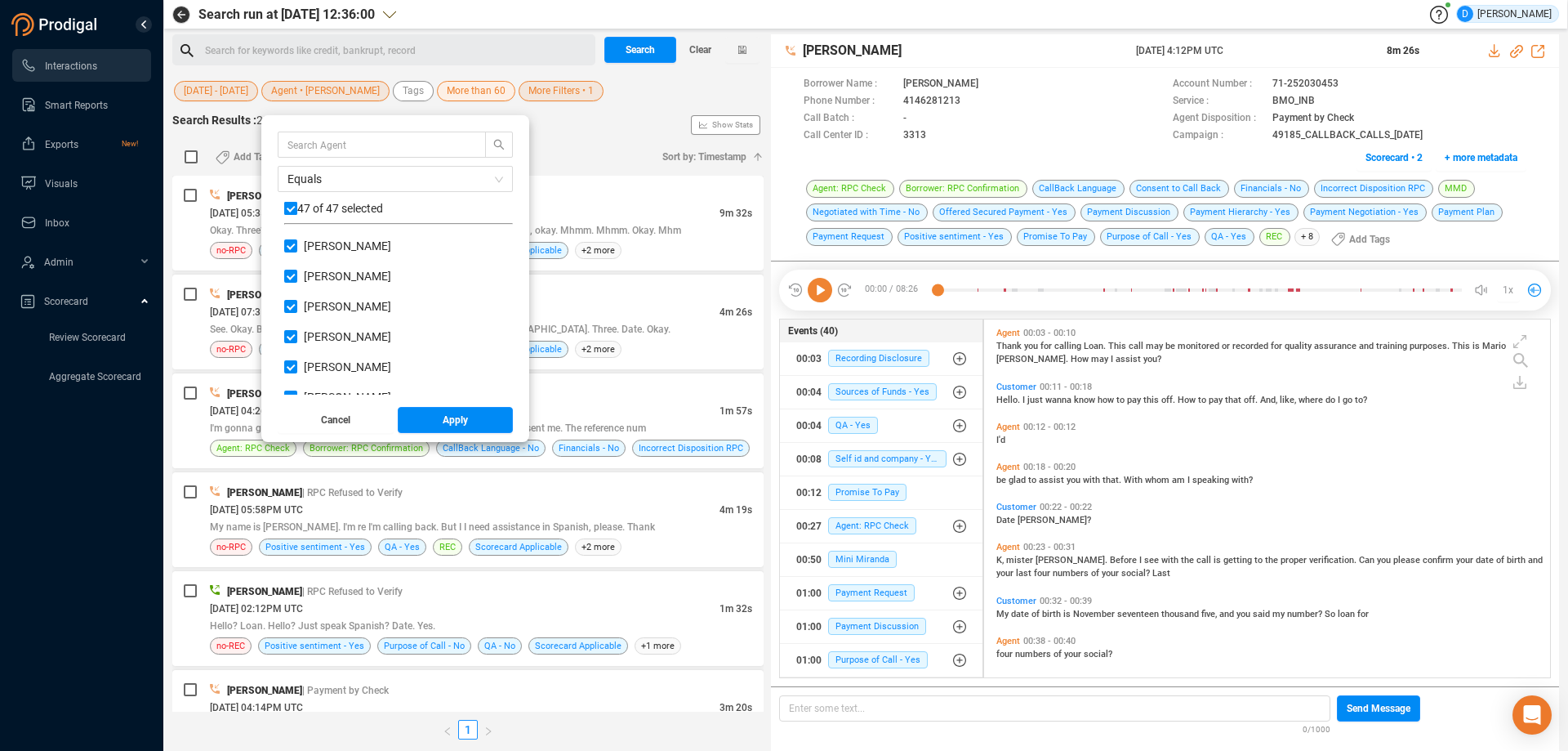
checkbox input "false"
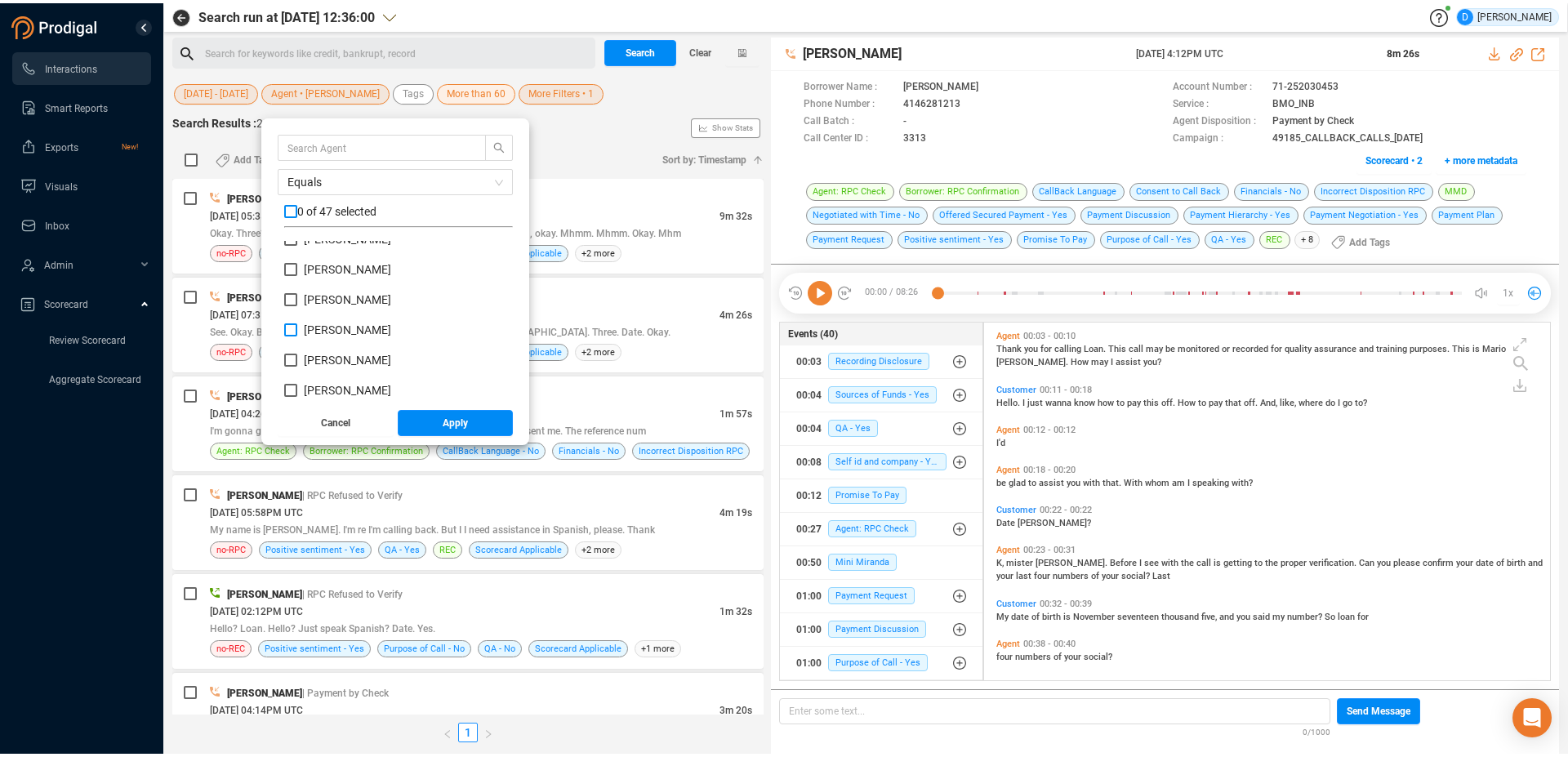
scroll to position [164, 0]
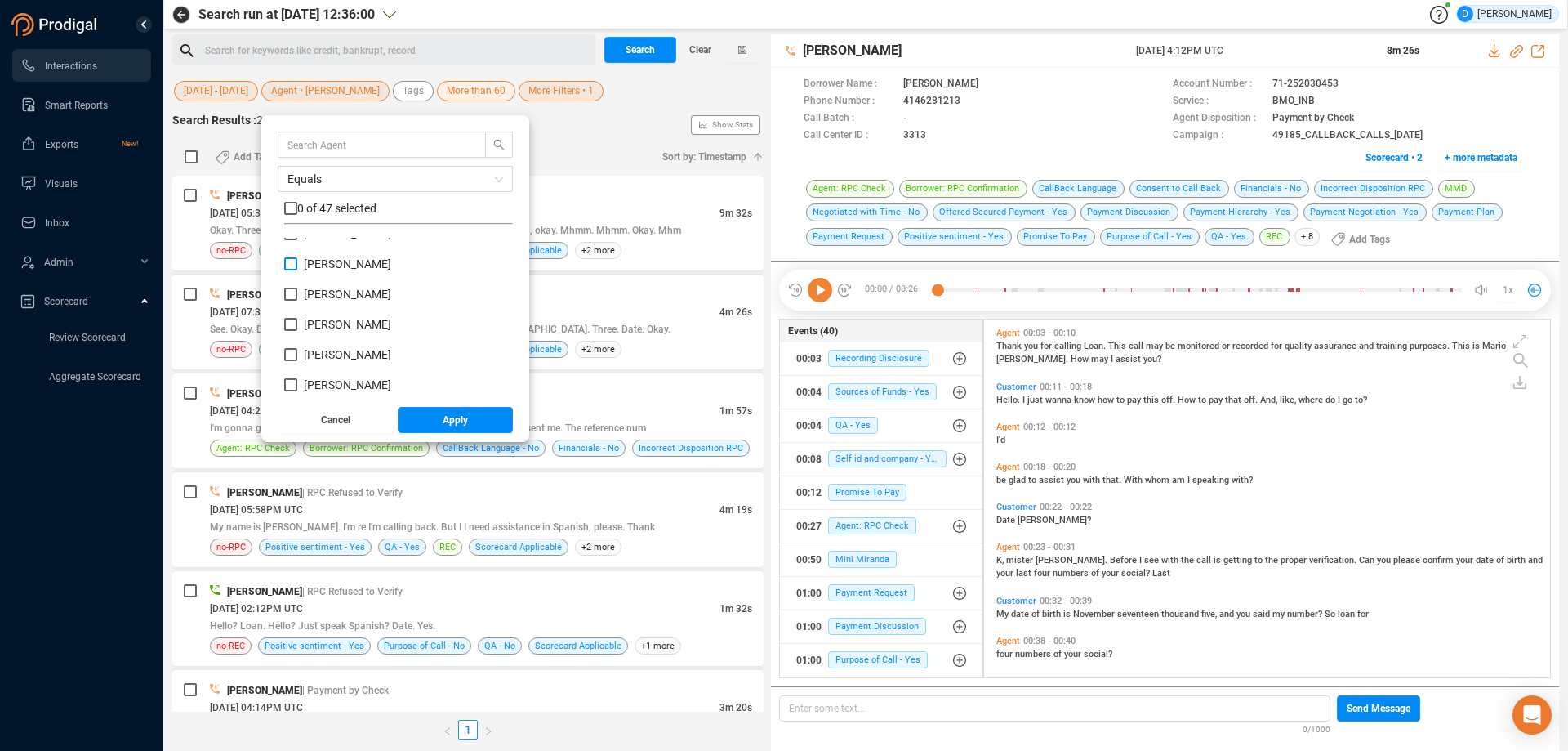
click at [291, 264] on input "[PERSON_NAME]" at bounding box center [291, 264] width 13 height 13
checkbox input "true"
click at [443, 418] on button "Apply" at bounding box center [455, 419] width 116 height 26
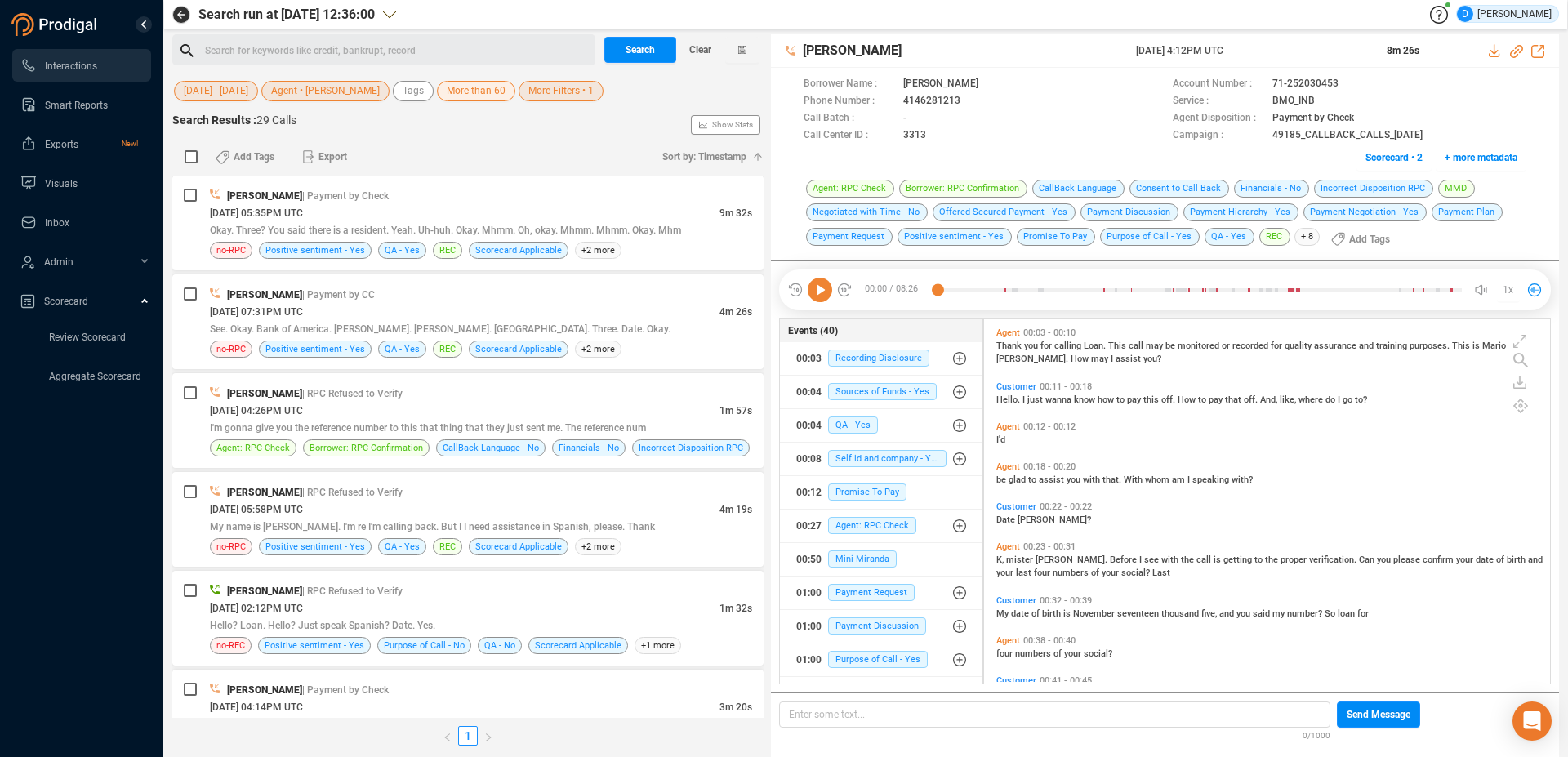
scroll to position [360, 558]
click at [633, 50] on span "Search" at bounding box center [641, 49] width 30 height 26
